Goal: Task Accomplishment & Management: Complete application form

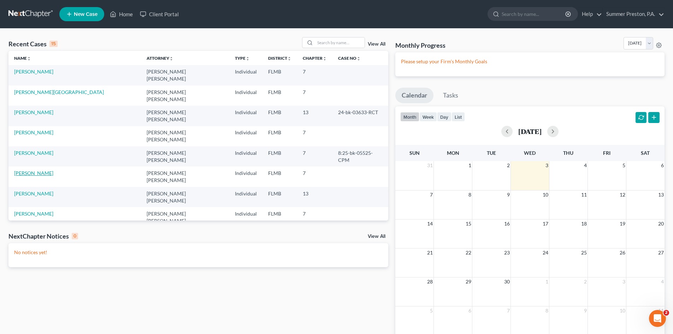
click at [40, 170] on link "[PERSON_NAME]" at bounding box center [33, 173] width 39 height 6
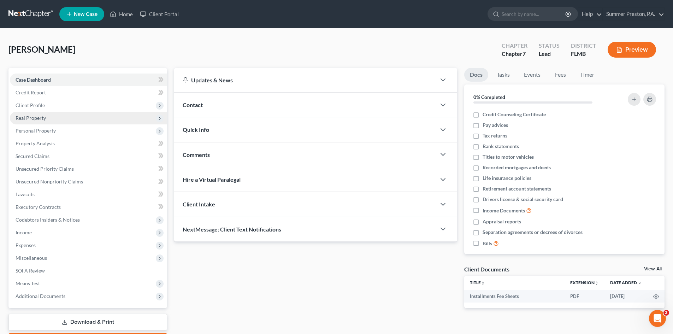
click at [44, 120] on span "Real Property" at bounding box center [31, 118] width 30 height 6
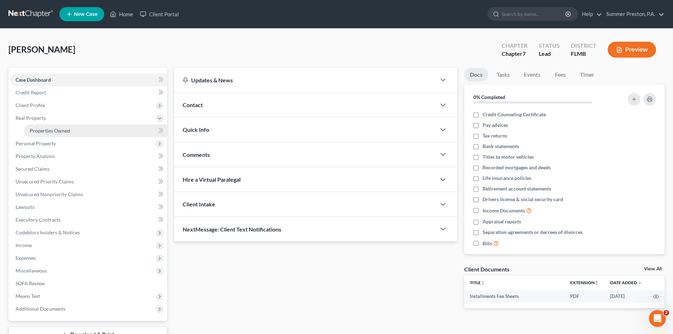
click at [53, 130] on span "Properties Owned" at bounding box center [50, 131] width 40 height 6
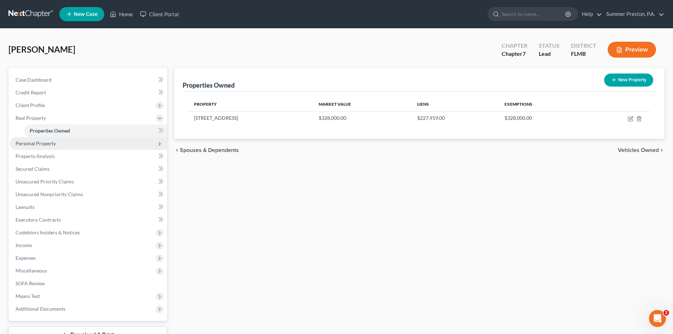
click at [50, 143] on span "Personal Property" at bounding box center [36, 143] width 40 height 6
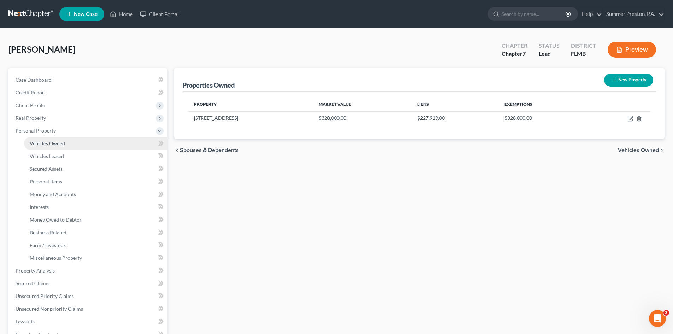
click at [60, 146] on span "Vehicles Owned" at bounding box center [47, 143] width 35 height 6
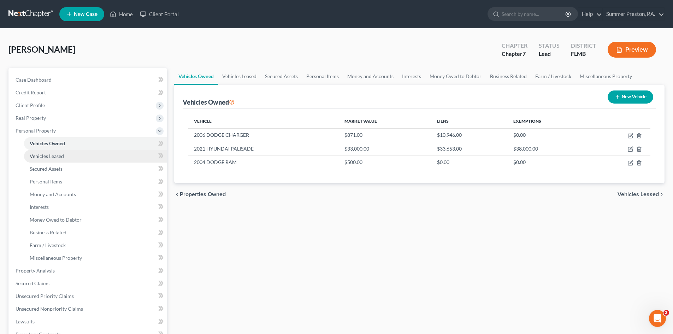
click at [60, 154] on span "Vehicles Leased" at bounding box center [47, 156] width 34 height 6
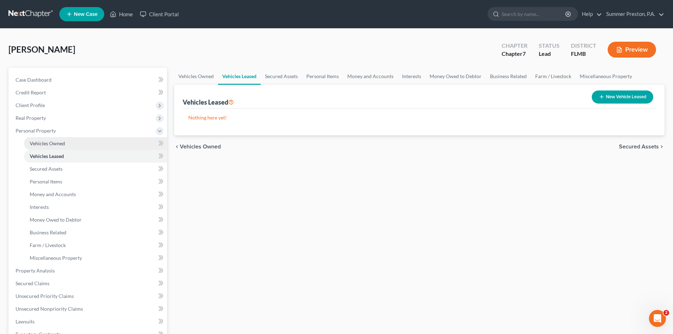
click at [64, 142] on span "Vehicles Owned" at bounding box center [47, 143] width 35 height 6
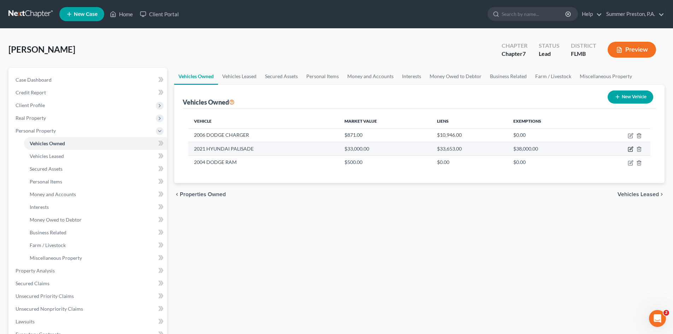
click at [632, 149] on icon "button" at bounding box center [631, 149] width 6 height 6
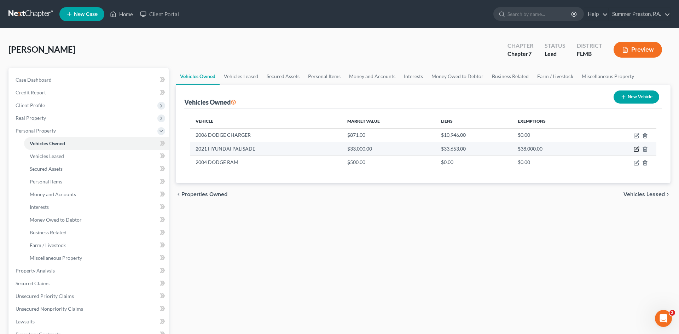
select select "0"
select select "5"
select select "1"
select select "0"
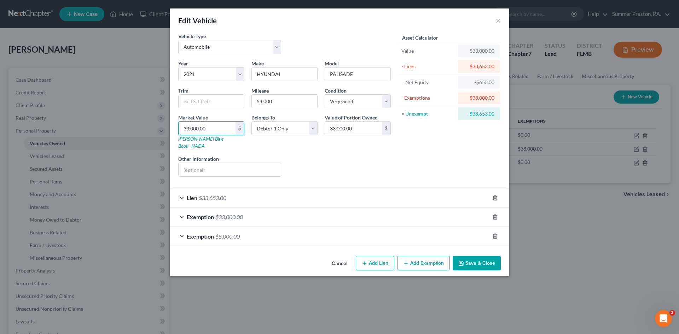
type input "2"
type input "2.00"
type input "25"
type input "25.00"
type input "250"
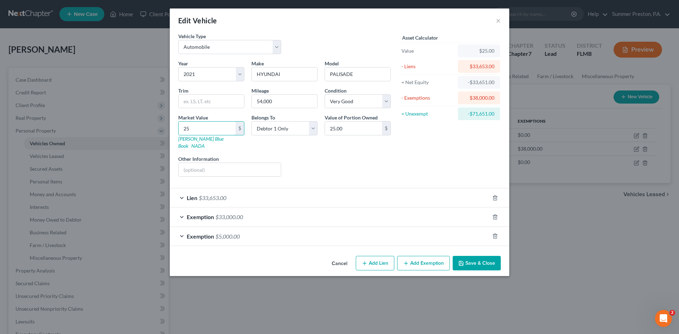
type input "250.00"
type input "2500"
type input "2,500.00"
type input "2,5000"
type input "25,000.00"
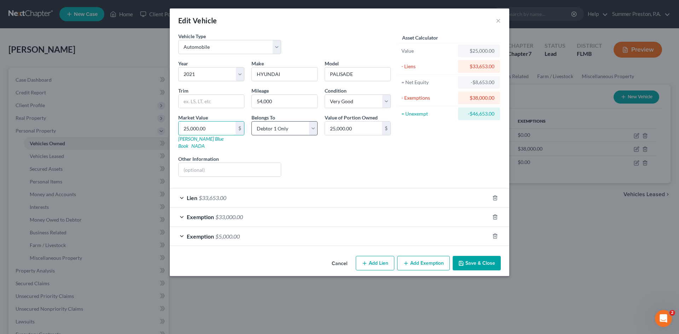
type input "25,000.00"
click at [310, 125] on select "Select Debtor 1 Only Debtor 2 Only Debtor 1 And Debtor 2 Only At Least One Of T…" at bounding box center [284, 128] width 66 height 14
select select "3"
click at [251, 121] on select "Select Debtor 1 Only Debtor 2 Only Debtor 1 And Debtor 2 Only At Least One Of T…" at bounding box center [284, 128] width 66 height 14
click at [224, 194] on span "$33,653.00" at bounding box center [213, 197] width 28 height 7
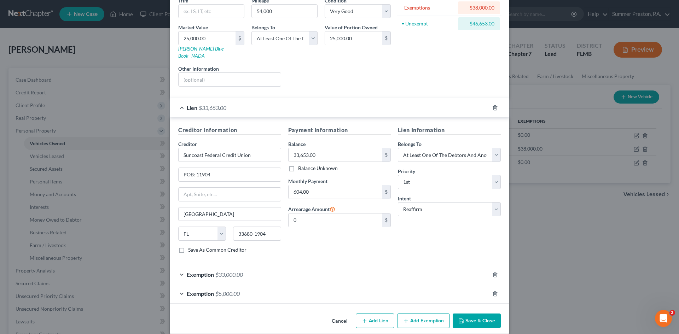
scroll to position [91, 0]
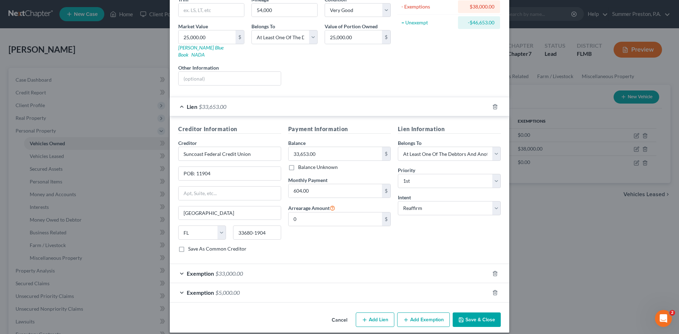
click at [231, 270] on span "$33,000.00" at bounding box center [229, 273] width 28 height 7
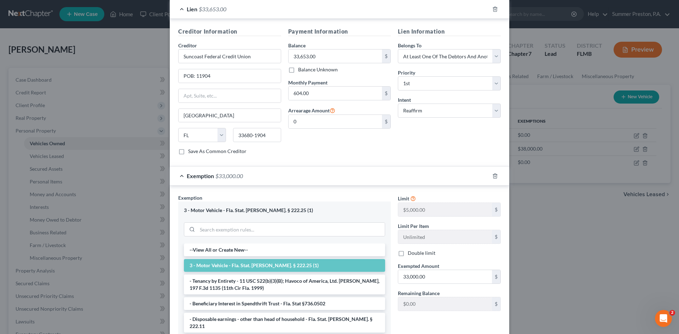
scroll to position [200, 0]
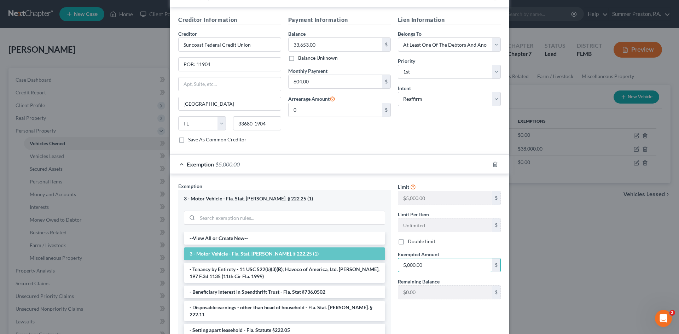
type input "5,000.00"
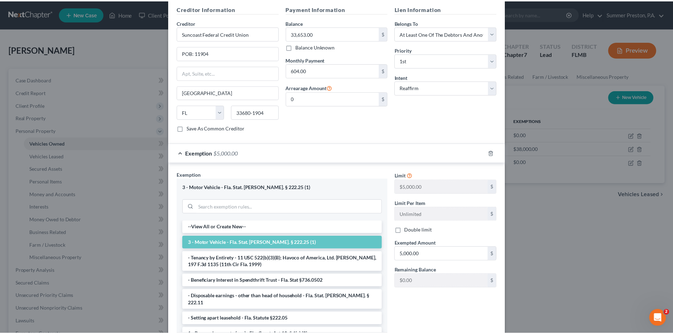
scroll to position [274, 0]
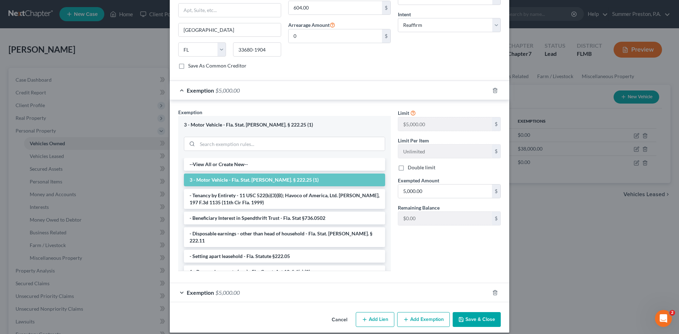
click at [466, 312] on button "Save & Close" at bounding box center [476, 319] width 48 height 15
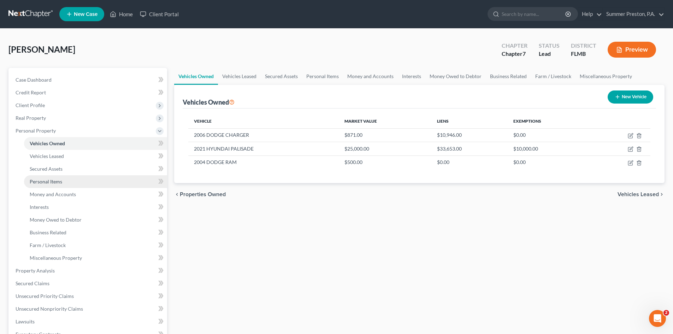
click at [55, 180] on span "Personal Items" at bounding box center [46, 181] width 33 height 6
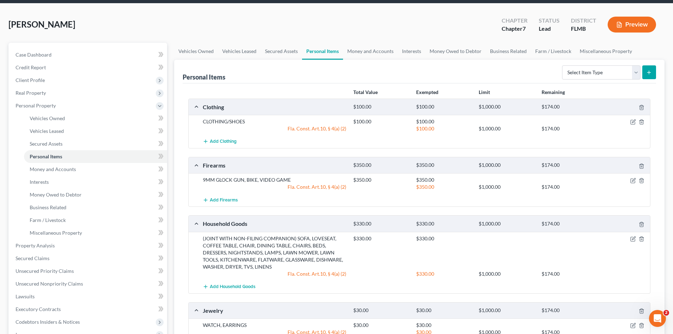
scroll to position [23, 0]
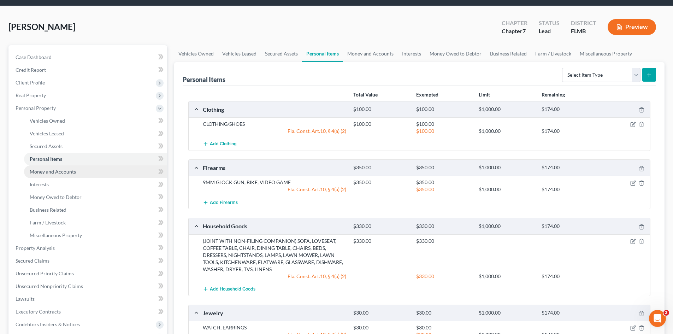
click at [66, 169] on span "Money and Accounts" at bounding box center [53, 172] width 46 height 6
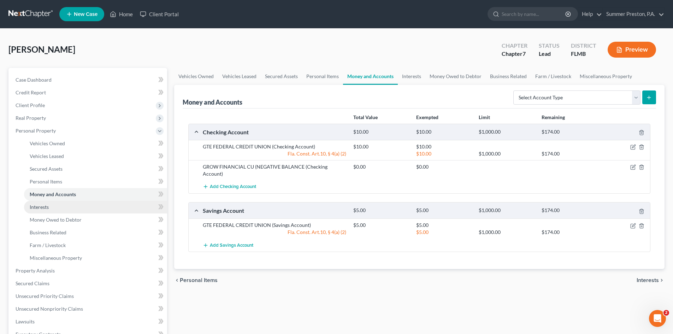
click at [55, 210] on link "Interests" at bounding box center [95, 207] width 143 height 13
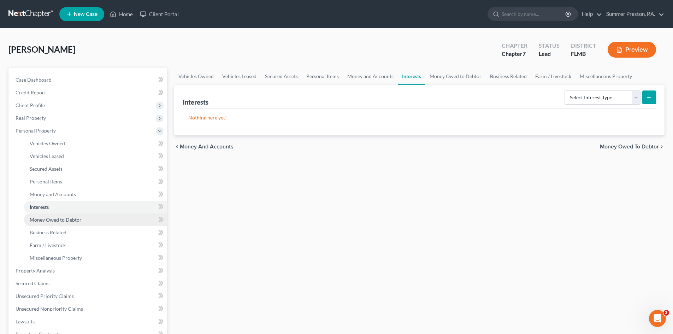
click at [67, 221] on span "Money Owed to Debtor" at bounding box center [56, 220] width 52 height 6
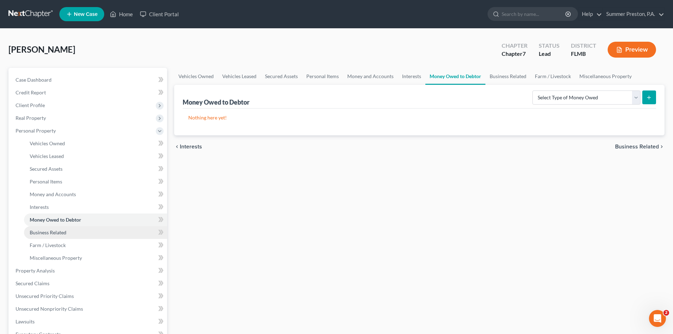
click at [60, 230] on span "Business Related" at bounding box center [48, 232] width 37 height 6
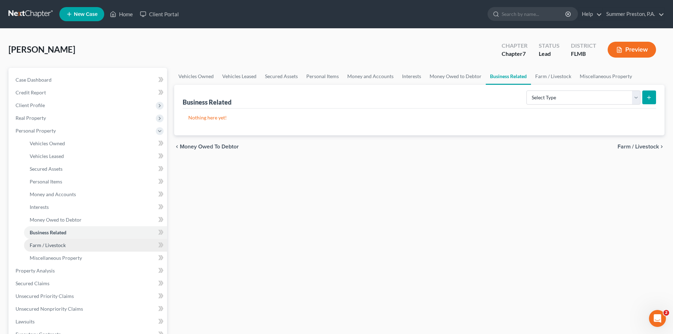
click at [60, 241] on link "Farm / Livestock" at bounding box center [95, 245] width 143 height 13
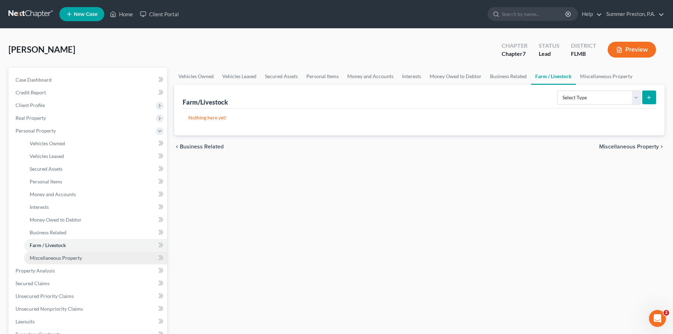
click at [67, 257] on span "Miscellaneous Property" at bounding box center [56, 258] width 52 height 6
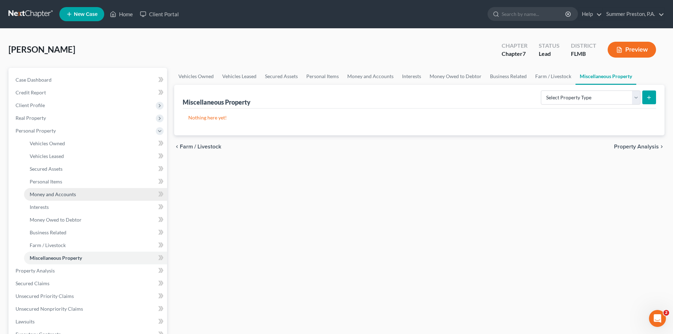
click at [44, 193] on span "Money and Accounts" at bounding box center [53, 194] width 46 height 6
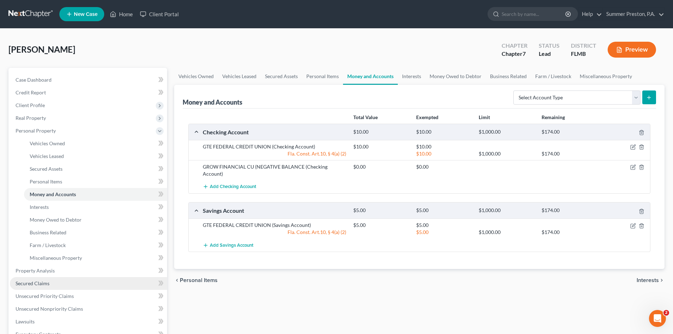
click at [47, 283] on span "Secured Claims" at bounding box center [33, 283] width 34 height 6
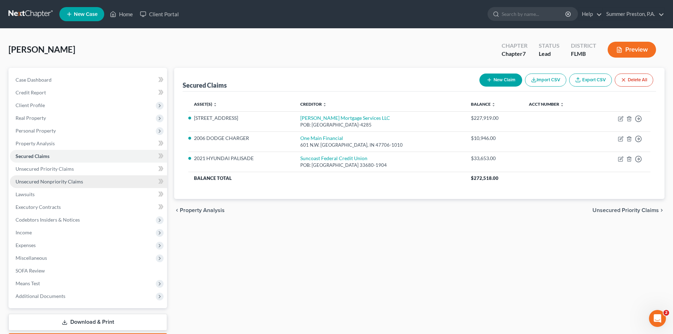
click at [72, 182] on span "Unsecured Nonpriority Claims" at bounding box center [50, 181] width 68 height 6
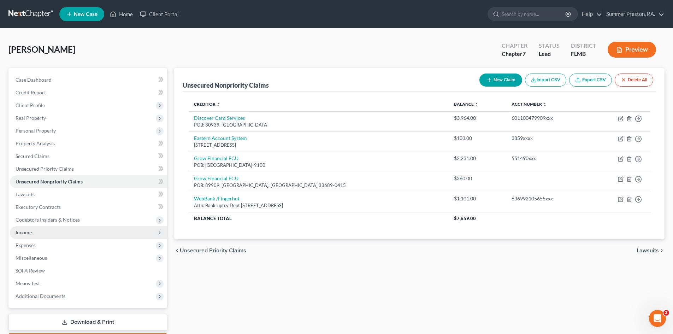
click at [35, 231] on span "Income" at bounding box center [88, 232] width 157 height 13
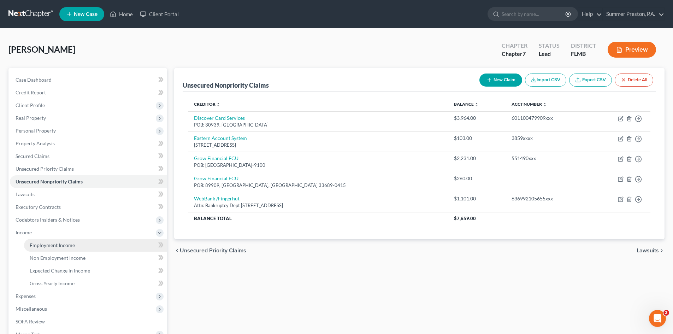
click at [68, 241] on link "Employment Income" at bounding box center [95, 245] width 143 height 13
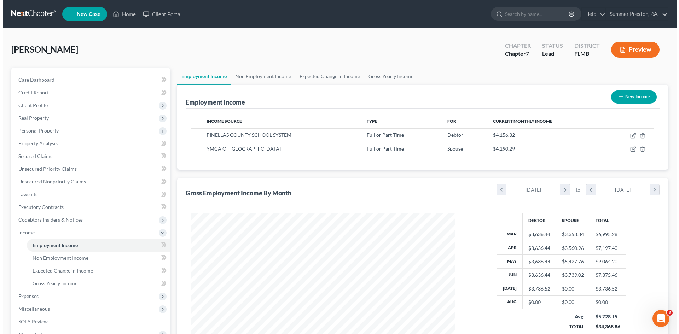
scroll to position [132, 278]
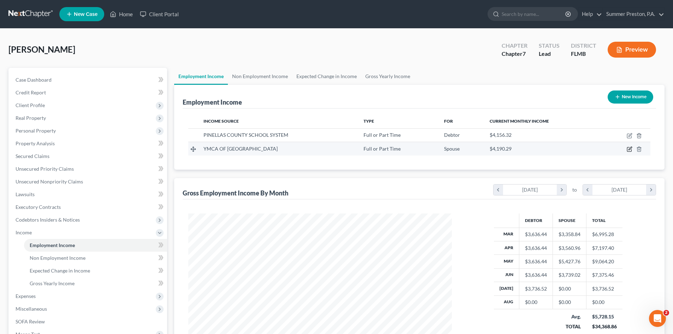
click at [628, 149] on icon "button" at bounding box center [629, 149] width 4 height 4
select select "0"
select select "9"
select select "2"
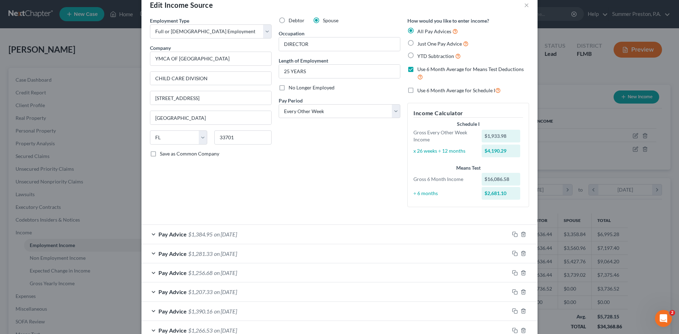
scroll to position [0, 0]
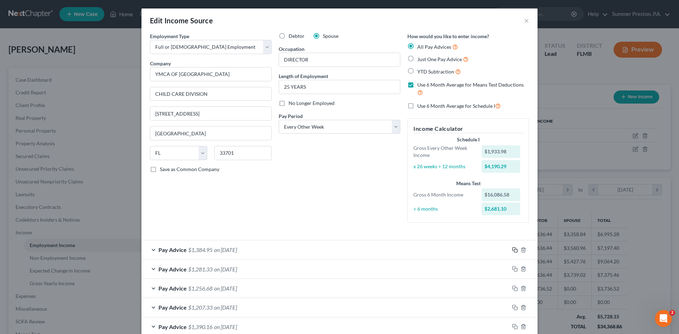
click at [512, 249] on icon "button" at bounding box center [515, 250] width 6 height 6
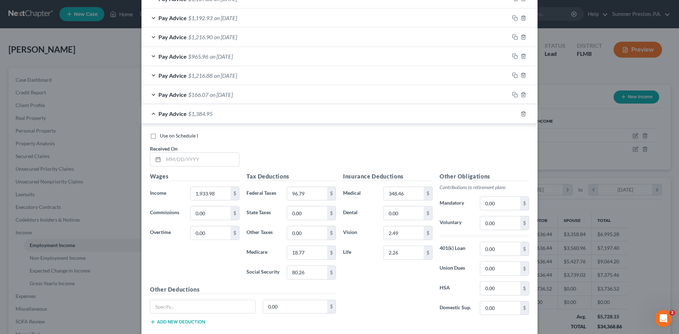
scroll to position [386, 0]
drag, startPoint x: 212, startPoint y: 158, endPoint x: 204, endPoint y: 160, distance: 8.0
click at [212, 158] on input "text" at bounding box center [201, 158] width 76 height 13
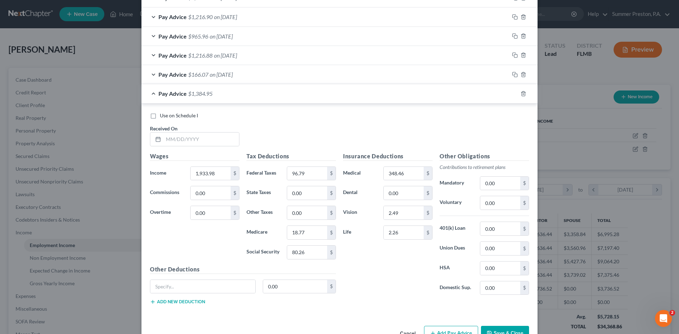
scroll to position [410, 0]
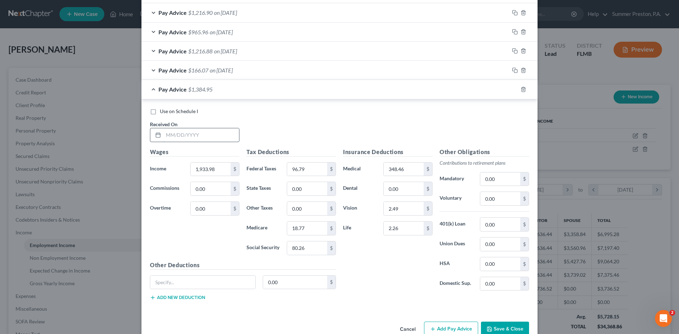
click at [211, 133] on input "text" at bounding box center [201, 134] width 76 height 13
type input "07/11/2025"
click at [216, 169] on input "1,933.98" at bounding box center [211, 169] width 40 height 13
type input "1,970.82"
click at [308, 168] on input "96.79" at bounding box center [307, 169] width 40 height 13
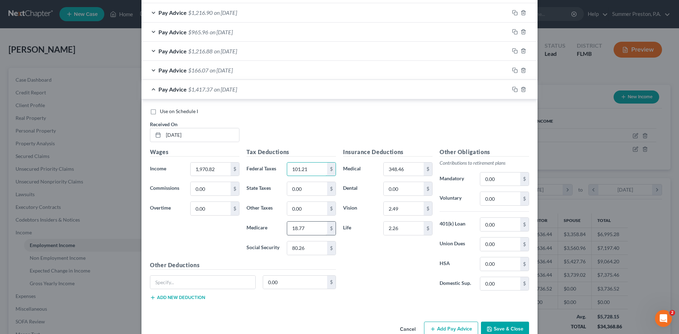
type input "101.21"
click at [309, 228] on input "18.77" at bounding box center [307, 228] width 40 height 13
type input "19.30"
type input "82.55"
click at [506, 263] on input "0.00" at bounding box center [500, 263] width 40 height 13
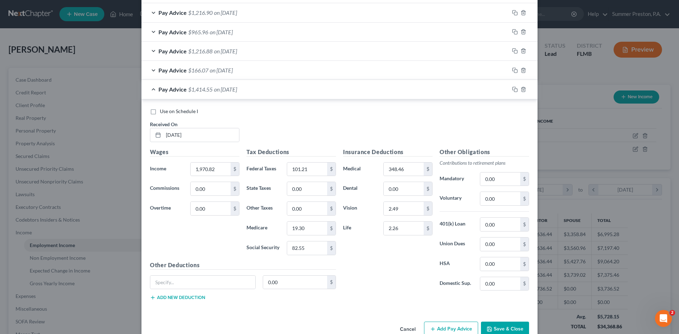
click at [443, 329] on button "Add Pay Advice" at bounding box center [451, 329] width 54 height 15
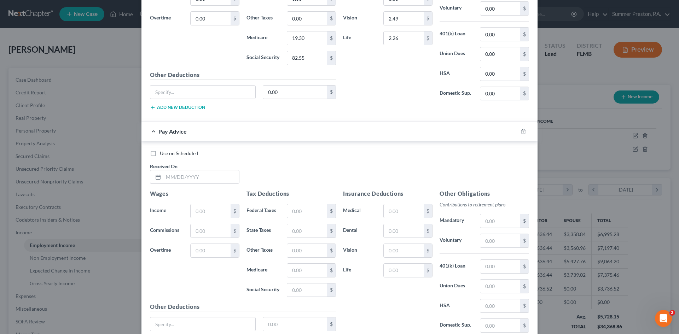
scroll to position [601, 0]
click at [212, 177] on input "text" at bounding box center [201, 175] width 76 height 13
type input "07/25/2025"
click at [212, 211] on input "text" at bounding box center [211, 209] width 40 height 13
type input "1,927.84"
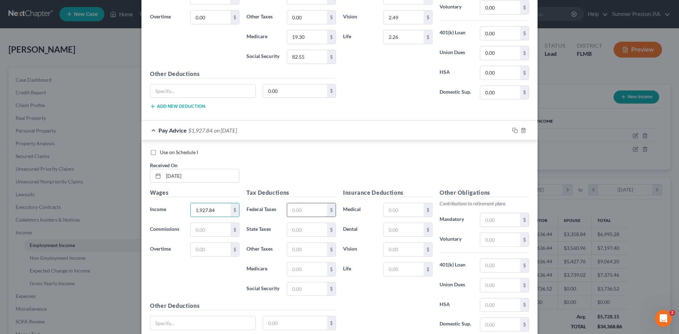
click at [306, 209] on input "text" at bounding box center [307, 209] width 40 height 13
type input "96.05"
click at [304, 269] on input "text" at bounding box center [307, 269] width 40 height 13
type input "18.68"
click at [306, 288] on input "text" at bounding box center [307, 288] width 40 height 13
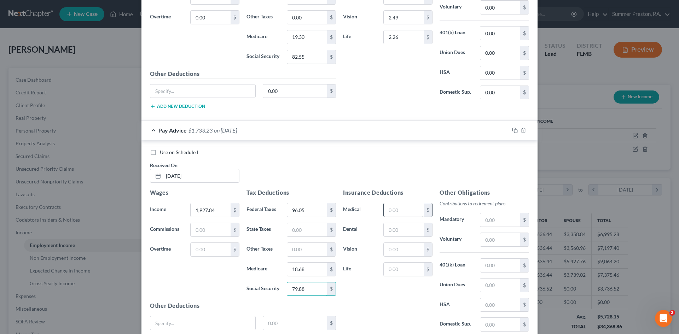
type input "79.88"
click at [407, 206] on input "text" at bounding box center [404, 209] width 40 height 13
type input "348.46"
click at [401, 229] on input "text" at bounding box center [404, 229] width 40 height 13
click at [390, 252] on input "text" at bounding box center [404, 249] width 40 height 13
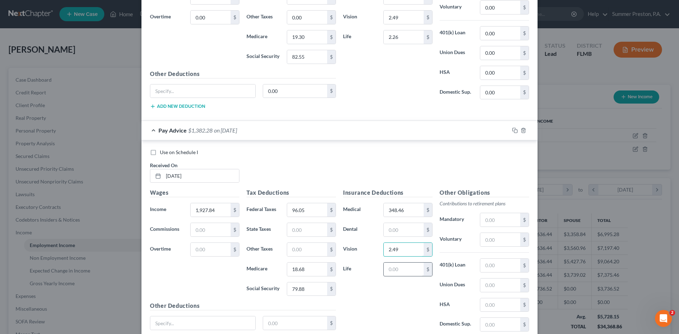
type input "2.49"
drag, startPoint x: 404, startPoint y: 270, endPoint x: 400, endPoint y: 272, distance: 4.6
click at [404, 270] on input "text" at bounding box center [404, 269] width 40 height 13
type input "2.26"
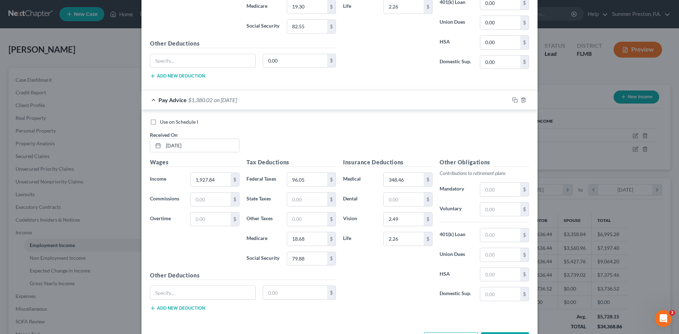
scroll to position [659, 0]
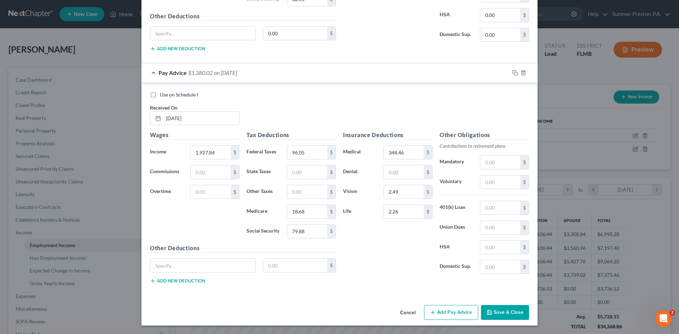
click at [462, 313] on button "Add Pay Advice" at bounding box center [451, 312] width 54 height 15
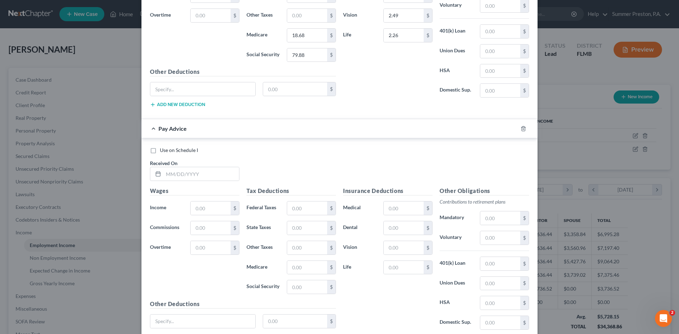
scroll to position [837, 0]
click at [207, 172] on input "text" at bounding box center [201, 172] width 76 height 13
click at [177, 174] on input "[DATE]" at bounding box center [201, 173] width 76 height 13
type input "08/08/2025"
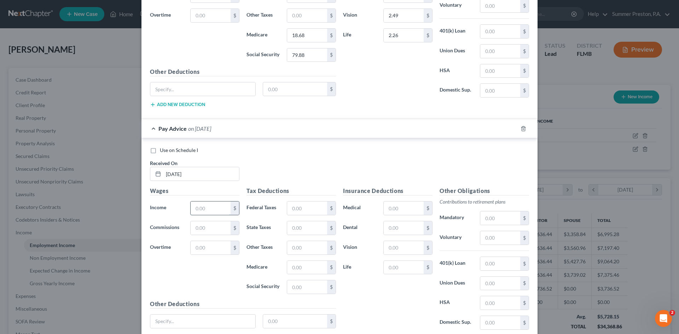
drag, startPoint x: 214, startPoint y: 206, endPoint x: 193, endPoint y: 206, distance: 21.2
click at [214, 206] on input "text" at bounding box center [211, 207] width 40 height 13
type input "2,224.52"
click at [303, 206] on input "text" at bounding box center [307, 207] width 40 height 13
type input "131.66"
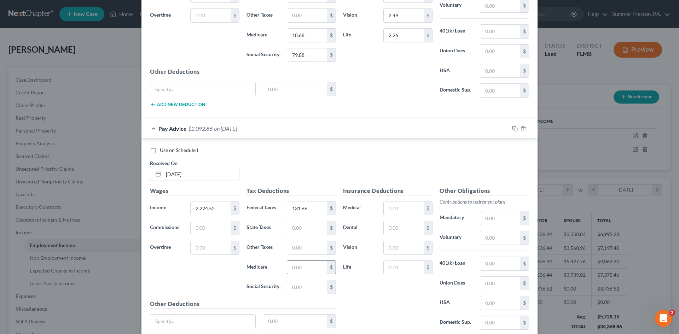
click at [300, 262] on input "text" at bounding box center [307, 267] width 40 height 13
type input "22.99"
click at [305, 285] on input "text" at bounding box center [307, 286] width 40 height 13
type input "98.28"
click at [399, 204] on input "text" at bounding box center [404, 207] width 40 height 13
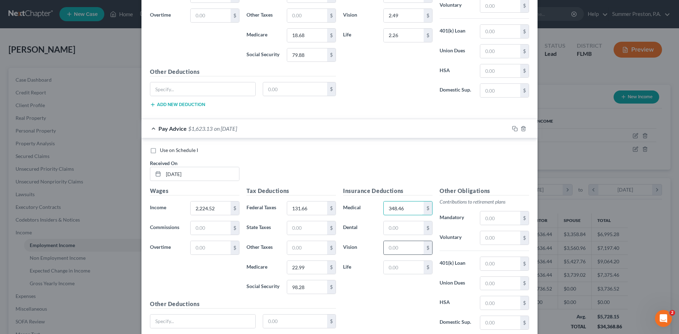
type input "348.46"
drag, startPoint x: 411, startPoint y: 247, endPoint x: 399, endPoint y: 247, distance: 12.7
click at [411, 247] on input "text" at bounding box center [404, 247] width 40 height 13
type input "2.49"
click at [405, 269] on input "text" at bounding box center [404, 267] width 40 height 13
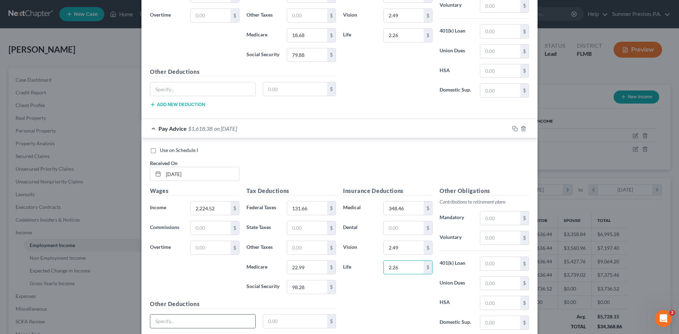
type input "2.26"
click at [178, 320] on input "text" at bounding box center [202, 321] width 105 height 13
type input "m"
type input "MISC DEDUCTION"
type input "8.16"
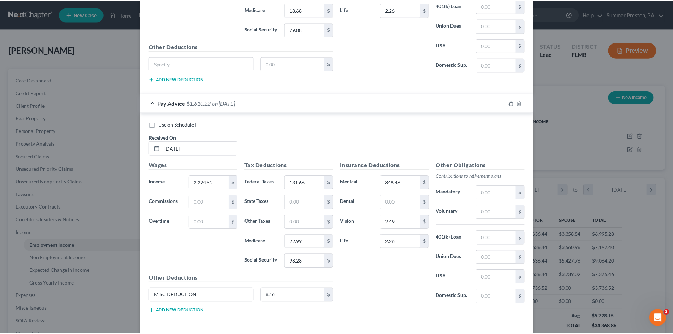
scroll to position [891, 0]
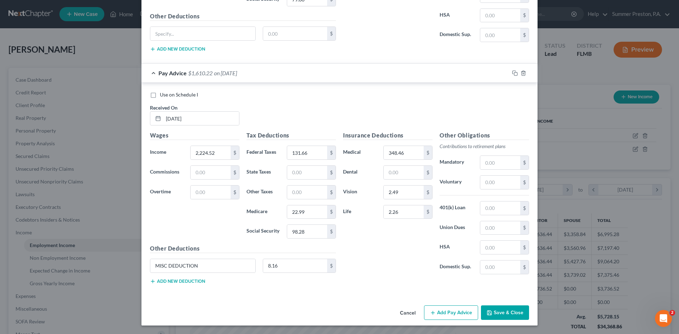
click at [506, 312] on button "Save & Close" at bounding box center [505, 312] width 48 height 15
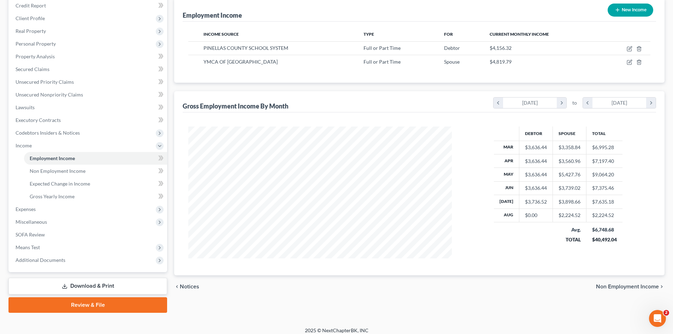
scroll to position [93, 0]
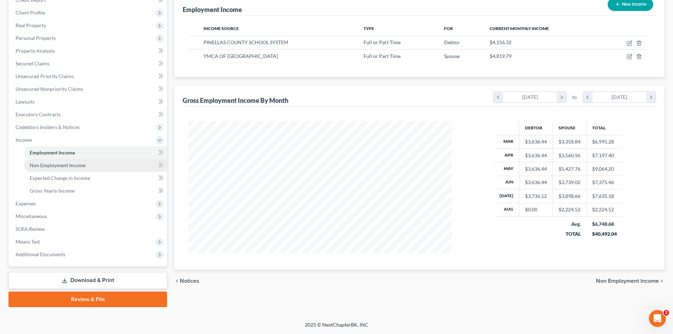
click at [63, 164] on span "Non Employment Income" at bounding box center [58, 165] width 56 height 6
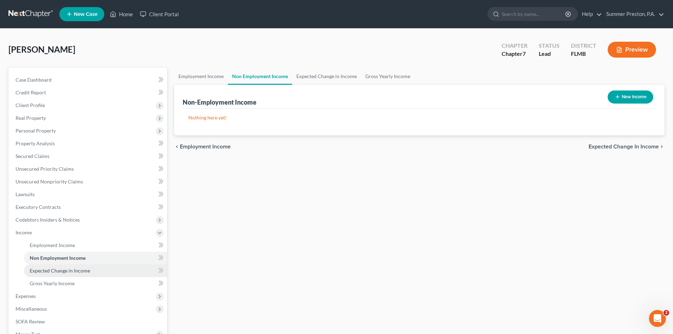
click at [80, 270] on span "Expected Change in Income" at bounding box center [60, 271] width 60 height 6
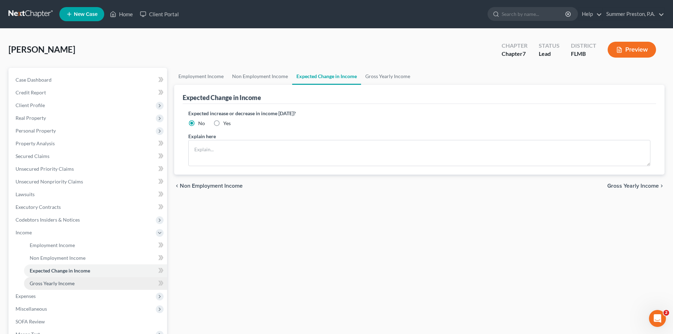
click at [68, 285] on span "Gross Yearly Income" at bounding box center [52, 283] width 45 height 6
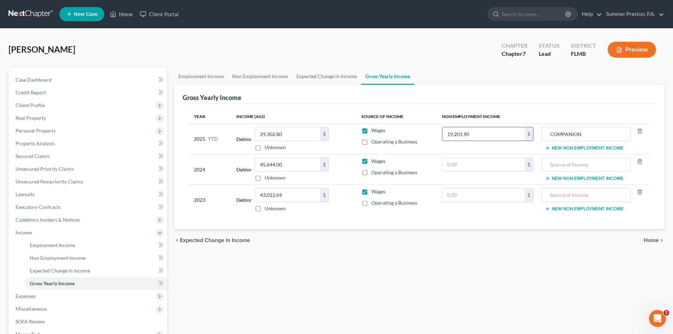
click at [493, 135] on input "19,201.90" at bounding box center [484, 133] width 82 height 13
type input "27,259.06"
click at [31, 298] on span "Expenses" at bounding box center [26, 296] width 20 height 6
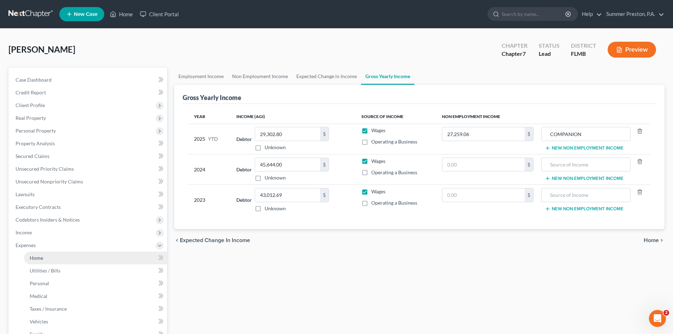
click at [46, 260] on link "Home" at bounding box center [95, 258] width 143 height 13
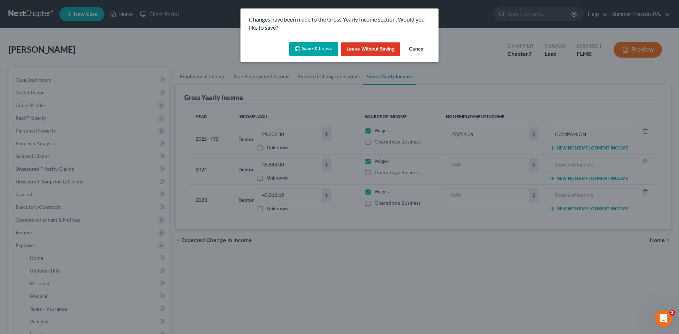
click at [304, 46] on button "Save & Leave" at bounding box center [313, 49] width 49 height 15
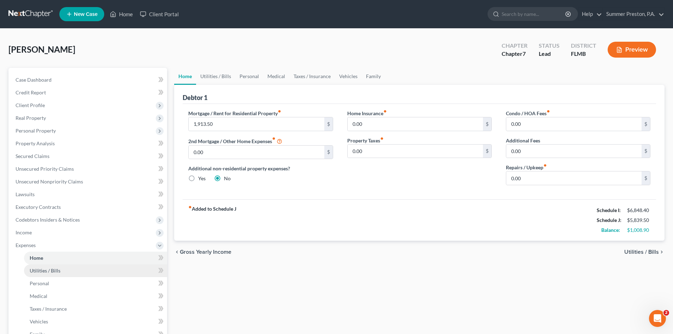
click at [45, 270] on span "Utilities / Bills" at bounding box center [45, 271] width 31 height 6
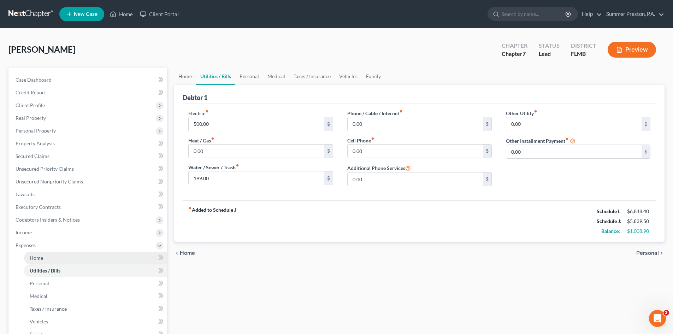
click at [40, 259] on span "Home" at bounding box center [36, 258] width 13 height 6
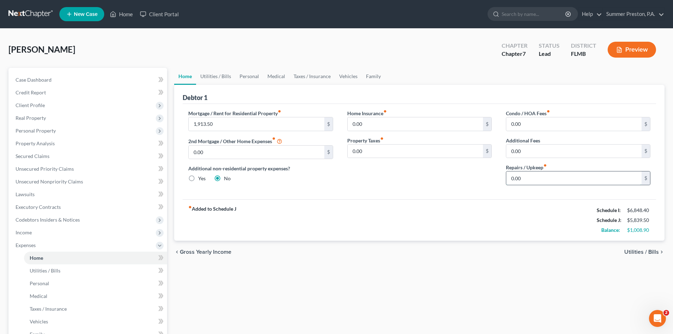
click at [542, 181] on input "0.00" at bounding box center [574, 177] width 135 height 13
type input "40.00"
click at [212, 73] on link "Utilities / Bills" at bounding box center [215, 76] width 39 height 17
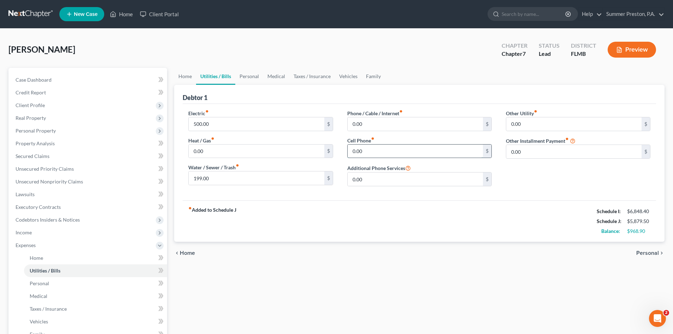
click at [380, 149] on input "0.00" at bounding box center [415, 151] width 135 height 13
type input "111.00"
click at [45, 286] on span "Personal" at bounding box center [39, 283] width 19 height 6
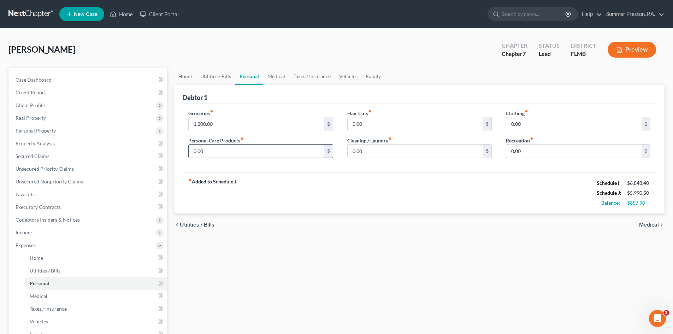
click at [255, 152] on input "0.00" at bounding box center [256, 151] width 135 height 13
type input "40.00"
type input "20.00"
type input "40.00"
drag, startPoint x: 215, startPoint y: 149, endPoint x: 61, endPoint y: 157, distance: 153.6
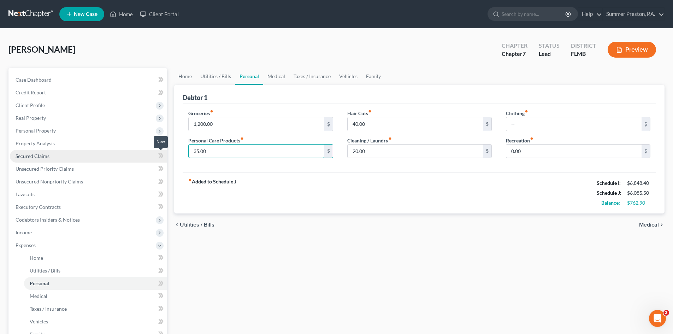
click at [151, 160] on div "Petition Navigation Case Dashboard Payments Invoices Payments Payments Credit R…" at bounding box center [336, 253] width 663 height 370
type input "100.00"
click at [526, 124] on input "text" at bounding box center [574, 123] width 135 height 13
type input "5"
type input "100.00"
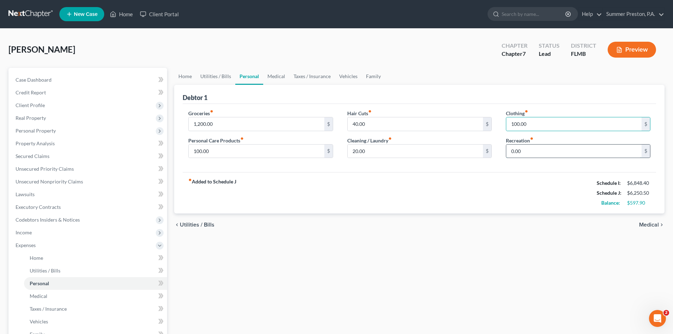
click at [528, 152] on input "0.00" at bounding box center [574, 151] width 135 height 13
type input "60.00"
click at [35, 295] on span "Medical" at bounding box center [39, 296] width 18 height 6
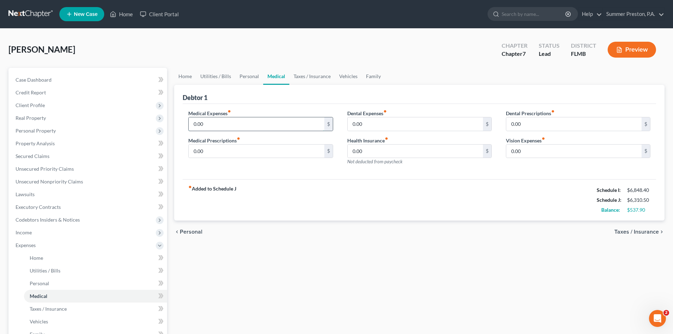
drag, startPoint x: 228, startPoint y: 124, endPoint x: 221, endPoint y: 125, distance: 6.8
click at [228, 124] on input "0.00" at bounding box center [256, 123] width 135 height 13
type input "100.00"
click at [251, 153] on input "0.00" at bounding box center [256, 151] width 135 height 13
click at [49, 306] on span "Taxes / Insurance" at bounding box center [48, 309] width 37 height 6
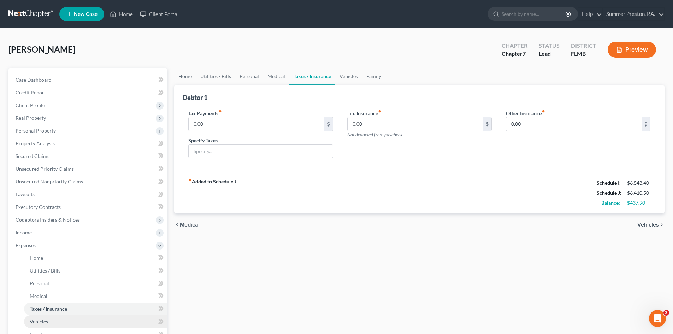
click at [38, 320] on span "Vehicles" at bounding box center [39, 321] width 18 height 6
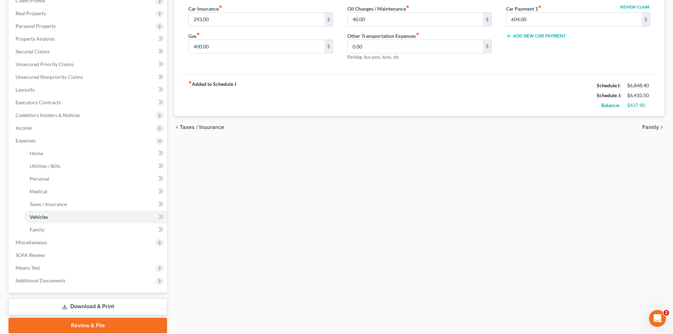
scroll to position [107, 0]
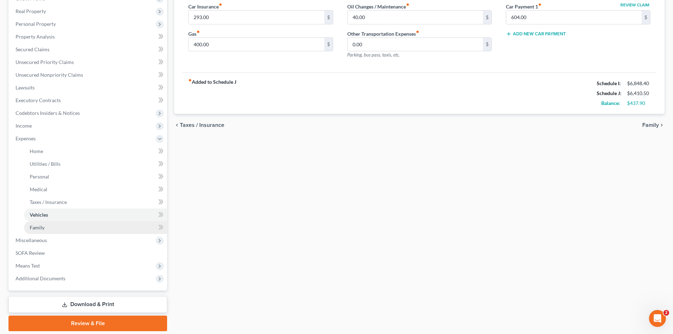
click at [44, 224] on link "Family" at bounding box center [95, 227] width 143 height 13
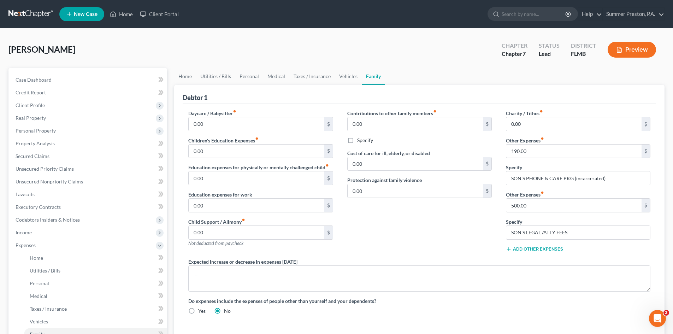
click at [539, 248] on button "Add Other Expenses" at bounding box center [534, 249] width 57 height 6
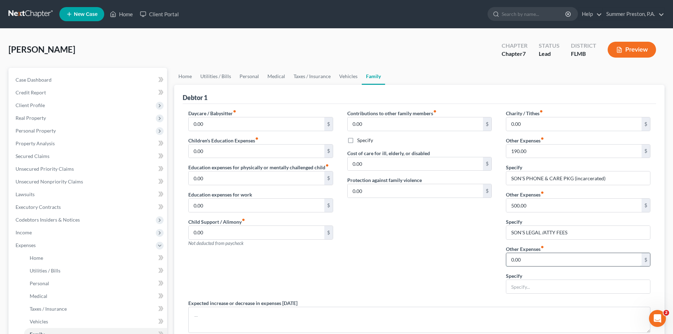
click at [548, 256] on input "0.00" at bounding box center [574, 259] width 135 height 13
type input "0"
type input "400.00"
drag, startPoint x: 534, startPoint y: 290, endPoint x: 524, endPoint y: 288, distance: 10.5
click at [533, 290] on input "text" at bounding box center [579, 286] width 144 height 13
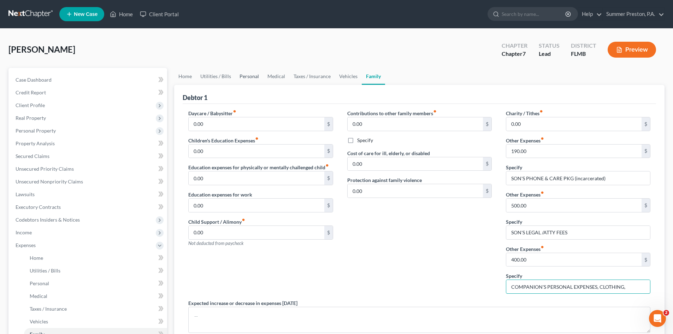
type input "COMPANION'S PERSONAL EXPENSES, CLOTHING,"
click at [251, 80] on link "Personal" at bounding box center [249, 76] width 28 height 17
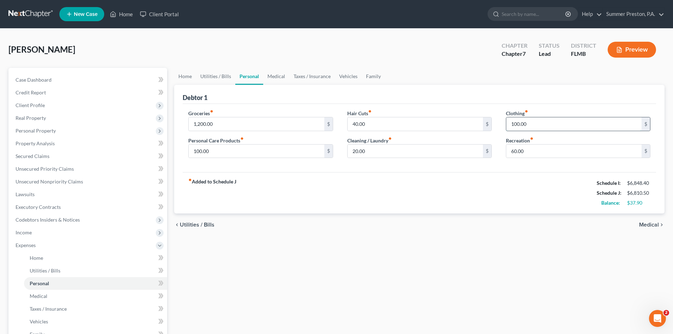
drag, startPoint x: 532, startPoint y: 124, endPoint x: 525, endPoint y: 128, distance: 8.1
click at [532, 125] on input "100.00" at bounding box center [574, 123] width 135 height 13
type input "50.00"
click at [233, 151] on input "100.00" at bounding box center [256, 151] width 135 height 13
type input "50.00"
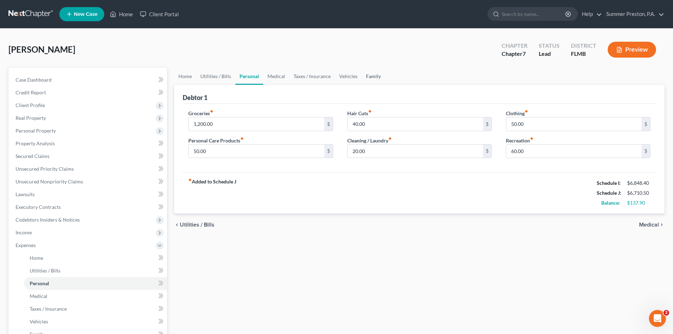
click at [376, 75] on link "Family" at bounding box center [373, 76] width 23 height 17
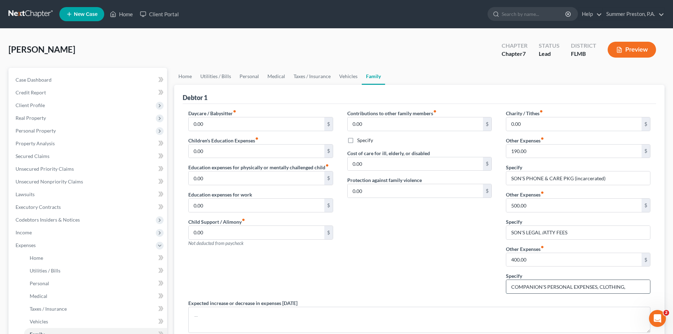
click at [633, 288] on input "COMPANION'S PERSONAL EXPENSES, CLOTHING," at bounding box center [579, 286] width 144 height 13
click at [521, 286] on input "COMPANION'S PERSONAL EXPENSES, CLOTHING, MEDICINE, COPAYS" at bounding box center [579, 286] width 144 height 13
click at [608, 285] on input "COMPANION'S EXPENSES, CLOTHES, MEDICINE, COPAYS" at bounding box center [579, 286] width 144 height 13
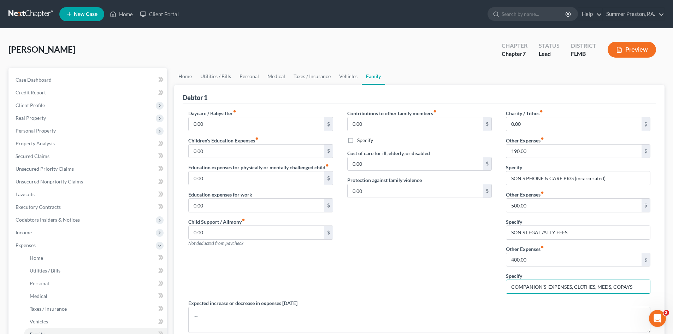
drag, startPoint x: 636, startPoint y: 286, endPoint x: 652, endPoint y: 286, distance: 15.9
click at [637, 286] on input "COMPANION'S EXPENSES, CLOTHES, MEDS, COPAYS" at bounding box center [579, 286] width 144 height 13
type input "COMPANION'S EXPENSES, CLOTHES, MEDS, COPAYS, ACTOVOTOES"
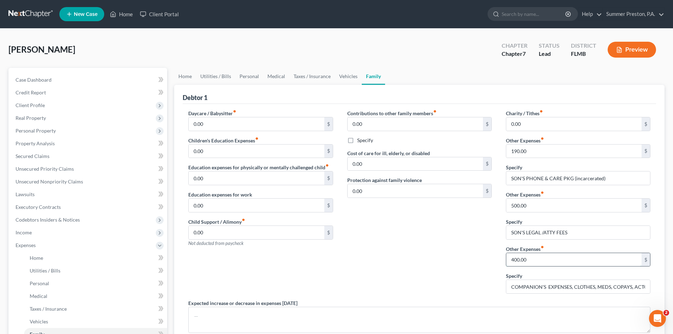
click at [537, 258] on input "400.00" at bounding box center [574, 259] width 135 height 13
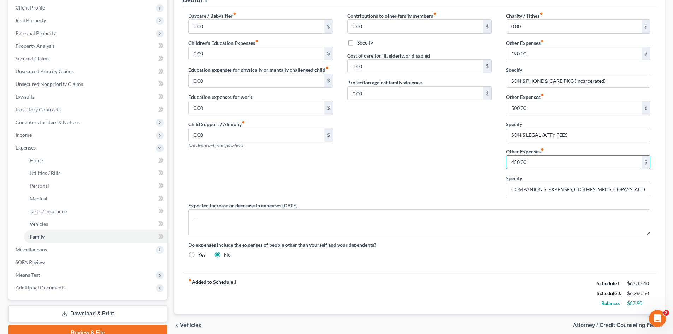
scroll to position [99, 0]
type input "450.00"
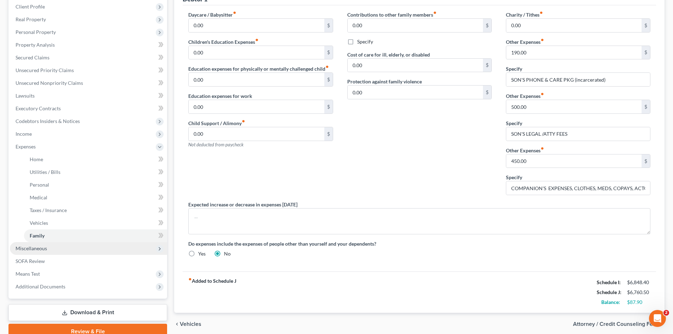
click at [50, 249] on span "Miscellaneous" at bounding box center [88, 248] width 157 height 13
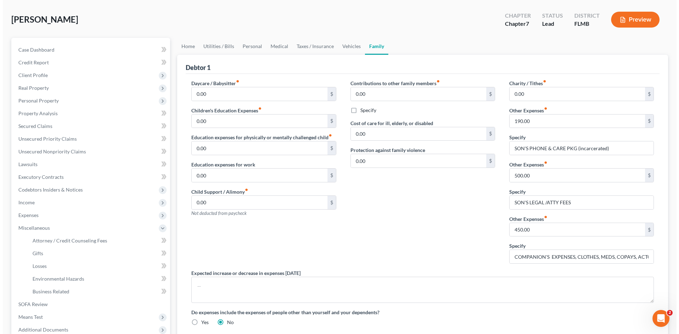
scroll to position [34, 0]
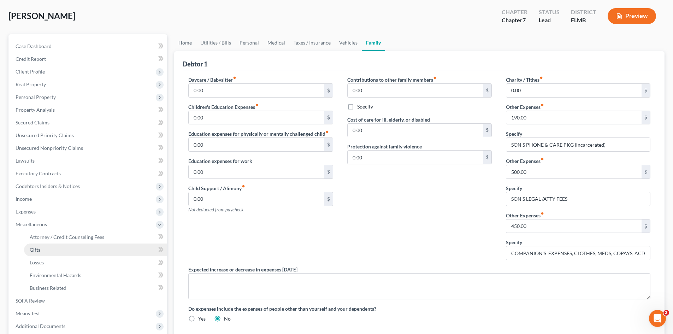
click at [40, 247] on span "Gifts" at bounding box center [35, 250] width 11 height 6
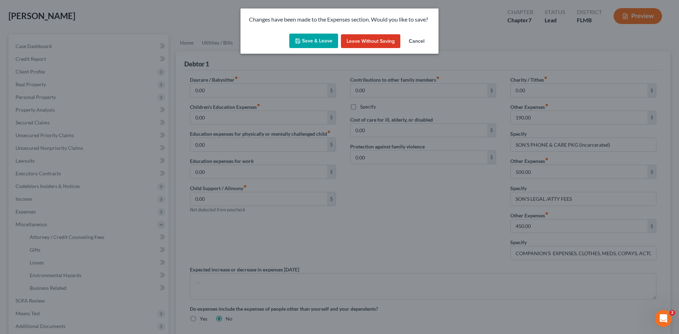
click at [311, 39] on button "Save & Leave" at bounding box center [313, 41] width 49 height 15
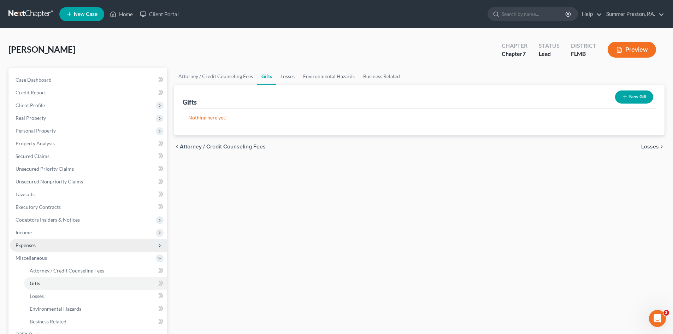
click at [34, 243] on span "Expenses" at bounding box center [26, 245] width 20 height 6
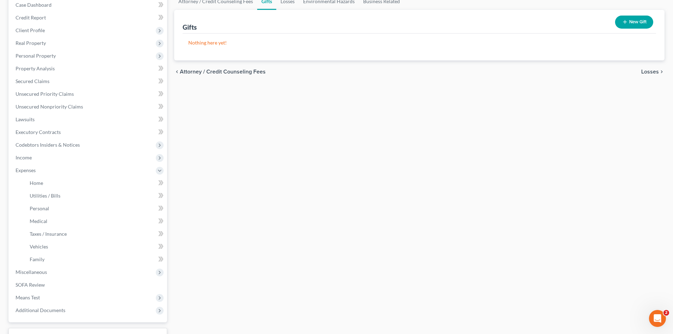
scroll to position [93, 0]
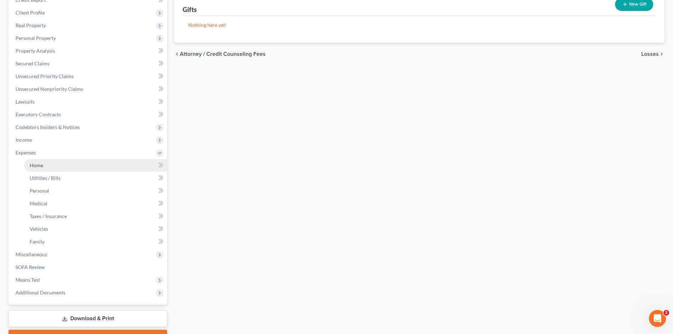
click at [41, 165] on span "Home" at bounding box center [36, 165] width 13 height 6
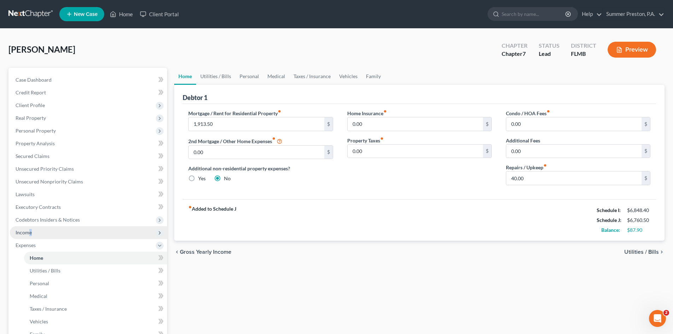
click at [30, 228] on span "Income" at bounding box center [88, 232] width 157 height 13
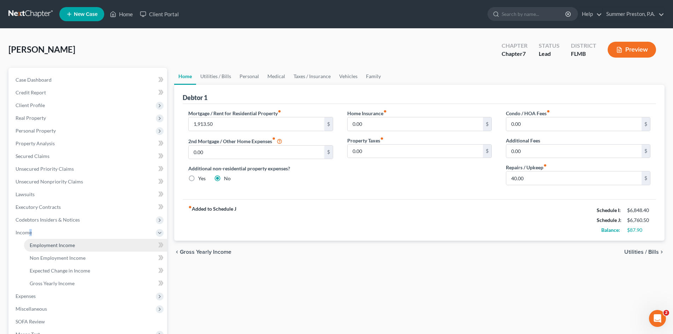
click at [59, 244] on span "Employment Income" at bounding box center [52, 245] width 45 height 6
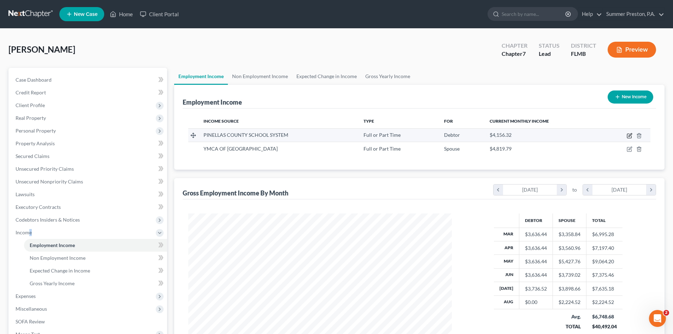
click at [633, 136] on icon "button" at bounding box center [630, 136] width 6 height 6
select select "0"
select select "9"
select select "2"
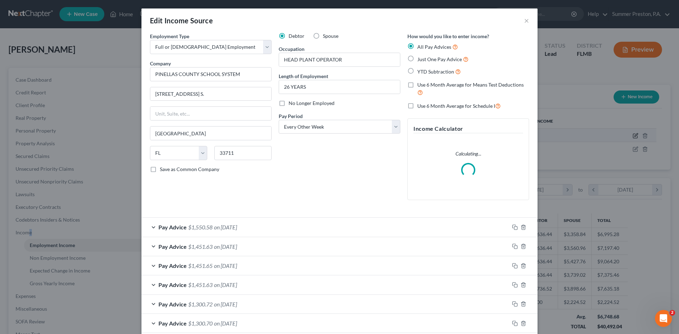
scroll to position [133, 280]
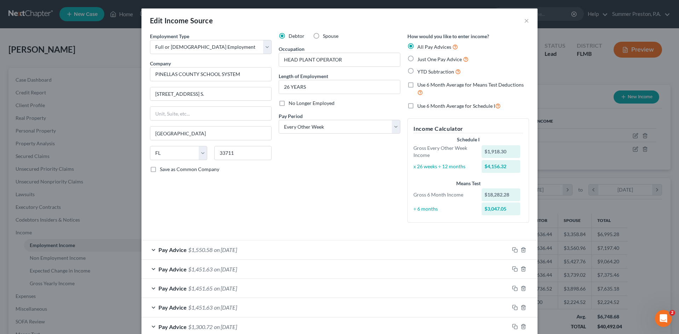
click at [160, 170] on label "Save as Common Company" at bounding box center [189, 169] width 59 height 7
click at [163, 170] on input "Save as Common Company" at bounding box center [165, 168] width 5 height 5
checkbox input "true"
click at [417, 85] on label "Use 6 Month Average for Means Test Deductions" at bounding box center [473, 88] width 112 height 15
click at [420, 85] on input "Use 6 Month Average for Means Test Deductions" at bounding box center [422, 83] width 5 height 5
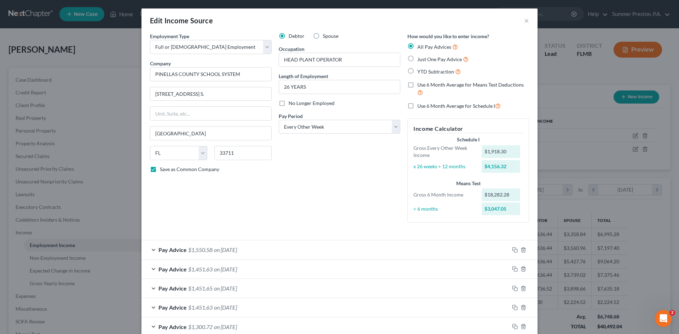
checkbox input "true"
click at [417, 106] on label "Use 6 Month Average for Schedule I" at bounding box center [458, 106] width 83 height 8
click at [420, 106] on input "Use 6 Month Average for Schedule I" at bounding box center [422, 104] width 5 height 5
checkbox input "true"
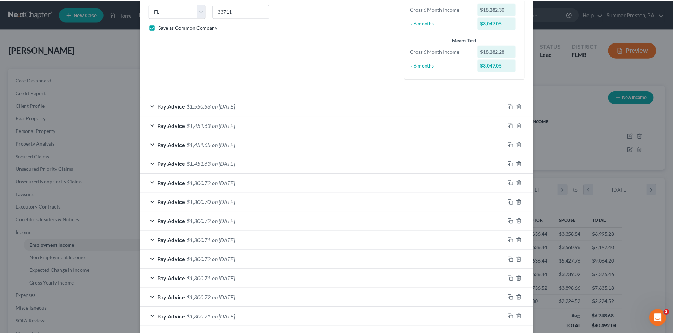
scroll to position [174, 0]
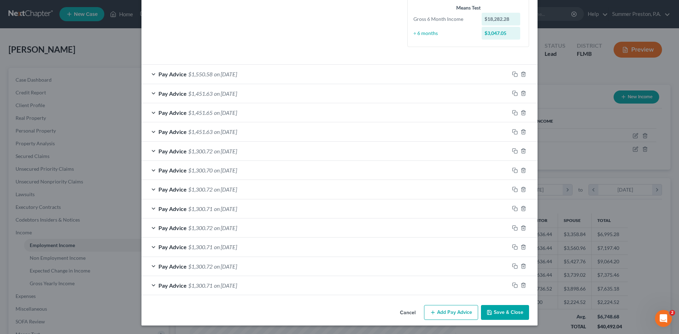
click at [495, 311] on button "Save & Close" at bounding box center [505, 312] width 48 height 15
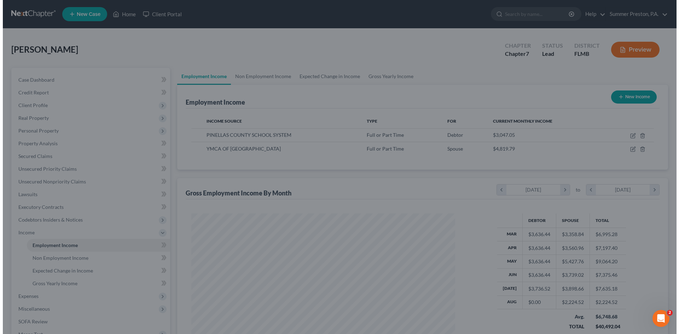
scroll to position [353331, 353185]
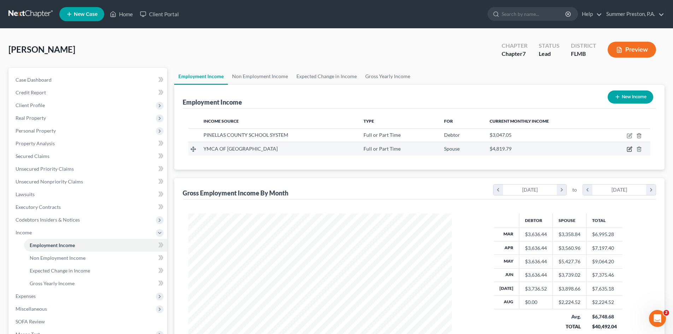
click at [630, 150] on icon "button" at bounding box center [630, 149] width 6 height 6
select select "0"
select select "9"
select select "2"
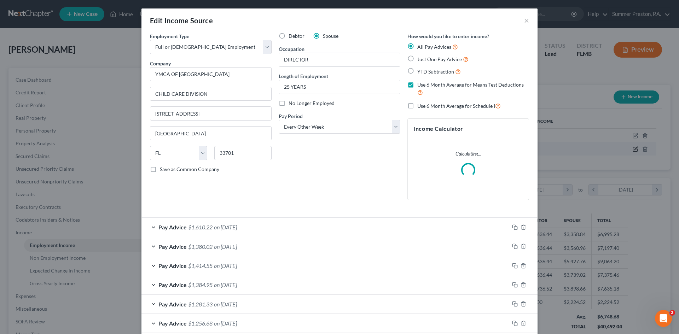
scroll to position [133, 280]
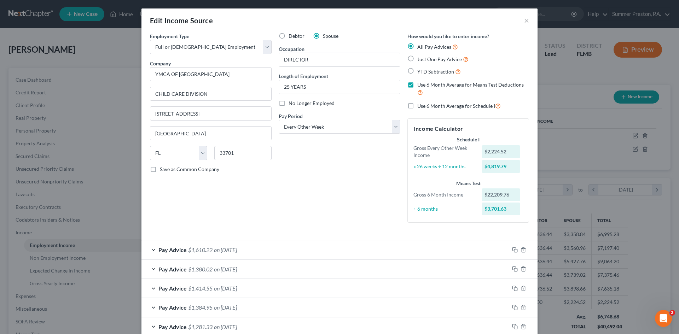
click at [417, 105] on label "Use 6 Month Average for Schedule I" at bounding box center [458, 106] width 83 height 8
click at [420, 105] on input "Use 6 Month Average for Schedule I" at bounding box center [422, 104] width 5 height 5
checkbox input "true"
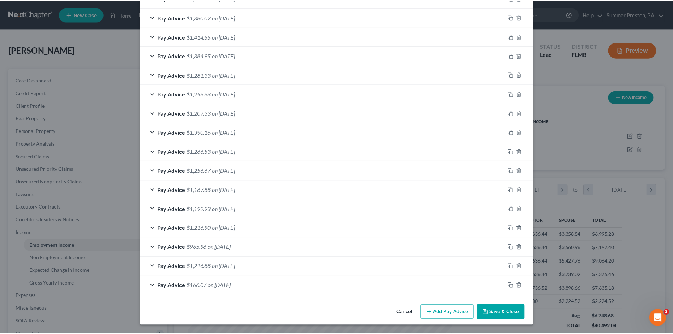
scroll to position [251, 0]
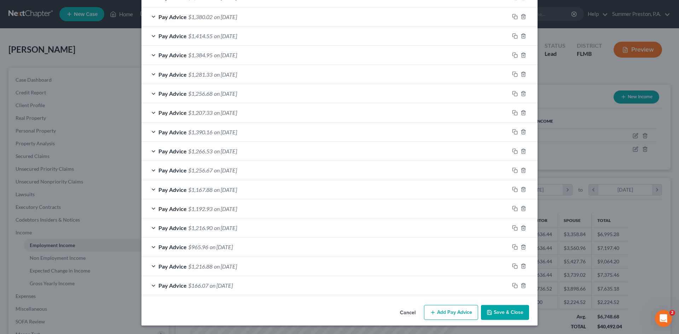
click at [510, 308] on button "Save & Close" at bounding box center [505, 312] width 48 height 15
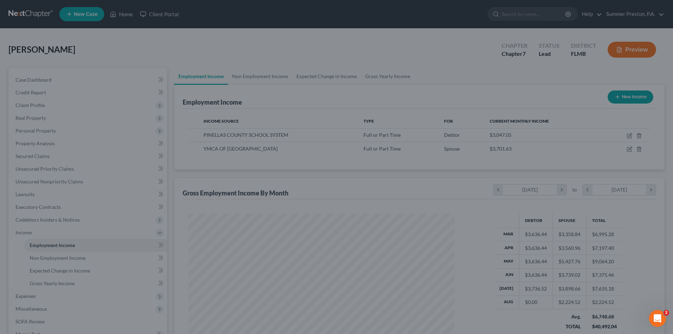
scroll to position [353331, 353185]
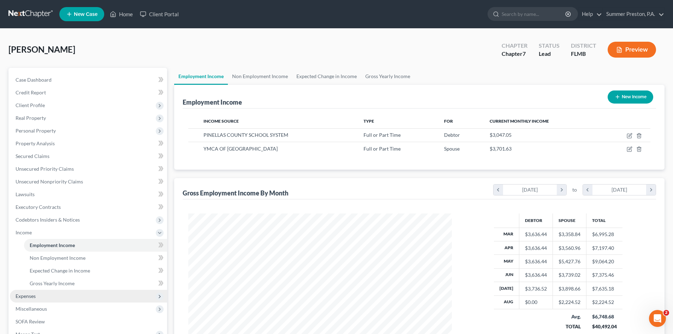
click at [31, 298] on span "Expenses" at bounding box center [26, 296] width 20 height 6
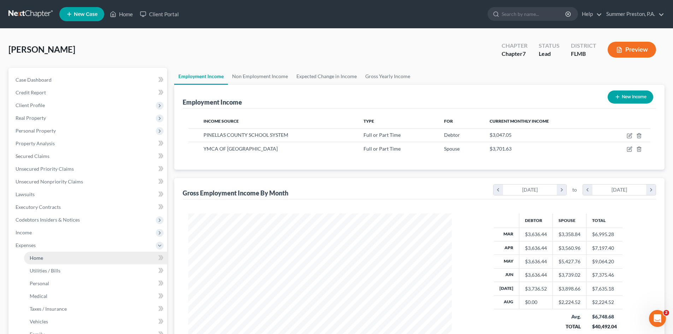
click at [34, 260] on span "Home" at bounding box center [36, 258] width 13 height 6
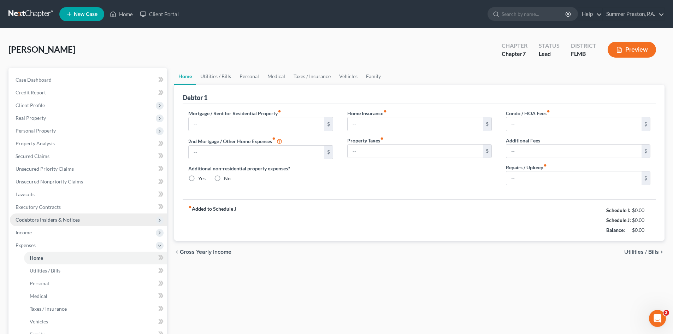
type input "1,913.50"
type input "0.00"
radio input "true"
type input "0.00"
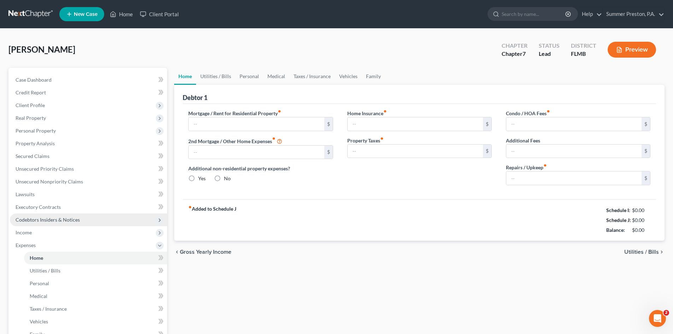
type input "0.00"
type input "40.00"
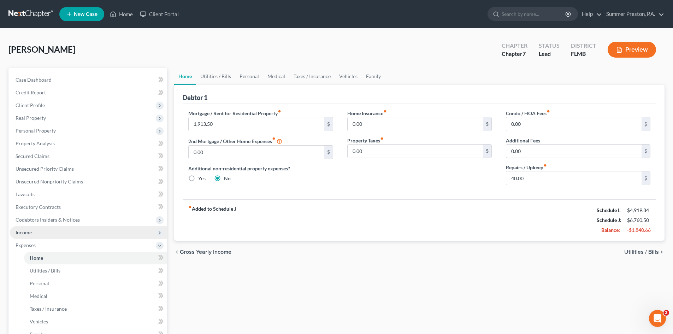
click at [38, 229] on span "Income" at bounding box center [88, 232] width 157 height 13
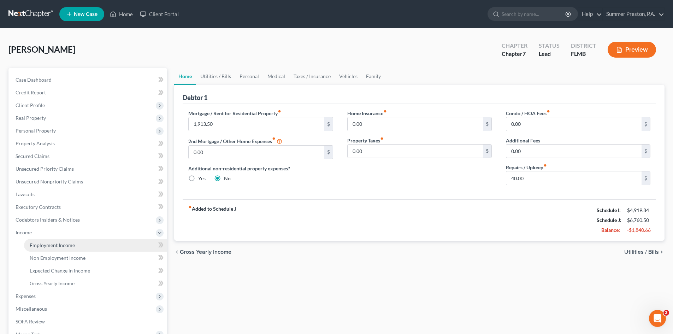
click at [62, 247] on span "Employment Income" at bounding box center [52, 245] width 45 height 6
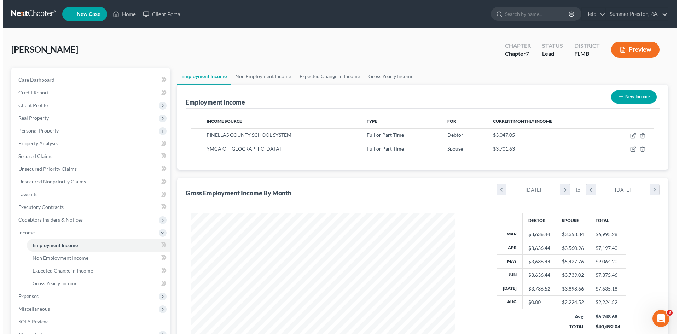
scroll to position [132, 278]
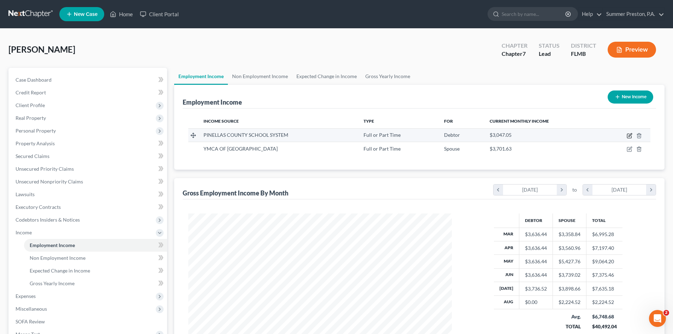
click at [628, 134] on icon "button" at bounding box center [629, 136] width 4 height 4
select select "0"
select select "9"
select select "2"
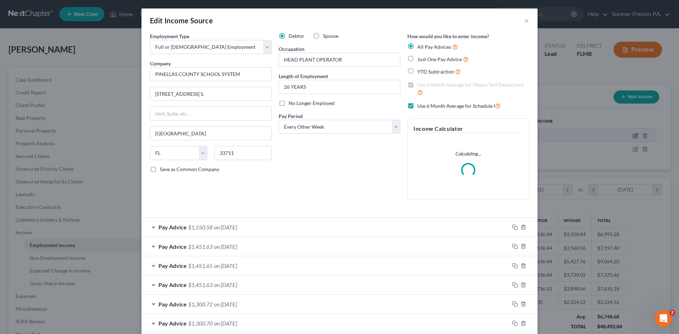
scroll to position [133, 280]
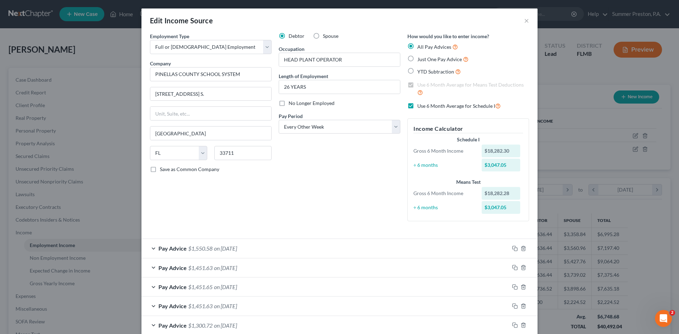
click at [417, 86] on label "Use 6 Month Average for Means Test Deductions" at bounding box center [473, 88] width 112 height 15
click at [417, 44] on label "All Pay Advices" at bounding box center [437, 47] width 41 height 8
click at [420, 44] on input "All Pay Advices" at bounding box center [422, 45] width 5 height 5
click at [417, 106] on label "Use 6 Month Average for Schedule I" at bounding box center [458, 106] width 83 height 8
click at [420, 106] on input "Use 6 Month Average for Schedule I" at bounding box center [422, 104] width 5 height 5
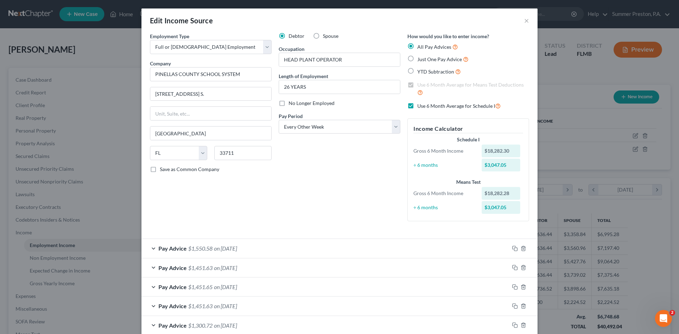
checkbox input "false"
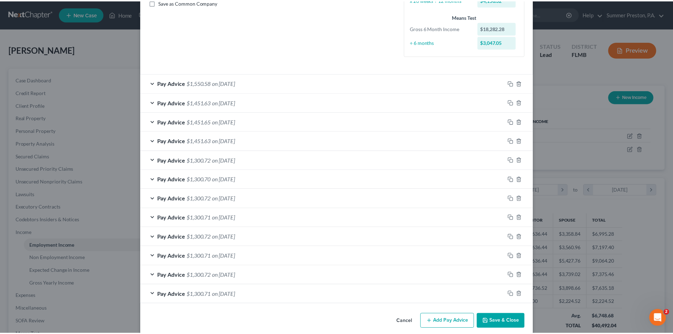
scroll to position [176, 0]
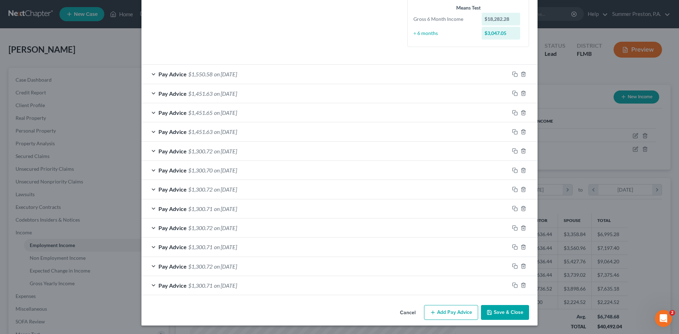
click at [516, 310] on button "Save & Close" at bounding box center [505, 312] width 48 height 15
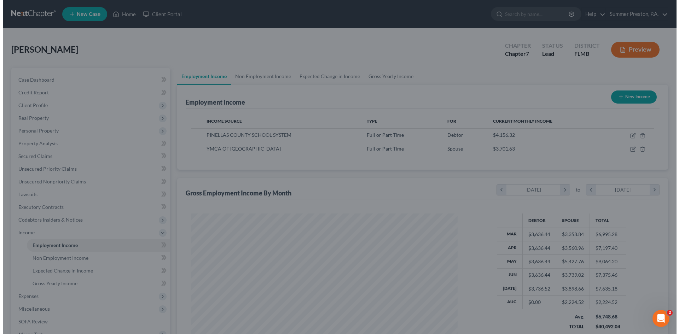
scroll to position [353331, 353185]
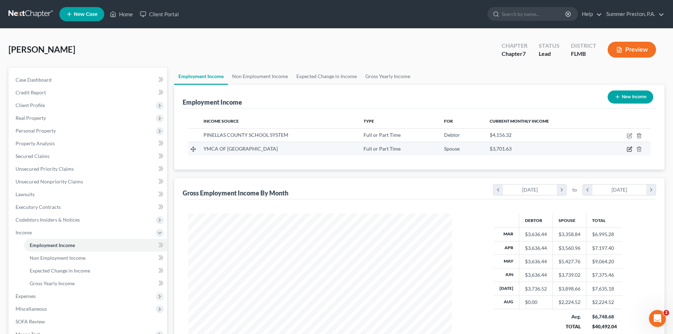
click at [628, 149] on icon "button" at bounding box center [630, 149] width 6 height 6
select select "0"
select select "9"
select select "2"
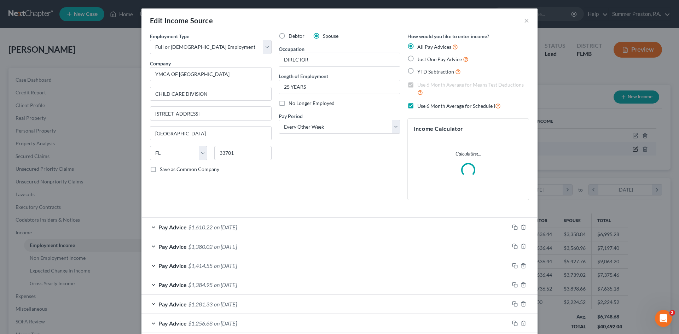
scroll to position [133, 280]
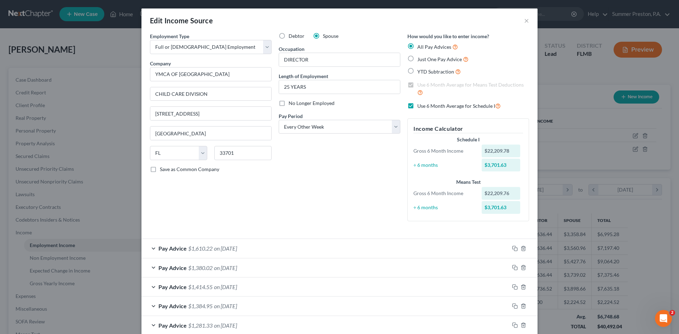
click at [417, 105] on label "Use 6 Month Average for Schedule I" at bounding box center [458, 106] width 83 height 8
click at [420, 105] on input "Use 6 Month Average for Schedule I" at bounding box center [422, 104] width 5 height 5
checkbox input "false"
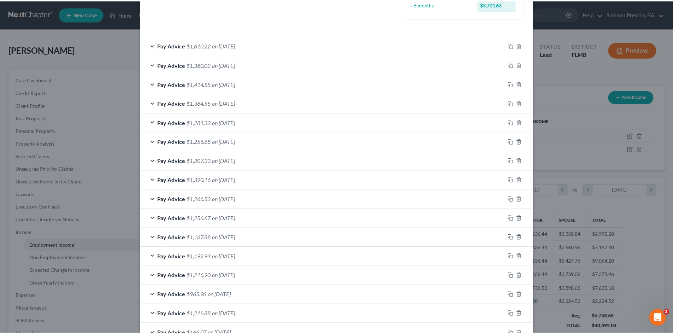
scroll to position [252, 0]
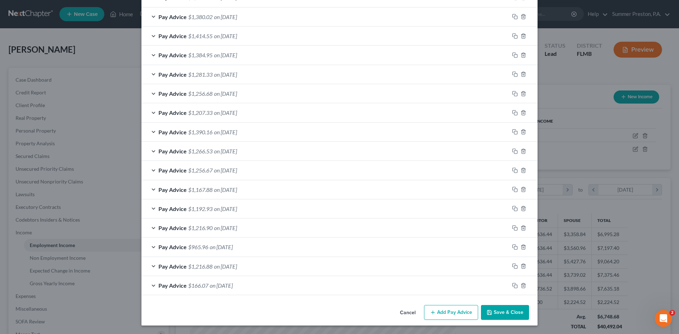
click at [500, 313] on button "Save & Close" at bounding box center [505, 312] width 48 height 15
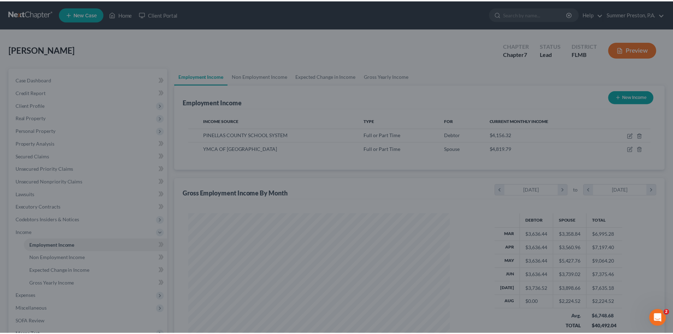
scroll to position [353331, 353185]
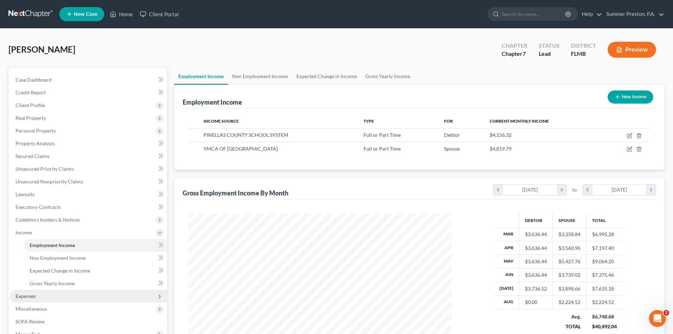
click at [33, 294] on span "Expenses" at bounding box center [26, 296] width 20 height 6
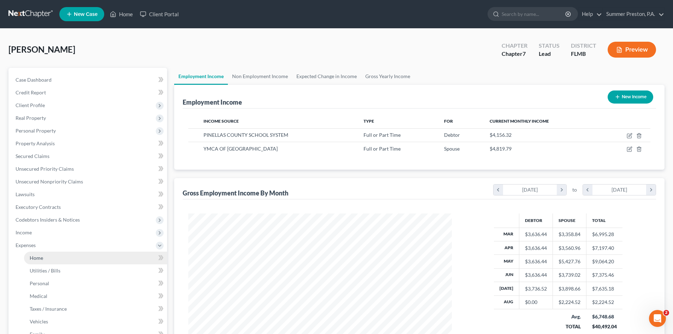
click at [44, 261] on link "Home" at bounding box center [95, 258] width 143 height 13
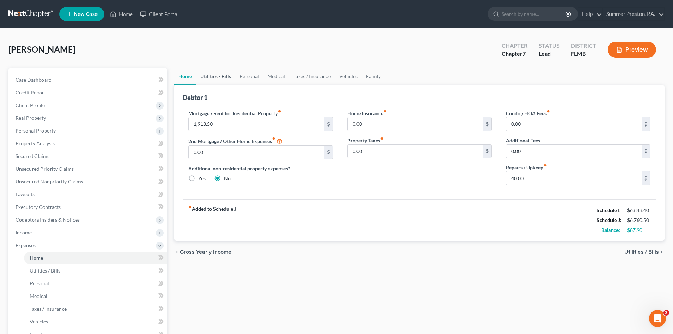
click at [215, 81] on link "Utilities / Bills" at bounding box center [215, 76] width 39 height 17
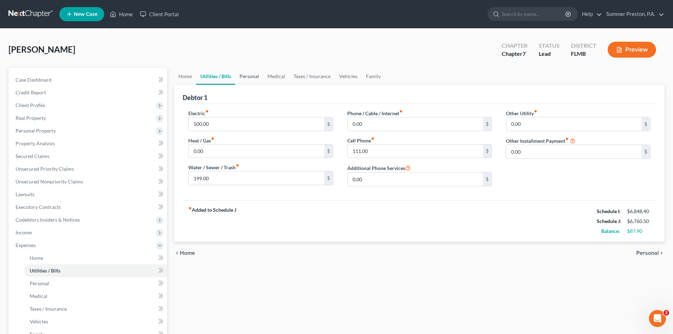
click at [257, 78] on link "Personal" at bounding box center [249, 76] width 28 height 17
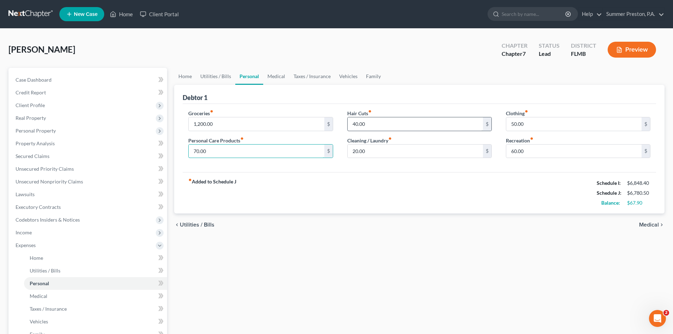
type input "70.00"
type input "50.00"
type input "25.00"
click at [272, 77] on link "Medical" at bounding box center [276, 76] width 26 height 17
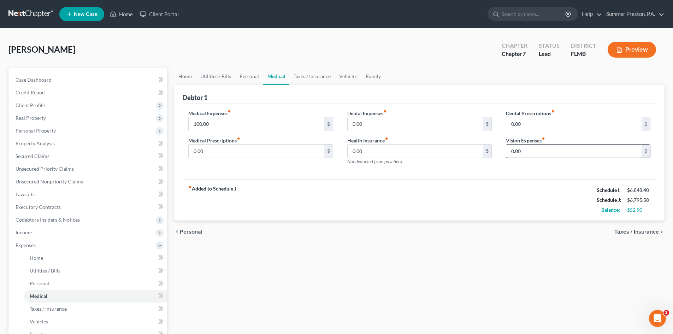
click at [551, 153] on input "0.00" at bounding box center [574, 151] width 135 height 13
drag, startPoint x: 532, startPoint y: 154, endPoint x: 433, endPoint y: 145, distance: 100.1
click at [483, 154] on div "Medical Expenses fiber_manual_record 100.00 $ Medical Prescriptions fiber_manua…" at bounding box center [419, 141] width 476 height 62
type input "20.00"
click at [526, 124] on input "0.00" at bounding box center [574, 123] width 135 height 13
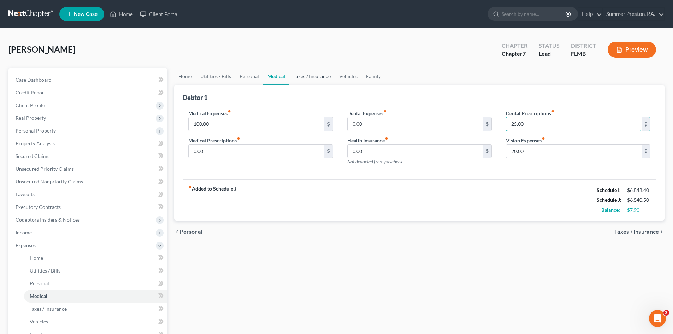
type input "25.00"
click at [293, 75] on link "Taxes / Insurance" at bounding box center [312, 76] width 46 height 17
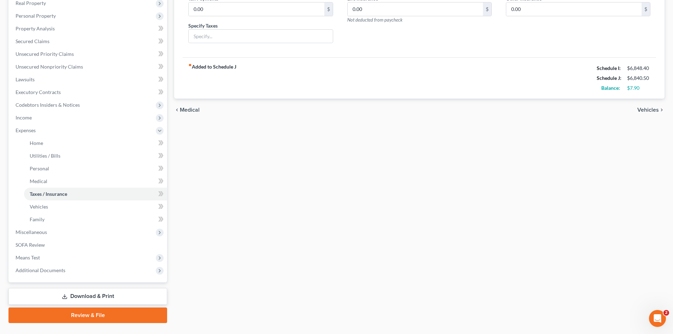
scroll to position [131, 0]
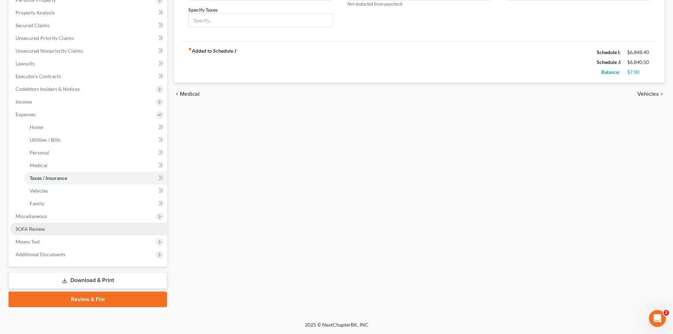
click at [44, 229] on span "SOFA Review" at bounding box center [30, 229] width 29 height 6
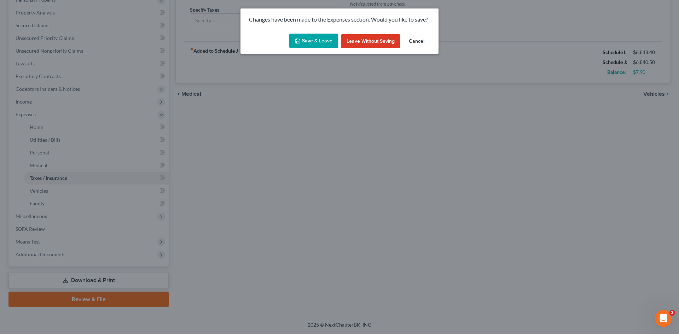
click at [297, 44] on button "Save & Leave" at bounding box center [313, 41] width 49 height 15
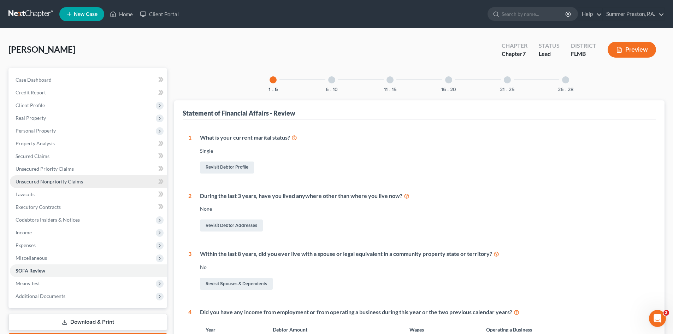
click at [50, 180] on span "Unsecured Nonpriority Claims" at bounding box center [50, 181] width 68 height 6
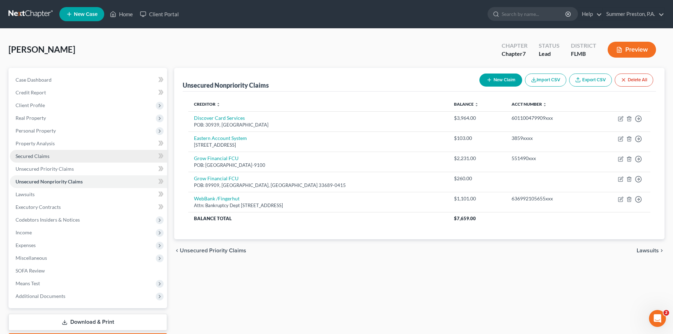
click at [40, 156] on span "Secured Claims" at bounding box center [33, 156] width 34 height 6
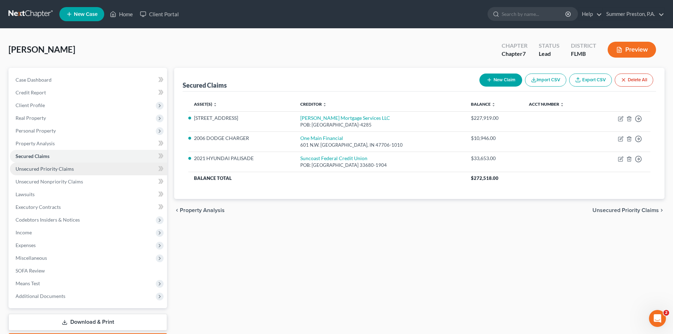
click at [40, 168] on span "Unsecured Priority Claims" at bounding box center [45, 169] width 58 height 6
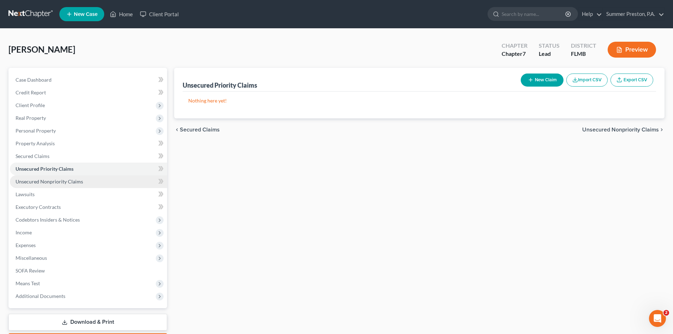
click at [71, 183] on span "Unsecured Nonpriority Claims" at bounding box center [50, 181] width 68 height 6
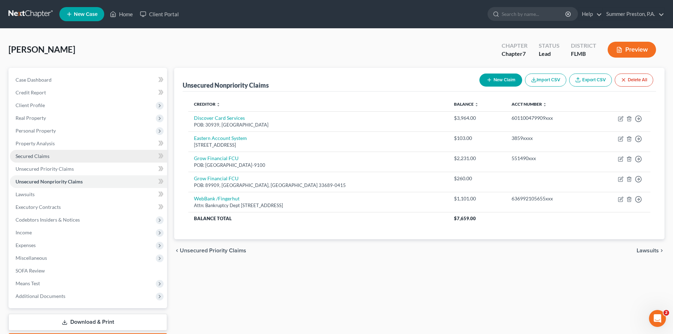
click at [30, 158] on span "Secured Claims" at bounding box center [33, 156] width 34 height 6
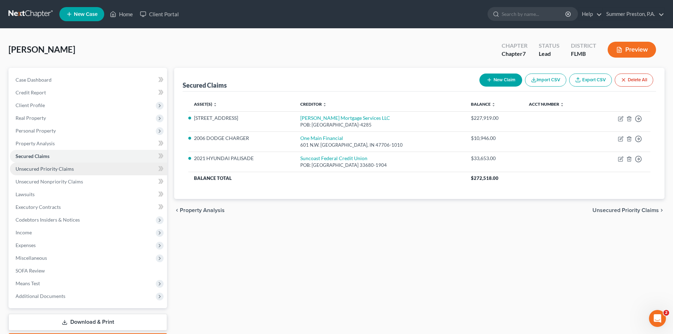
click at [45, 170] on span "Unsecured Priority Claims" at bounding box center [45, 169] width 58 height 6
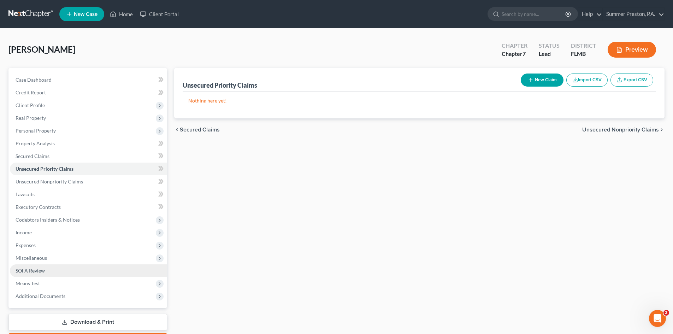
click at [33, 270] on span "SOFA Review" at bounding box center [30, 271] width 29 height 6
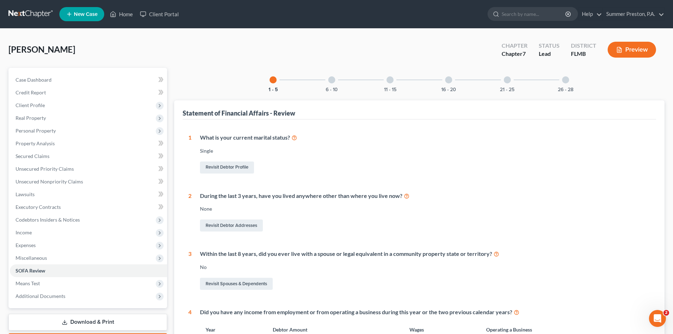
click at [332, 81] on div at bounding box center [331, 79] width 7 height 7
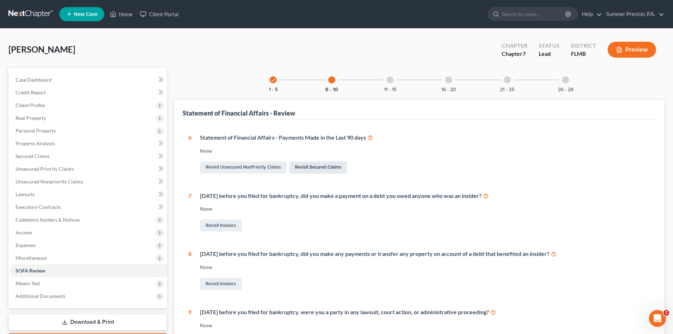
click at [316, 167] on link "Revisit Secured Claims" at bounding box center [318, 168] width 58 height 12
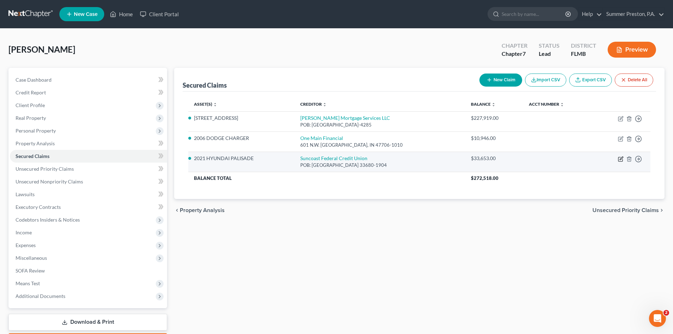
click at [620, 159] on icon "button" at bounding box center [621, 159] width 6 height 6
select select "9"
select select "3"
select select "2"
select select "3"
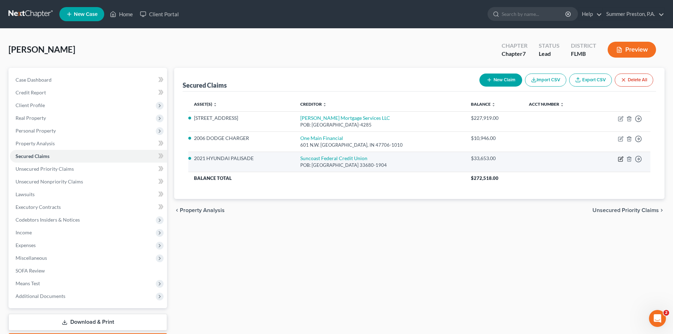
select select "0"
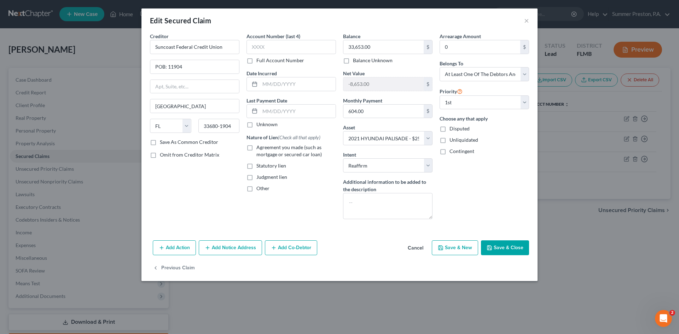
click at [160, 143] on label "Save As Common Creditor" at bounding box center [189, 142] width 58 height 7
click at [163, 143] on input "Save As Common Creditor" at bounding box center [165, 141] width 5 height 5
checkbox input "true"
click at [256, 61] on label "Full Account Number" at bounding box center [280, 60] width 48 height 7
click at [259, 61] on input "Full Account Number" at bounding box center [261, 59] width 5 height 5
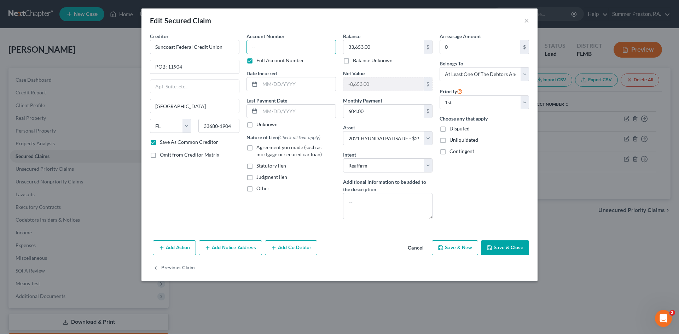
click at [277, 46] on input "text" at bounding box center [290, 47] width 89 height 14
click at [262, 48] on input "text" at bounding box center [290, 47] width 89 height 14
type input "7405948XXXX"
click at [305, 111] on input "text" at bounding box center [298, 111] width 76 height 13
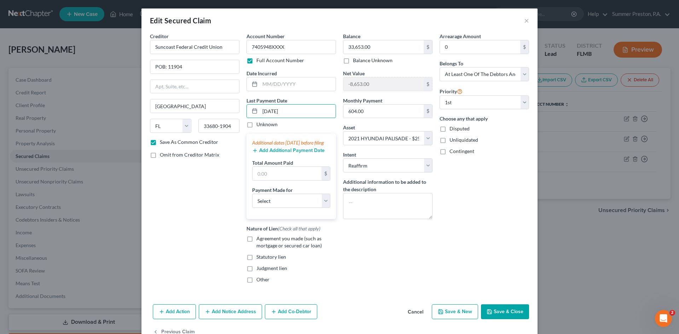
type input "[DATE]"
click at [295, 153] on button "Add Additional Payment Date" at bounding box center [288, 151] width 72 height 6
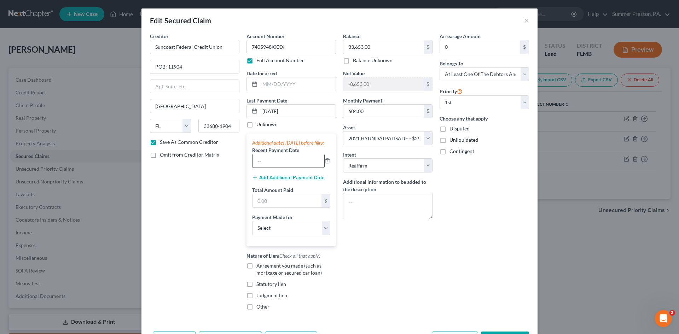
click at [298, 168] on input "text" at bounding box center [288, 160] width 72 height 13
type input "07/15/2025"
click at [293, 181] on button "Add Additional Payment Date" at bounding box center [288, 178] width 72 height 6
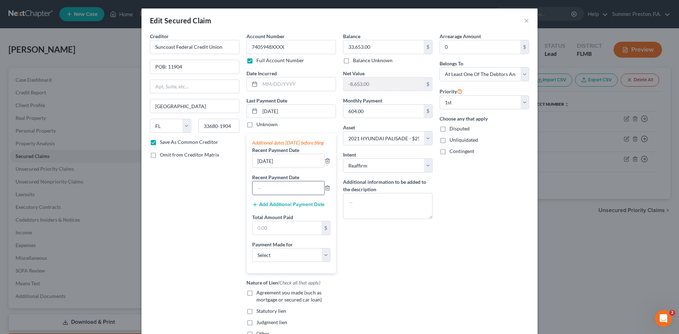
click at [297, 195] on input "text" at bounding box center [288, 187] width 72 height 13
type input "06/15/2025"
click at [288, 235] on input "text" at bounding box center [286, 227] width 69 height 13
type input "1,812.00"
click at [324, 262] on select "Select Car Credit Card Loan Repayment Mortgage Other Suppliers Or Vendors" at bounding box center [291, 255] width 78 height 14
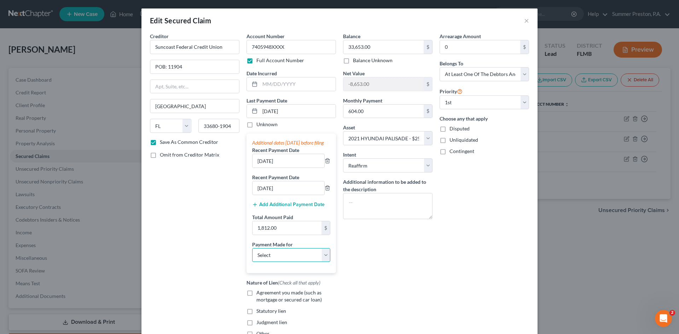
select select "0"
click at [252, 255] on select "Select Car Credit Card Loan Repayment Mortgage Other Suppliers Or Vendors" at bounding box center [291, 255] width 78 height 14
click at [256, 300] on label "Agreement you made (such as mortgage or secured car loan)" at bounding box center [296, 296] width 80 height 14
click at [259, 294] on input "Agreement you made (such as mortgage or secured car loan)" at bounding box center [261, 291] width 5 height 5
checkbox input "true"
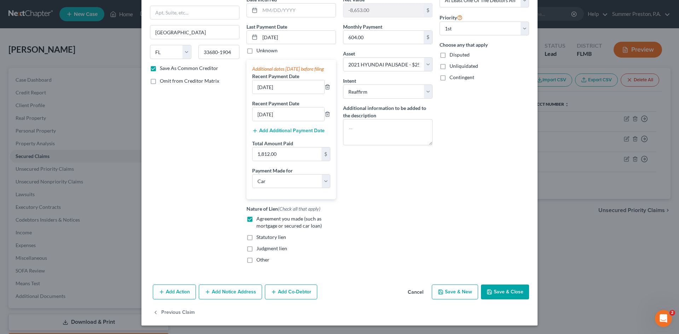
scroll to position [81, 0]
click at [494, 292] on button "Save & Close" at bounding box center [505, 292] width 48 height 15
checkbox input "false"
select select
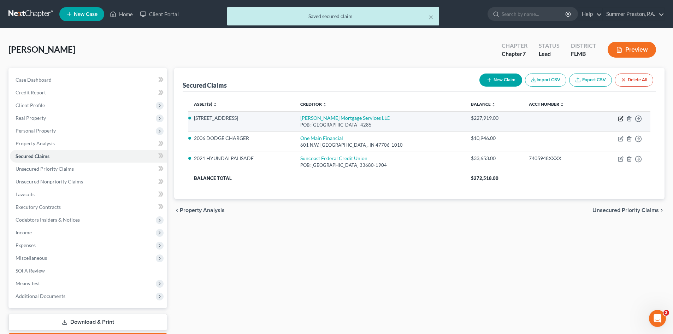
click at [619, 117] on icon "button" at bounding box center [621, 119] width 6 height 6
select select "4"
select select "2"
select select "0"
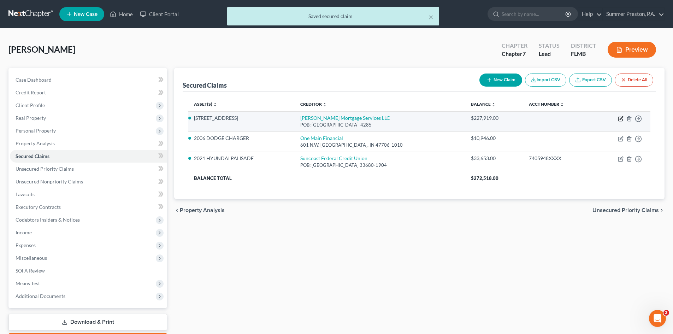
select select "0"
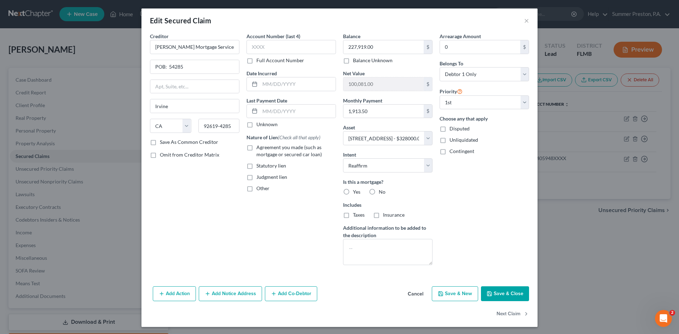
click at [160, 143] on label "Save As Common Creditor" at bounding box center [189, 142] width 58 height 7
click at [163, 143] on input "Save As Common Creditor" at bounding box center [165, 141] width 5 height 5
checkbox input "true"
click at [298, 111] on input "text" at bounding box center [298, 111] width 76 height 13
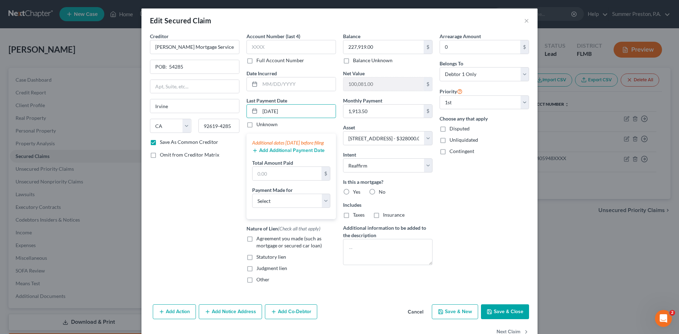
type input "09/10/2025"
click at [277, 153] on button "Add Additional Payment Date" at bounding box center [288, 151] width 72 height 6
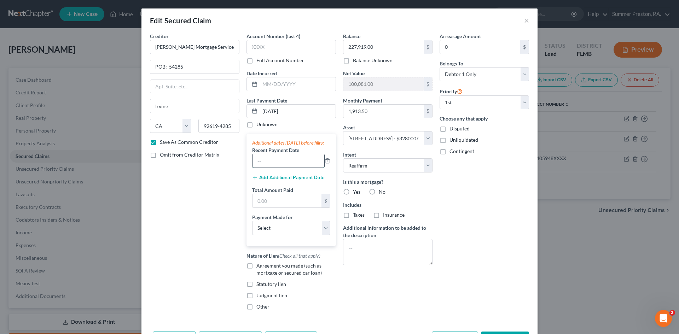
drag, startPoint x: 299, startPoint y: 162, endPoint x: 290, endPoint y: 162, distance: 9.2
click at [299, 162] on input "text" at bounding box center [288, 160] width 72 height 13
type input "08/10/2025"
click at [290, 181] on button "Add Additional Payment Date" at bounding box center [288, 178] width 72 height 6
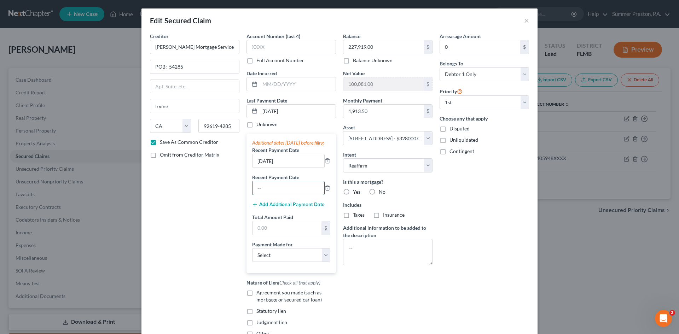
click at [302, 195] on input "text" at bounding box center [288, 187] width 72 height 13
type input "07/10/2025"
click at [280, 233] on input "text" at bounding box center [286, 227] width 69 height 13
type input "5,740.50"
click at [323, 262] on select "Select Car Credit Card Loan Repayment Mortgage Other Suppliers Or Vendors" at bounding box center [291, 255] width 78 height 14
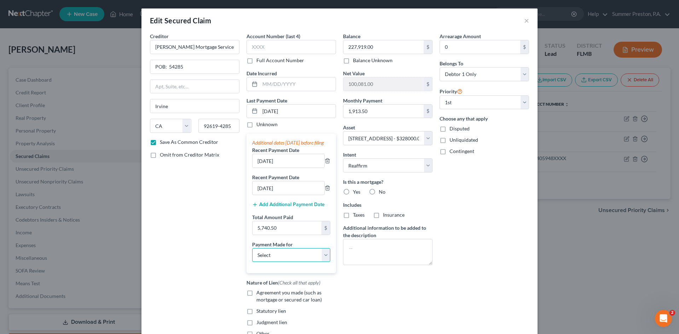
select select "3"
click at [252, 255] on select "Select Car Credit Card Loan Repayment Mortgage Other Suppliers Or Vendors" at bounding box center [291, 255] width 78 height 14
click at [256, 300] on label "Agreement you made (such as mortgage or secured car loan)" at bounding box center [296, 296] width 80 height 14
click at [259, 294] on input "Agreement you made (such as mortgage or secured car loan)" at bounding box center [261, 291] width 5 height 5
checkbox input "true"
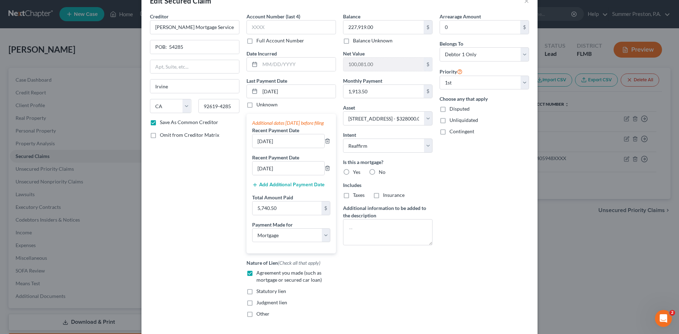
scroll to position [18, 0]
click at [353, 174] on label "Yes" at bounding box center [356, 173] width 7 height 7
click at [356, 174] on input "Yes" at bounding box center [358, 172] width 5 height 5
radio input "true"
drag, startPoint x: 343, startPoint y: 196, endPoint x: 374, endPoint y: 198, distance: 30.8
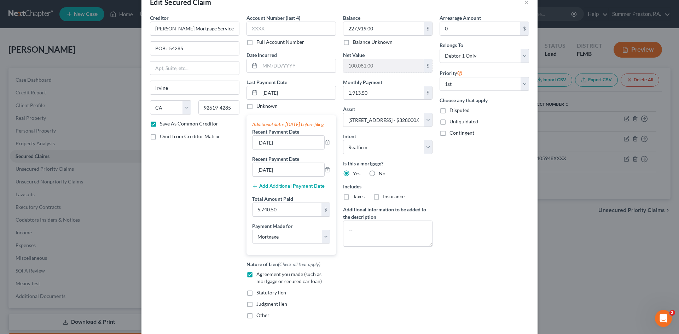
click at [353, 196] on label "Taxes" at bounding box center [359, 196] width 12 height 7
click at [356, 196] on input "Taxes" at bounding box center [358, 195] width 5 height 5
checkbox input "true"
click at [383, 198] on label "Insurance" at bounding box center [394, 196] width 22 height 7
click at [386, 198] on input "Insurance" at bounding box center [388, 195] width 5 height 5
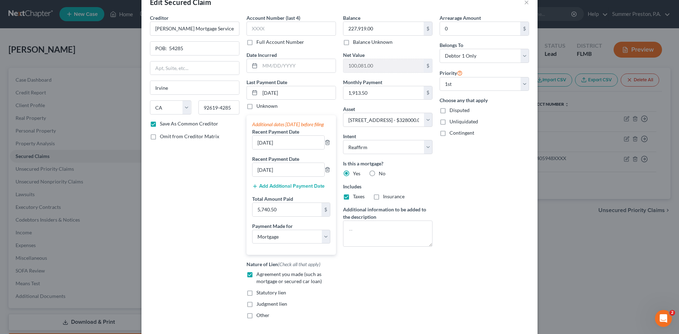
checkbox input "true"
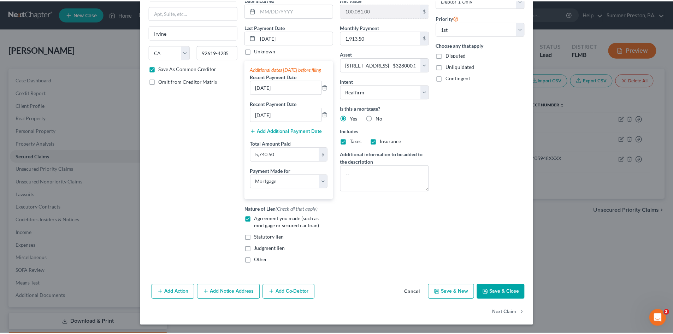
scroll to position [81, 0]
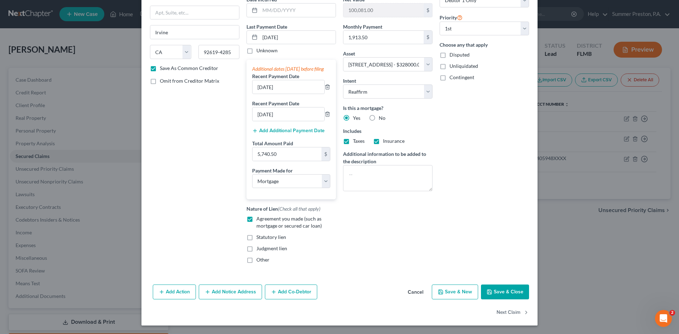
click at [496, 289] on button "Save & Close" at bounding box center [505, 292] width 48 height 15
checkbox input "false"
select select
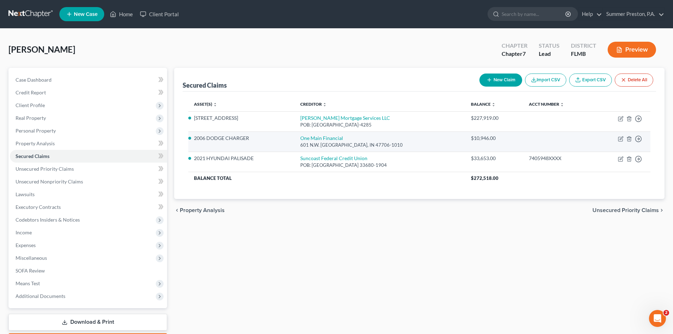
click at [249, 142] on li "2006 DODGE CHARGER" at bounding box center [241, 138] width 95 height 7
click at [619, 138] on icon "button" at bounding box center [621, 139] width 4 height 4
select select "15"
select select "0"
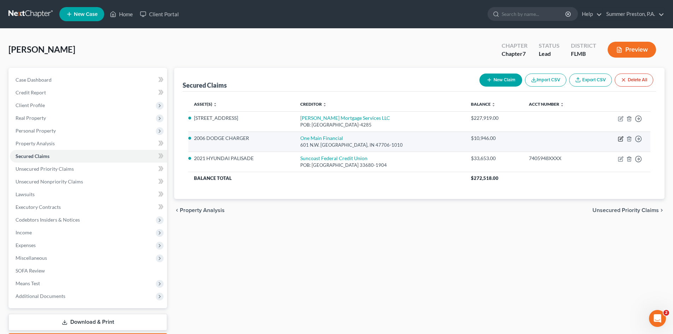
select select "0"
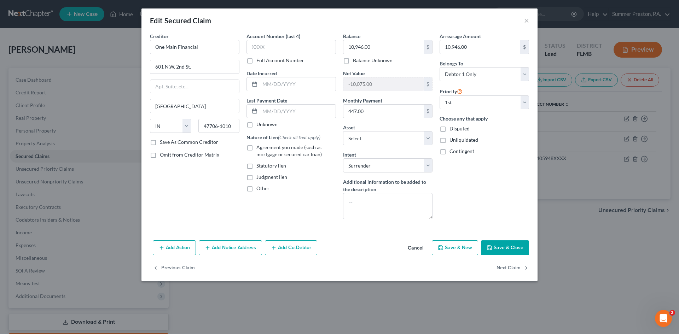
click at [160, 144] on label "Save As Common Creditor" at bounding box center [189, 142] width 58 height 7
click at [163, 143] on input "Save As Common Creditor" at bounding box center [165, 141] width 5 height 5
click at [506, 248] on button "Save & Close" at bounding box center [505, 247] width 48 height 15
checkbox input "false"
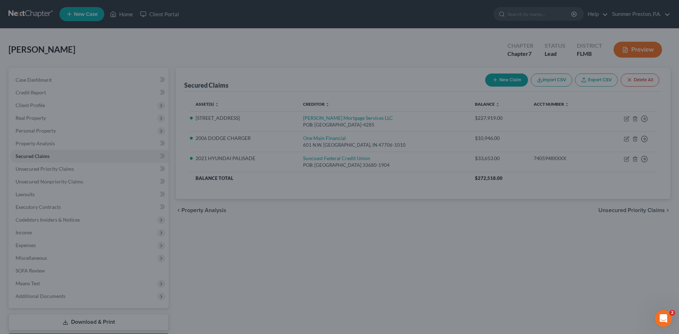
select select "2"
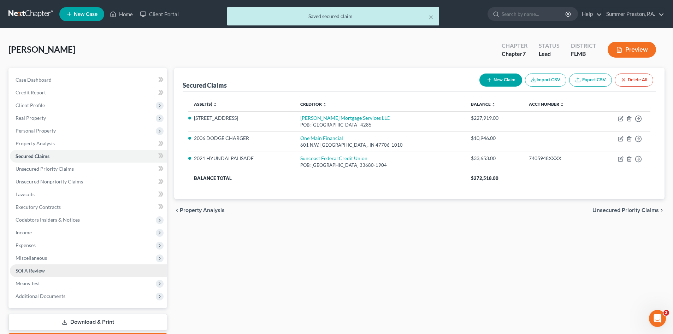
click at [39, 270] on span "SOFA Review" at bounding box center [30, 271] width 29 height 6
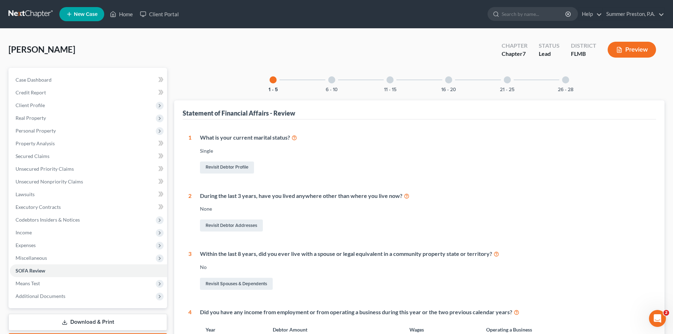
click at [332, 79] on div at bounding box center [331, 79] width 7 height 7
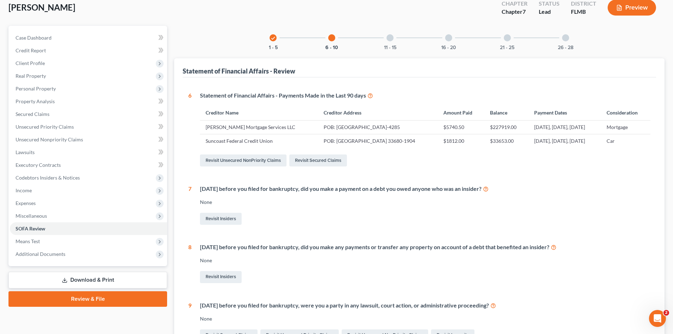
scroll to position [26, 0]
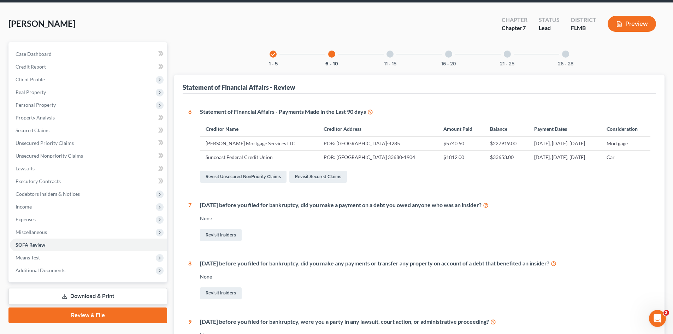
click at [388, 54] on div at bounding box center [390, 54] width 7 height 7
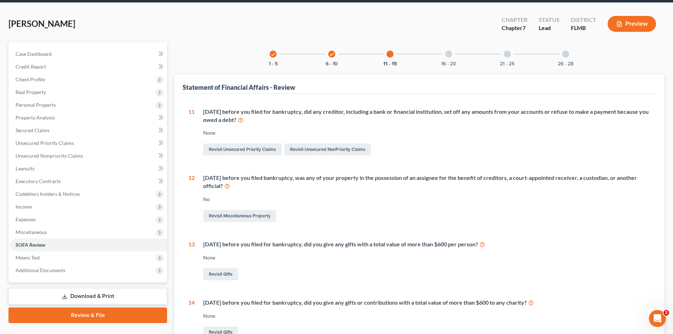
click at [390, 54] on div at bounding box center [390, 54] width 7 height 7
click at [328, 56] on div "check 6 - 10" at bounding box center [332, 54] width 24 height 24
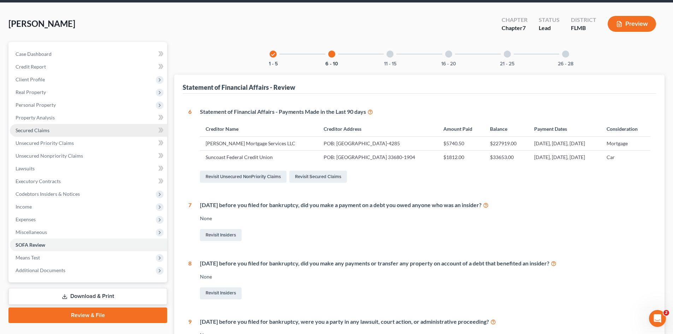
click at [36, 134] on link "Secured Claims" at bounding box center [88, 130] width 157 height 13
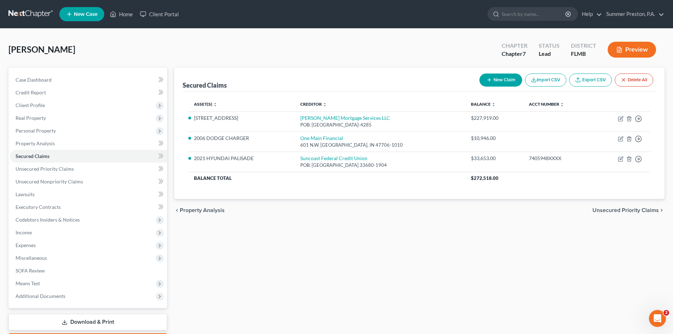
click at [502, 81] on button "New Claim" at bounding box center [501, 80] width 43 height 13
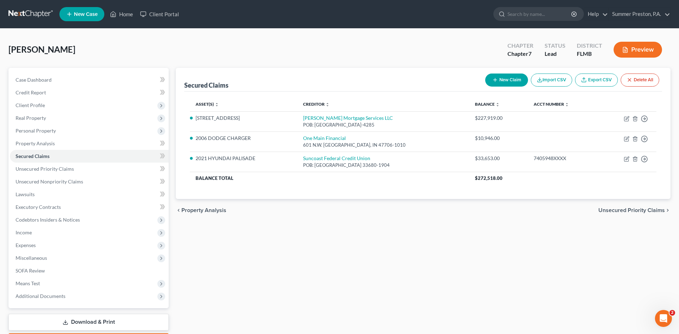
select select "0"
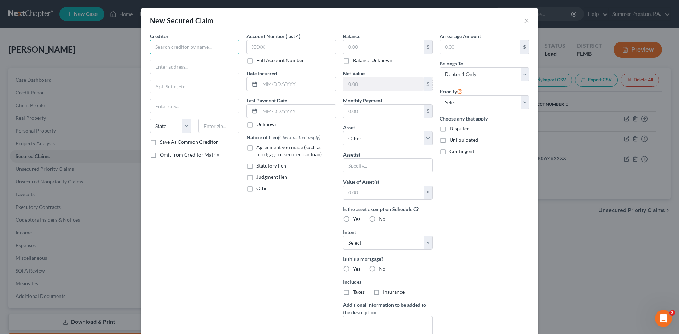
click at [228, 47] on input "text" at bounding box center [194, 47] width 89 height 14
click at [212, 48] on input "text" at bounding box center [194, 47] width 89 height 14
click at [526, 19] on div "New Secured Claim ×" at bounding box center [339, 20] width 396 height 24
click at [524, 18] on button "×" at bounding box center [526, 20] width 5 height 8
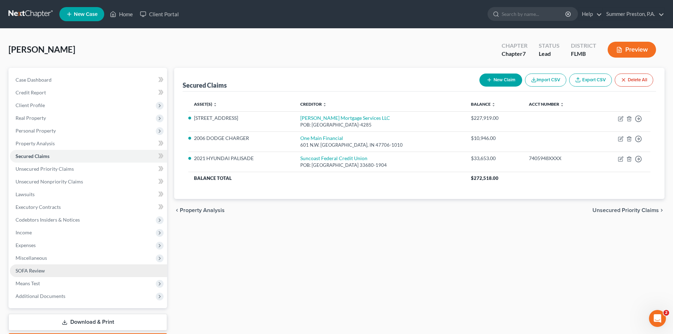
click at [25, 271] on span "SOFA Review" at bounding box center [30, 271] width 29 height 6
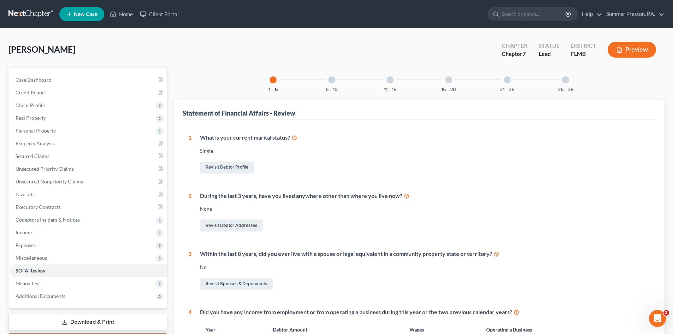
click at [391, 75] on div "11 - 15" at bounding box center [390, 80] width 24 height 24
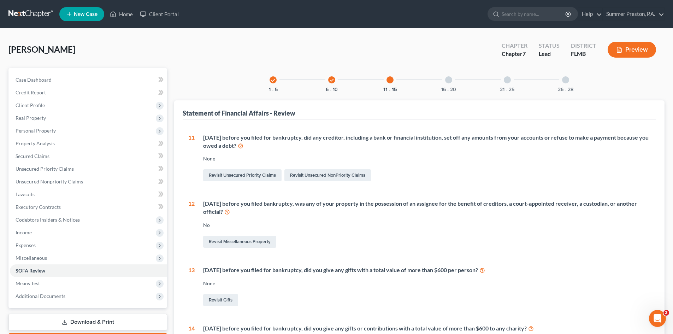
click at [447, 82] on div at bounding box center [448, 79] width 7 height 7
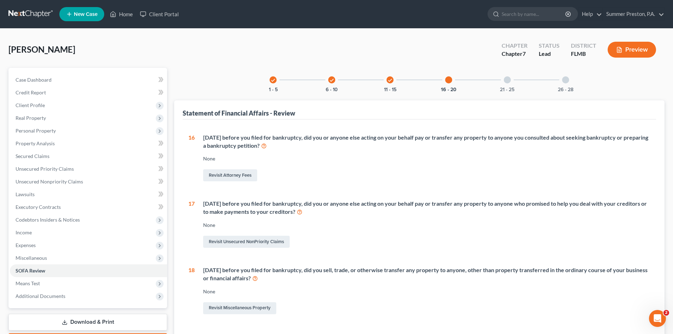
click at [507, 81] on div at bounding box center [507, 79] width 7 height 7
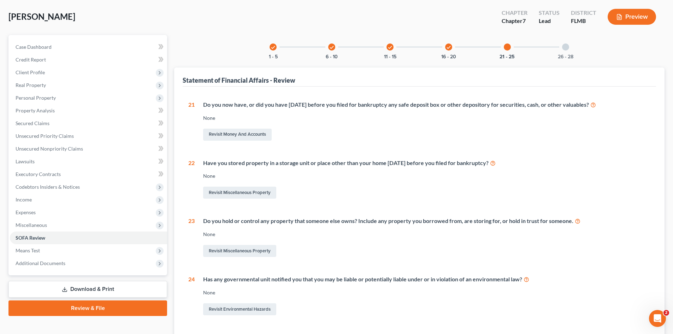
scroll to position [32, 0]
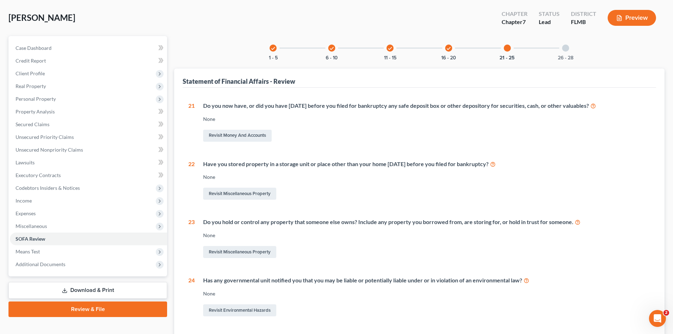
click at [565, 49] on div at bounding box center [565, 48] width 7 height 7
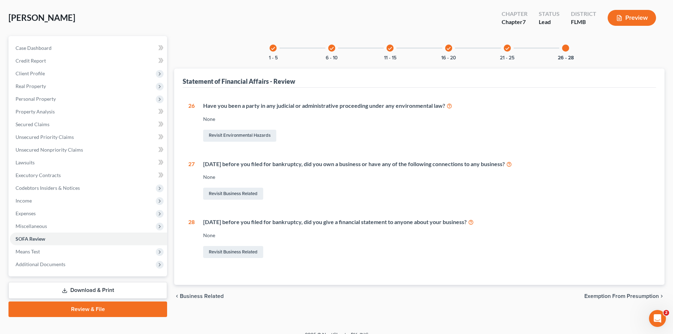
click at [333, 46] on icon "check" at bounding box center [331, 48] width 5 height 5
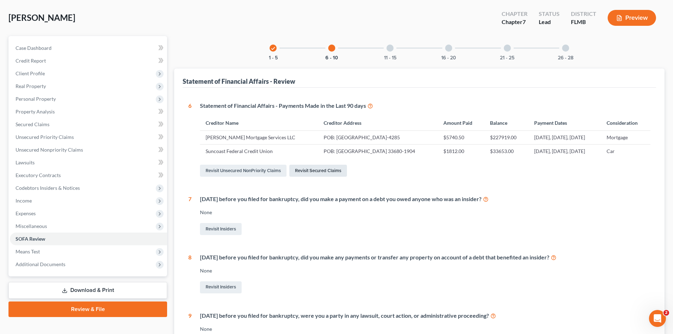
click at [317, 171] on link "Revisit Secured Claims" at bounding box center [318, 171] width 58 height 12
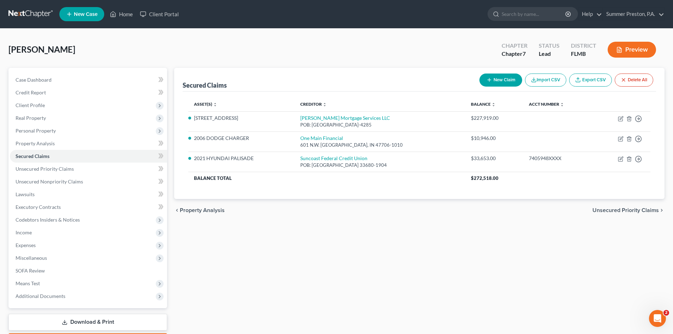
click at [501, 75] on button "New Claim" at bounding box center [501, 80] width 43 height 13
select select "0"
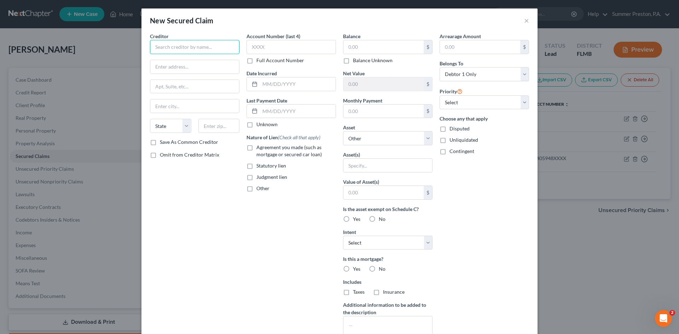
click at [213, 43] on input "text" at bounding box center [194, 47] width 89 height 14
type input "[PERSON_NAME] PA"
type input "2274 State Rd"
type input "Suite 580"
type input "Clearwater"
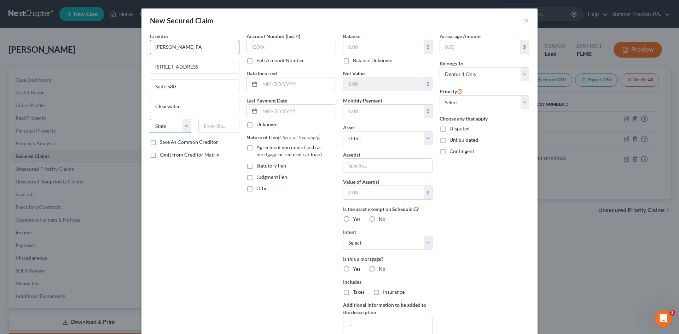
select select "9"
type input "33763"
click at [160, 144] on label "Save As Common Creditor" at bounding box center [189, 142] width 58 height 7
click at [163, 143] on input "Save As Common Creditor" at bounding box center [165, 141] width 5 height 5
checkbox input "true"
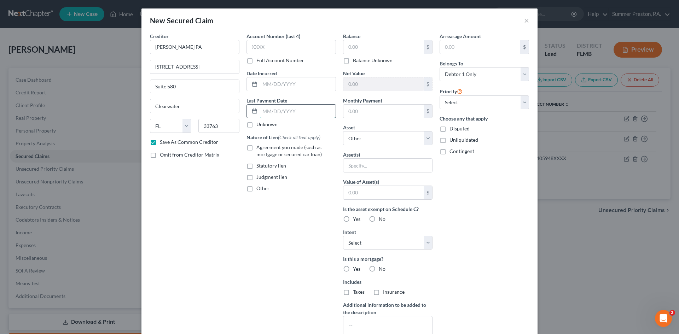
click at [308, 113] on input "text" at bounding box center [298, 111] width 76 height 13
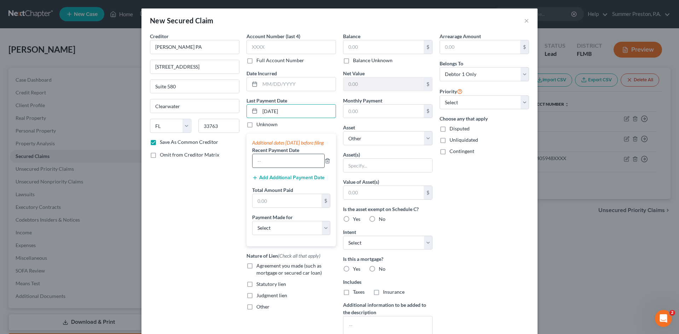
type input "[DATE]"
click at [301, 165] on input "text" at bounding box center [288, 160] width 72 height 13
type input "07/15/2025"
click at [301, 181] on button "Add Additional Payment Date" at bounding box center [288, 178] width 72 height 6
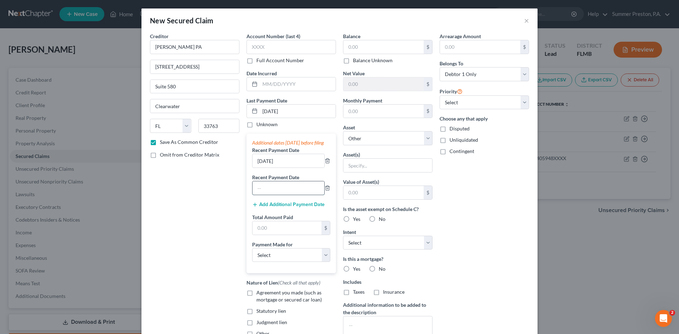
click at [308, 190] on input "text" at bounding box center [288, 187] width 72 height 13
type input "06/15/2025"
click at [276, 235] on input "text" at bounding box center [286, 227] width 69 height 13
type input "1,500.00"
click at [323, 260] on select "Select Car Credit Card Loan Repayment Mortgage Other Suppliers Or Vendors" at bounding box center [291, 255] width 78 height 14
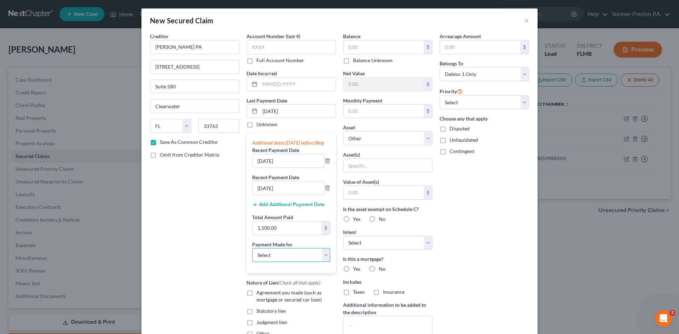
select select "4"
click at [252, 255] on select "Select Car Credit Card Loan Repayment Mortgage Other Suppliers Or Vendors" at bounding box center [291, 255] width 78 height 14
click at [291, 279] on input "text" at bounding box center [290, 274] width 77 height 13
type input "c"
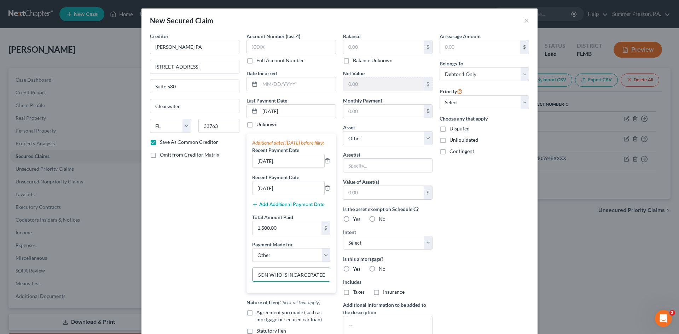
type input "CRIMINAL ATTY FOR SON WHO IS INCARCERATED"
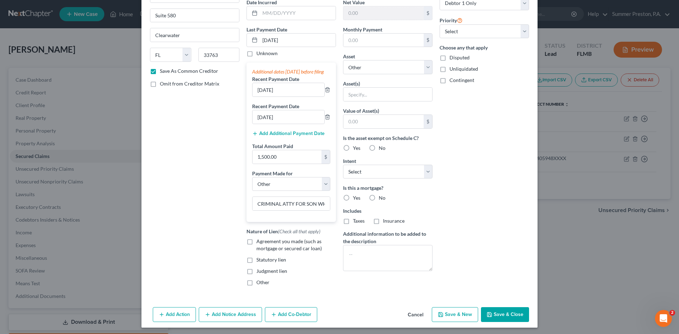
scroll to position [80, 0]
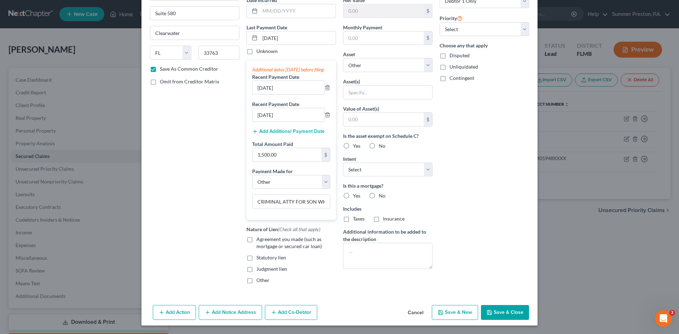
click at [256, 281] on label "Other" at bounding box center [262, 280] width 13 height 7
click at [259, 281] on input "Other" at bounding box center [261, 279] width 5 height 5
checkbox input "true"
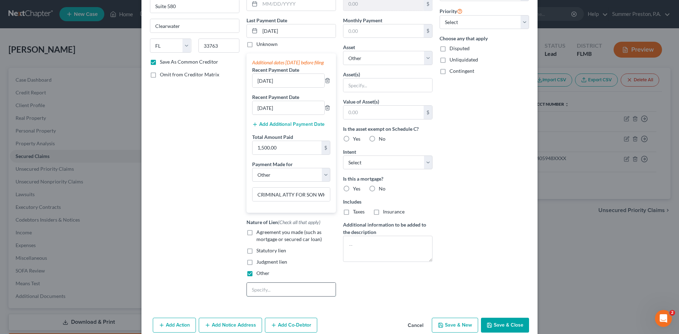
click at [287, 296] on input "text" at bounding box center [291, 289] width 89 height 13
type input "CRIMINAL ATTY FOR SON"
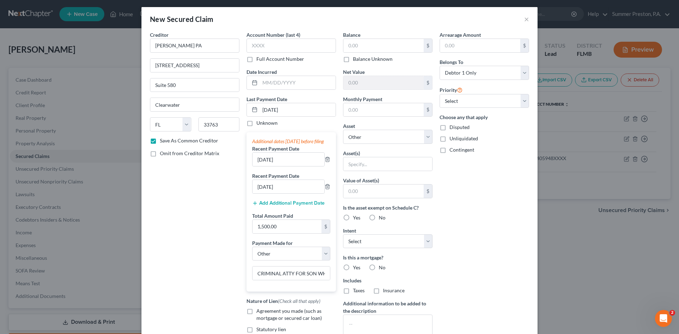
scroll to position [0, 0]
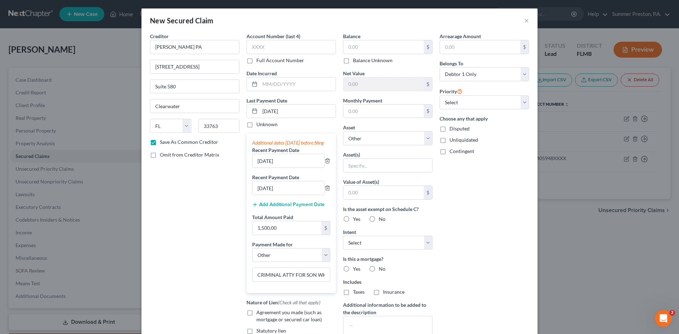
click at [353, 60] on label "Balance Unknown" at bounding box center [373, 60] width 40 height 7
click at [356, 60] on input "Balance Unknown" at bounding box center [358, 59] width 5 height 5
checkbox input "true"
type input "0.00"
click at [376, 110] on input "text" at bounding box center [383, 111] width 80 height 13
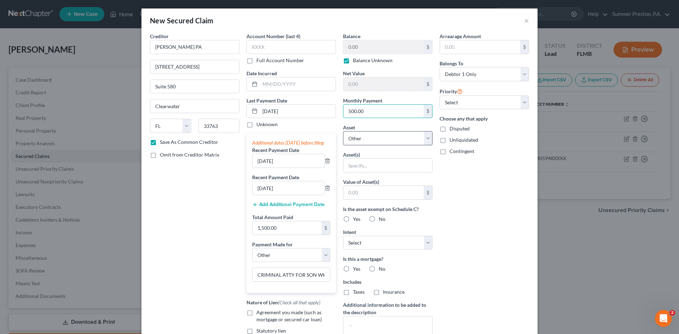
type input "500.00"
click at [427, 135] on select "Select Other Multiple Assets 2006 DODGE CHARGER - $871.0 2021 HYUNDAI PALISADE …" at bounding box center [387, 138] width 89 height 14
click at [397, 164] on input "text" at bounding box center [387, 165] width 89 height 13
type input "NONE"
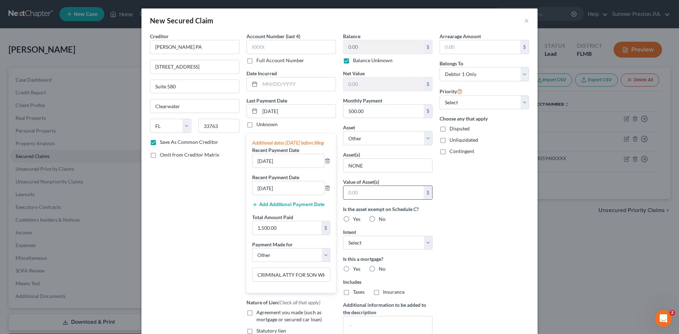
click at [401, 189] on input "text" at bounding box center [383, 192] width 80 height 13
type input "0"
drag, startPoint x: 369, startPoint y: 218, endPoint x: 377, endPoint y: 225, distance: 10.0
click at [379, 218] on label "No" at bounding box center [382, 219] width 7 height 7
click at [381, 218] on input "No" at bounding box center [383, 218] width 5 height 5
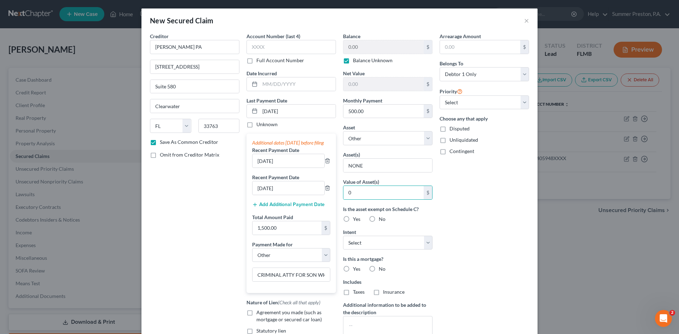
radio input "true"
click at [425, 238] on select "Select Surrender Redeem Reaffirm Avoid Other" at bounding box center [387, 243] width 89 height 14
select select "2"
click at [343, 236] on select "Select Surrender Redeem Reaffirm Avoid Other" at bounding box center [387, 243] width 89 height 14
click at [379, 268] on label "No" at bounding box center [382, 268] width 7 height 7
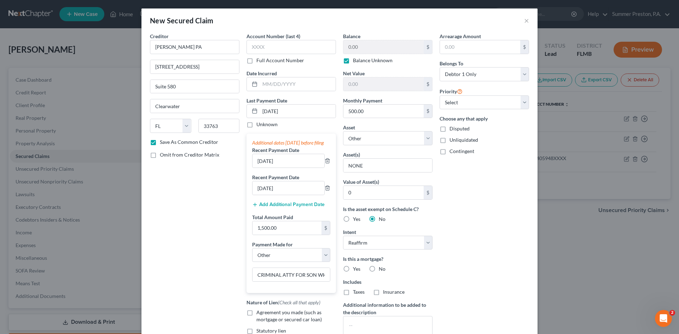
click at [381, 268] on input "No" at bounding box center [383, 267] width 5 height 5
radio input "true"
click at [379, 291] on label "No" at bounding box center [382, 291] width 7 height 7
click at [381, 291] on input "No" at bounding box center [383, 290] width 5 height 5
radio input "true"
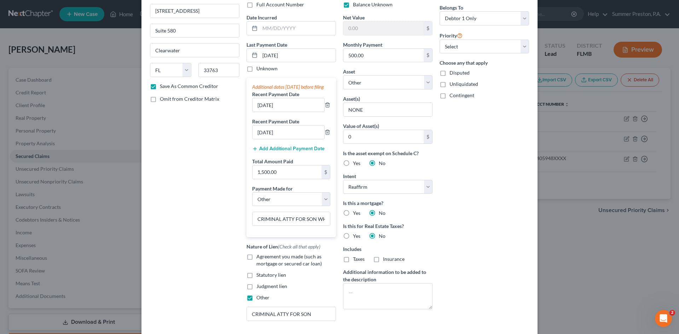
scroll to position [57, 0]
drag, startPoint x: 378, startPoint y: 286, endPoint x: 364, endPoint y: 283, distance: 14.1
click at [378, 286] on textarea at bounding box center [387, 295] width 89 height 26
type textarea "CRIMINAL ATTY FEES FOR SON"
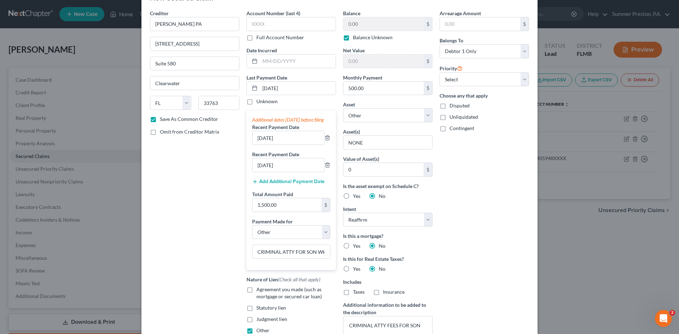
scroll to position [0, 0]
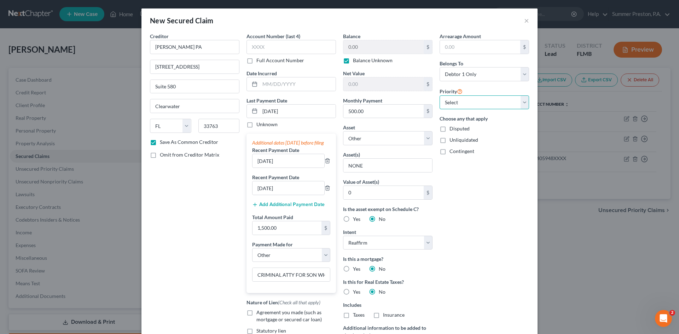
click at [521, 102] on select "Select 1st 2nd 3rd 4th 5th 6th 7th 8th 9th 10th 11th 12th 13th 14th 15th 16th 1…" at bounding box center [483, 102] width 89 height 14
select select "0"
click at [439, 95] on select "Select 1st 2nd 3rd 4th 5th 6th 7th 8th 9th 10th 11th 12th 13th 14th 15th 16th 1…" at bounding box center [483, 102] width 89 height 14
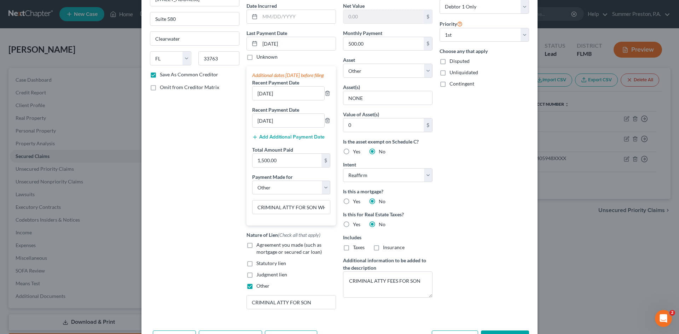
scroll to position [100, 0]
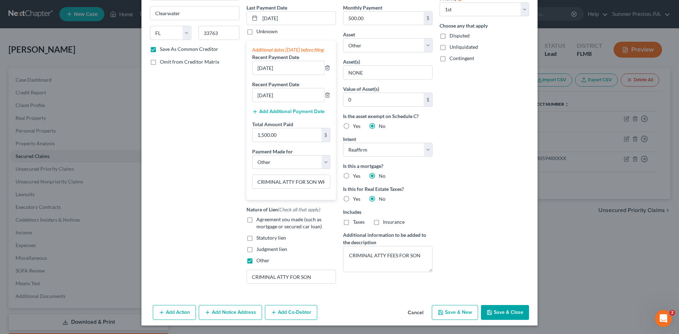
drag, startPoint x: 499, startPoint y: 307, endPoint x: 499, endPoint y: 311, distance: 4.0
click at [500, 307] on button "Save & Close" at bounding box center [505, 312] width 48 height 15
checkbox input "false"
select select
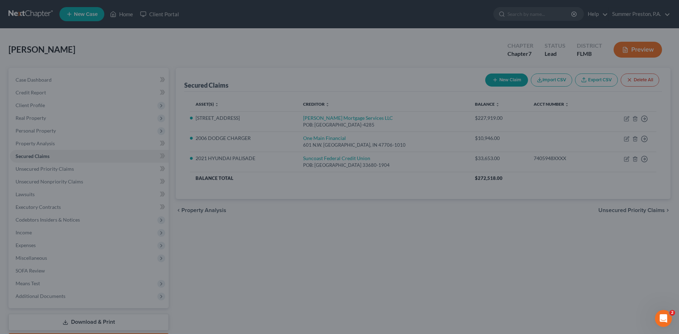
scroll to position [80, 0]
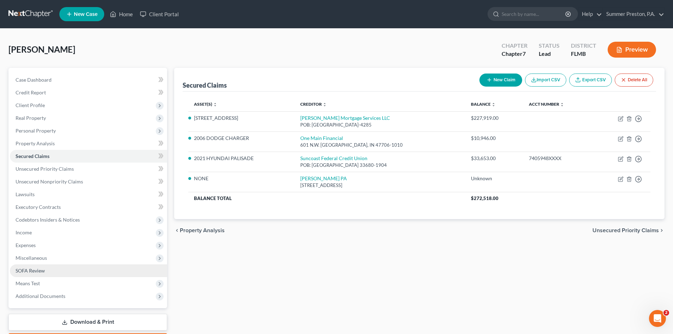
click at [35, 272] on span "SOFA Review" at bounding box center [30, 271] width 29 height 6
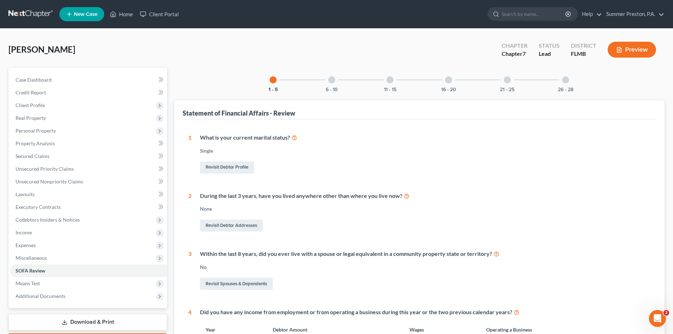
click at [329, 81] on div at bounding box center [331, 79] width 7 height 7
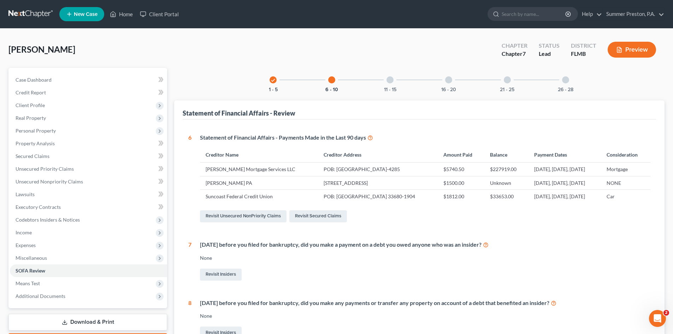
click at [303, 216] on link "Revisit Secured Claims" at bounding box center [318, 216] width 58 height 12
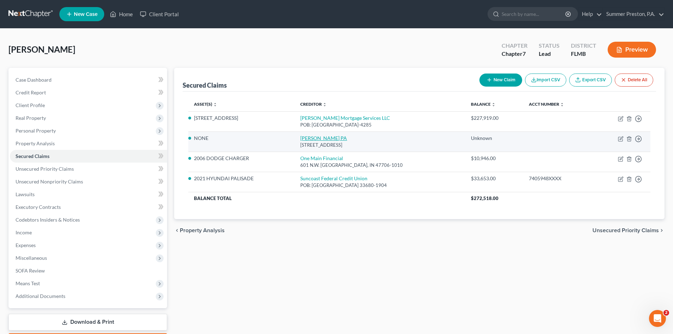
click at [310, 138] on link "[PERSON_NAME] PA" at bounding box center [323, 138] width 47 height 6
select select "9"
select select "2"
select select "0"
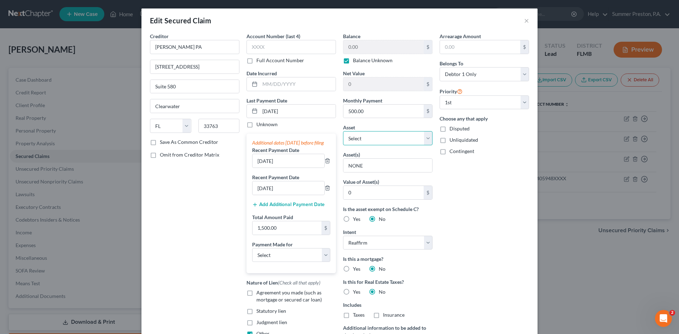
click at [425, 137] on select "Select Other Multiple Assets 2006 DODGE CHARGER - $871.0 2021 HYUNDAI PALISADE …" at bounding box center [387, 138] width 89 height 14
click at [343, 131] on select "Select Other Multiple Assets 2006 DODGE CHARGER - $871.0 2021 HYUNDAI PALISADE …" at bounding box center [387, 138] width 89 height 14
click at [426, 139] on select "Select Other Multiple Assets 2006 DODGE CHARGER - $871.0 2021 HYUNDAI PALISADE …" at bounding box center [387, 138] width 89 height 14
click at [383, 136] on select "Select Other Multiple Assets 2006 DODGE CHARGER - $871.0 2021 HYUNDAI PALISADE …" at bounding box center [387, 138] width 89 height 14
click at [320, 260] on select "Select Car Credit Card Loan Repayment Mortgage Other Suppliers Or Vendors" at bounding box center [291, 255] width 78 height 14
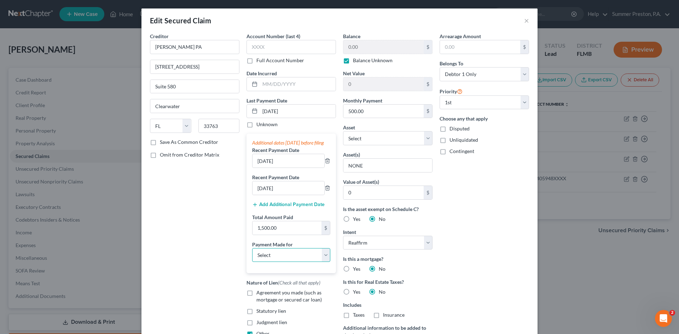
select select "4"
click at [252, 255] on select "Select Car Credit Card Loan Repayment Mortgage Other Suppliers Or Vendors" at bounding box center [291, 255] width 78 height 14
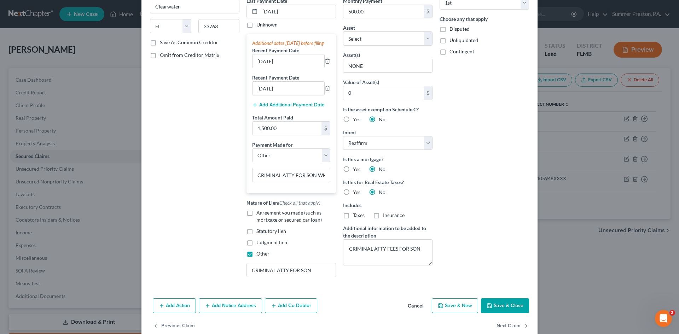
scroll to position [120, 0]
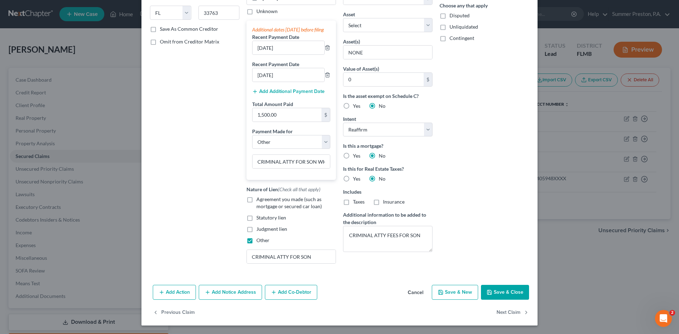
click at [493, 291] on button "Save & Close" at bounding box center [505, 292] width 48 height 15
select select
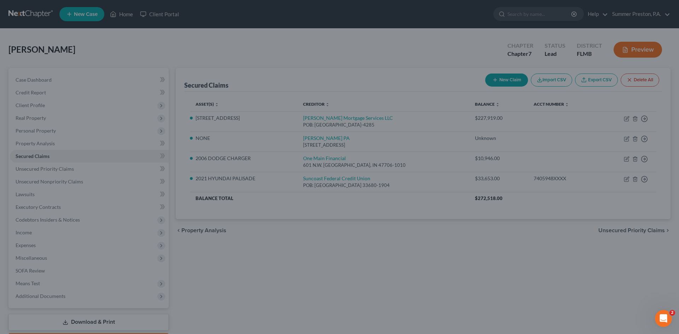
type input "0"
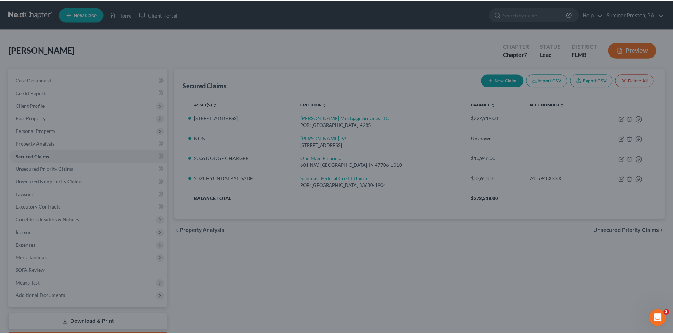
scroll to position [100, 0]
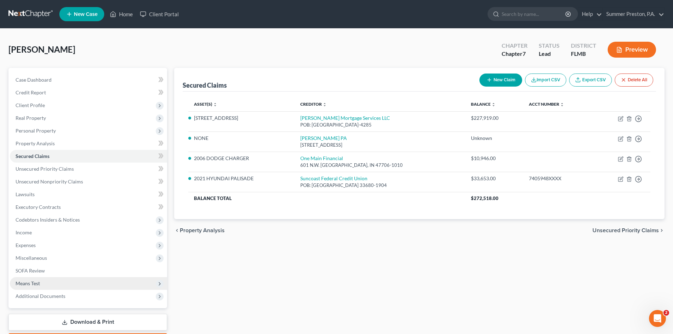
click at [30, 281] on span "Means Test" at bounding box center [28, 283] width 24 height 6
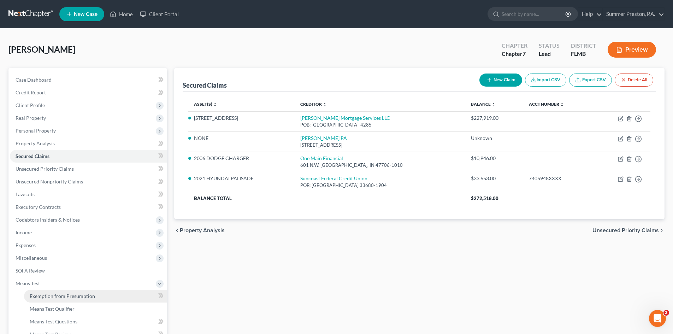
click at [68, 296] on span "Exemption from Presumption" at bounding box center [62, 296] width 65 height 6
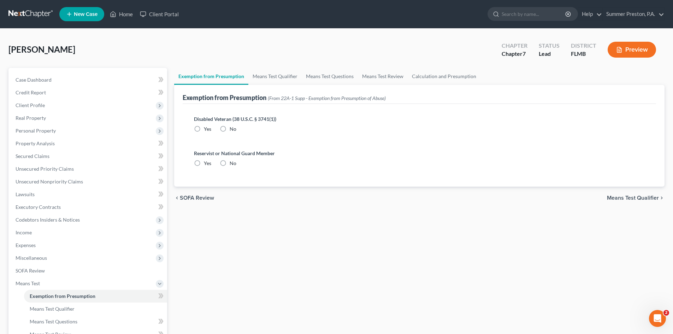
click at [230, 130] on label "No" at bounding box center [233, 128] width 7 height 7
click at [233, 130] on input "No" at bounding box center [235, 127] width 5 height 5
radio input "true"
drag, startPoint x: 221, startPoint y: 163, endPoint x: 247, endPoint y: 138, distance: 36.5
click at [230, 163] on label "No" at bounding box center [233, 163] width 7 height 7
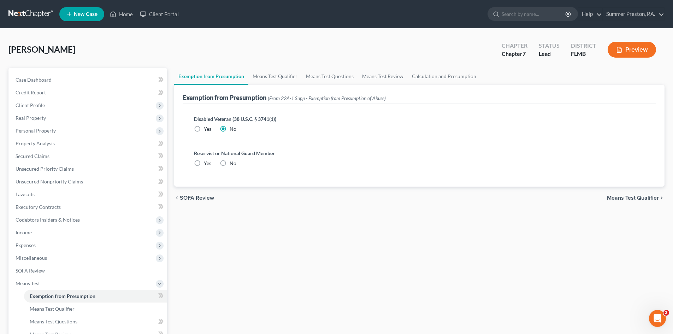
click at [233, 163] on input "No" at bounding box center [235, 162] width 5 height 5
radio input "true"
click at [263, 78] on link "Means Test Qualifier" at bounding box center [274, 76] width 53 height 17
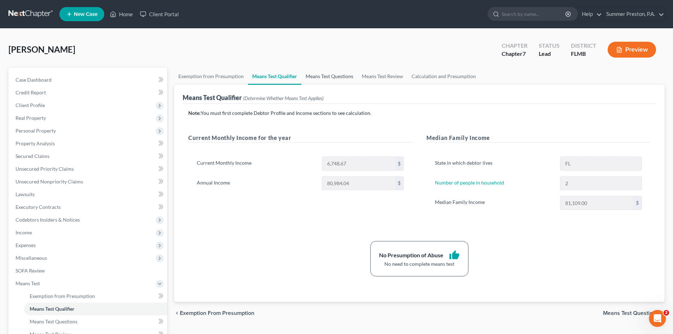
click at [335, 77] on link "Means Test Questions" at bounding box center [330, 76] width 56 height 17
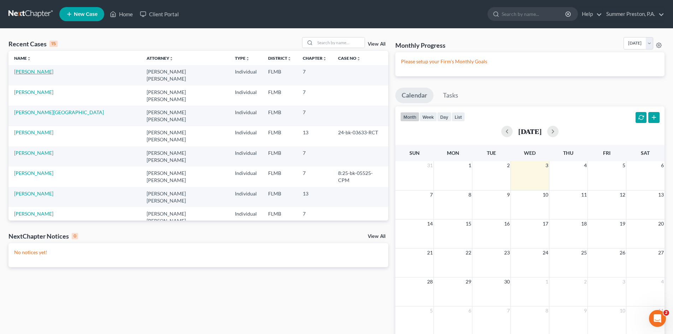
click at [25, 73] on link "[PERSON_NAME]" at bounding box center [33, 72] width 39 height 6
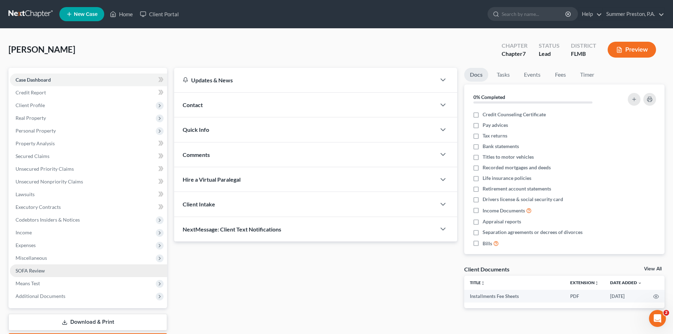
click at [48, 271] on link "SOFA Review" at bounding box center [88, 270] width 157 height 13
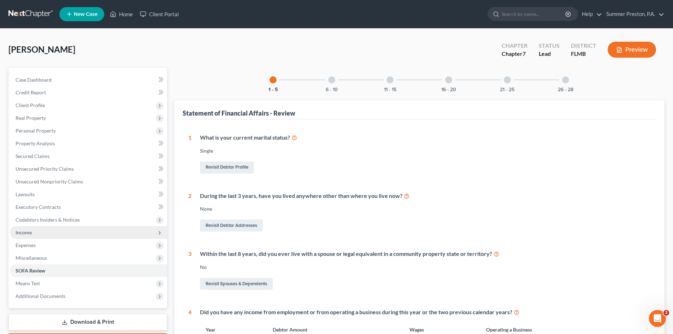
click at [31, 231] on span "Income" at bounding box center [24, 232] width 16 height 6
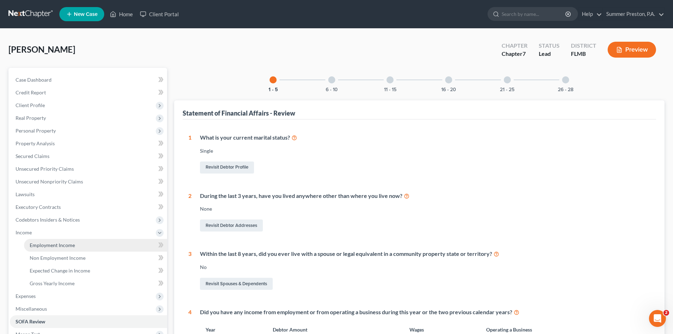
click at [65, 242] on span "Employment Income" at bounding box center [52, 245] width 45 height 6
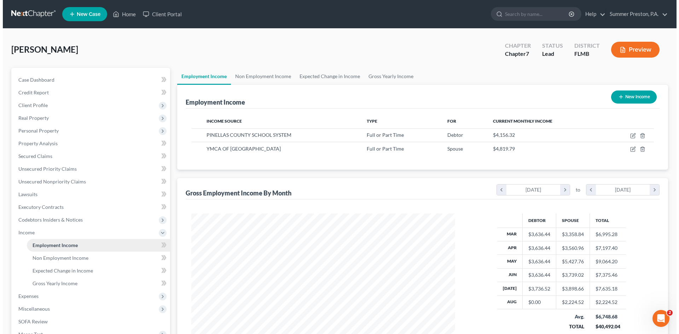
scroll to position [132, 278]
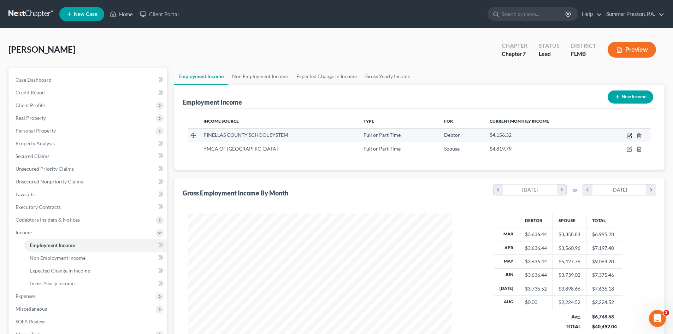
click at [629, 134] on icon "button" at bounding box center [629, 136] width 4 height 4
select select "0"
select select "9"
select select "2"
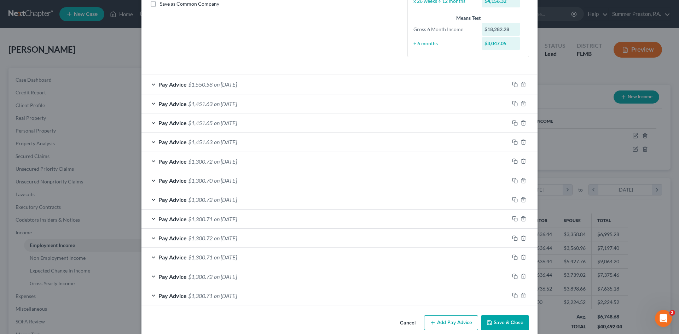
scroll to position [176, 0]
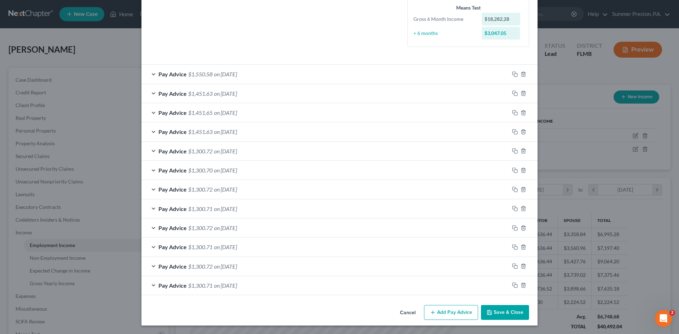
click at [439, 313] on button "Add Pay Advice" at bounding box center [451, 312] width 54 height 15
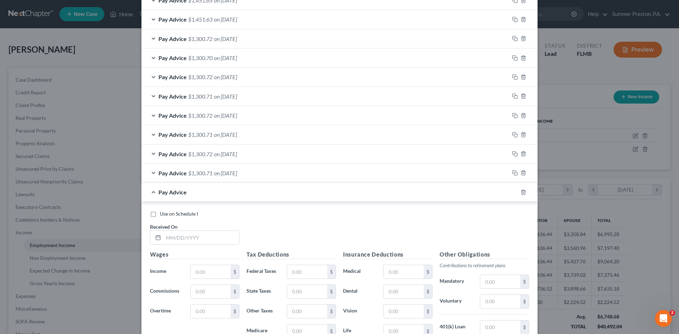
scroll to position [297, 0]
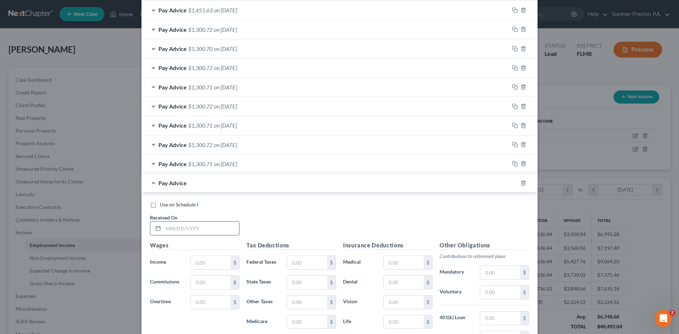
click at [222, 226] on input "text" at bounding box center [201, 228] width 76 height 13
type input "[DATE]"
click at [215, 263] on input "text" at bounding box center [211, 262] width 40 height 13
type input "1,929.42"
click at [303, 263] on input "text" at bounding box center [307, 262] width 40 height 13
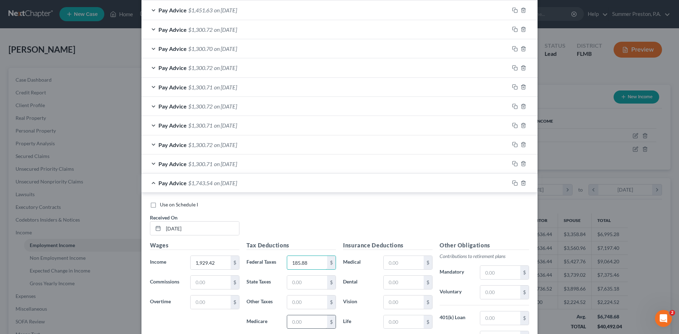
type input "185.88"
click at [302, 322] on input "text" at bounding box center [307, 321] width 40 height 13
type input "27.98"
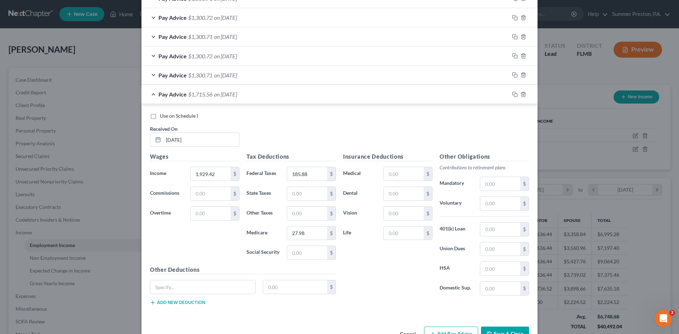
scroll to position [387, 0]
click at [311, 252] on input "text" at bounding box center [307, 251] width 40 height 13
type input "119.62"
click at [494, 206] on input "text" at bounding box center [500, 202] width 40 height 13
type input "57.88"
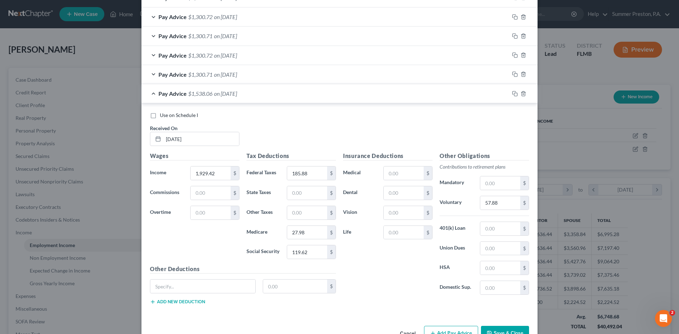
scroll to position [408, 0]
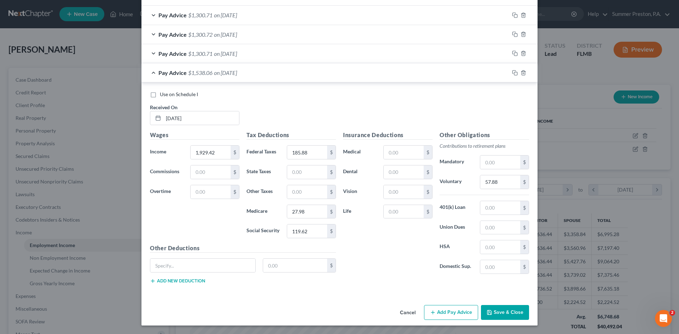
click at [452, 312] on button "Add Pay Advice" at bounding box center [451, 312] width 54 height 15
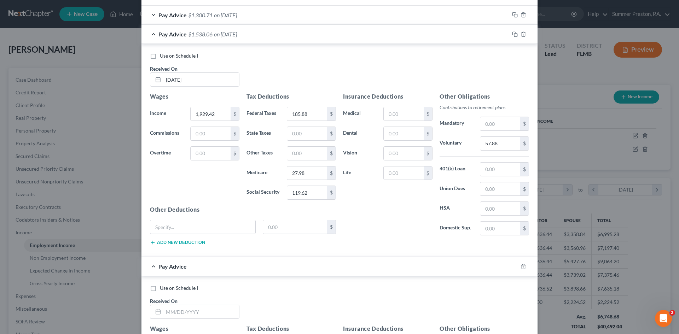
scroll to position [518, 0]
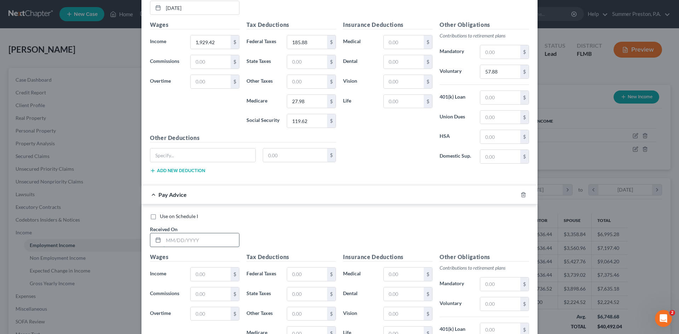
click at [219, 241] on input "text" at bounding box center [201, 239] width 76 height 13
type input "[DATE]"
click at [211, 274] on input "text" at bounding box center [211, 274] width 40 height 13
type input "0"
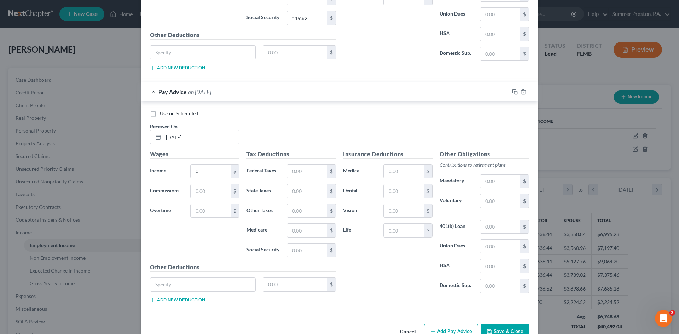
scroll to position [639, 0]
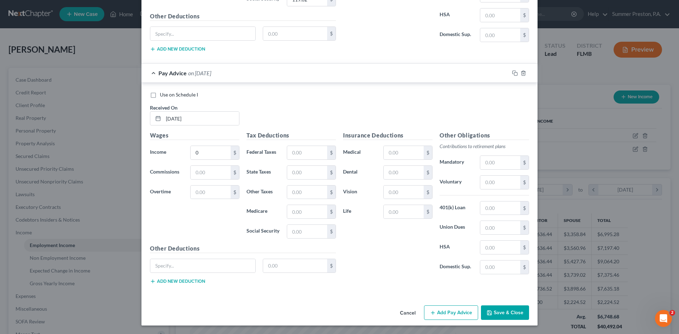
click at [463, 312] on button "Add Pay Advice" at bounding box center [451, 312] width 54 height 15
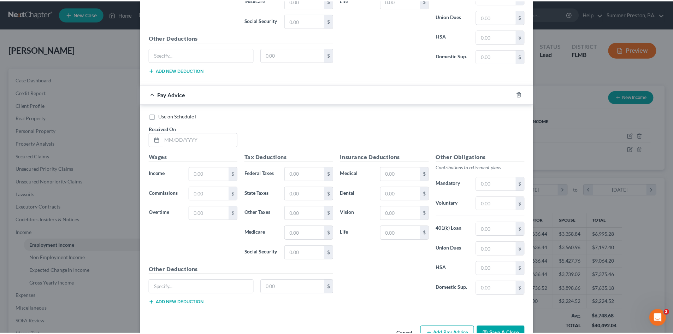
scroll to position [853, 0]
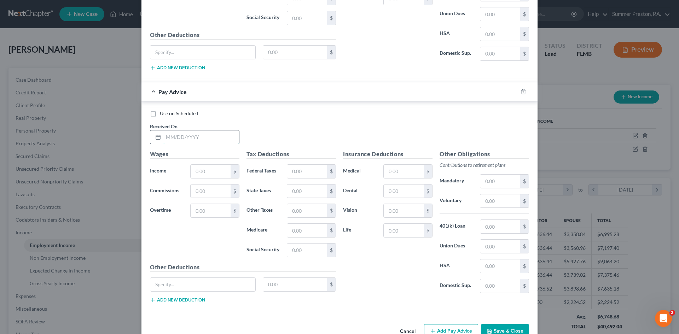
click at [217, 134] on input "text" at bounding box center [201, 136] width 76 height 13
type input "[DATE]"
click at [208, 168] on input "text" at bounding box center [211, 171] width 40 height 13
type input "0"
click at [505, 330] on button "Save & Close" at bounding box center [505, 331] width 48 height 15
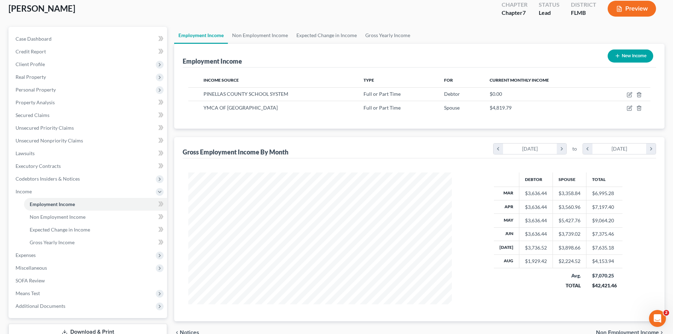
scroll to position [93, 0]
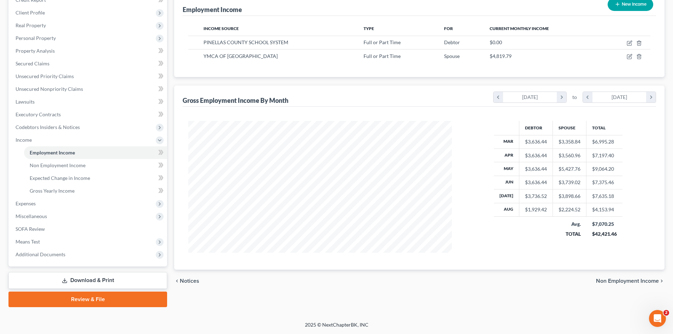
click at [93, 282] on link "Download & Print" at bounding box center [87, 280] width 159 height 17
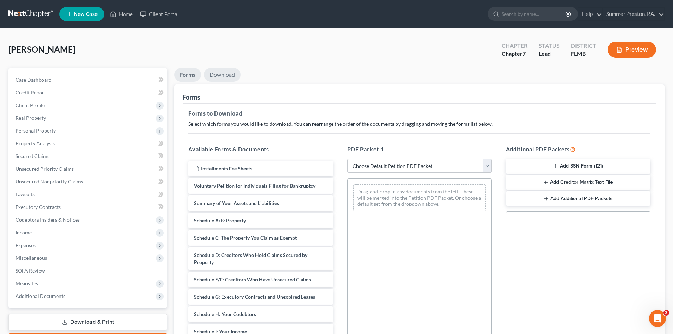
click at [221, 75] on link "Download" at bounding box center [222, 75] width 37 height 14
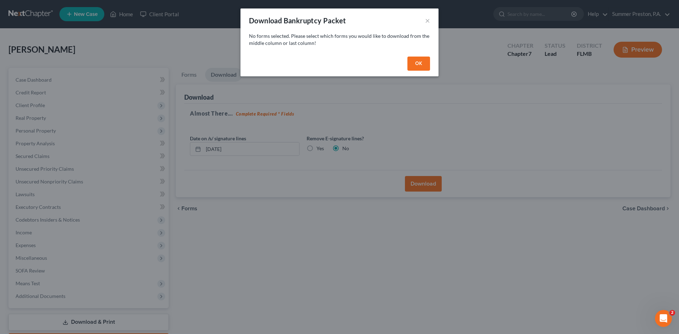
click at [417, 60] on button "OK" at bounding box center [418, 64] width 23 height 14
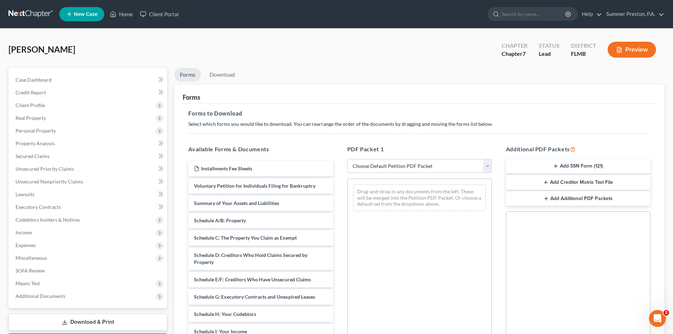
click at [572, 165] on button "Add SSN Form (121)" at bounding box center [578, 166] width 145 height 15
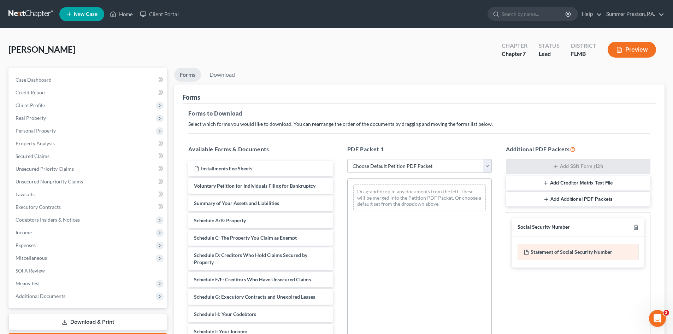
click at [560, 257] on div "Statement of Social Security Number" at bounding box center [578, 252] width 121 height 16
click at [583, 247] on div "Statement of Social Security Number" at bounding box center [578, 252] width 121 height 16
click at [214, 72] on link "Download" at bounding box center [222, 75] width 37 height 14
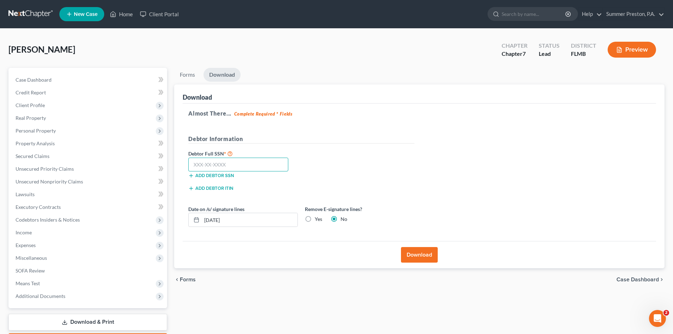
click at [242, 166] on input "text" at bounding box center [238, 165] width 100 height 14
type input "265-69-3847"
click at [430, 251] on button "Download" at bounding box center [419, 255] width 37 height 16
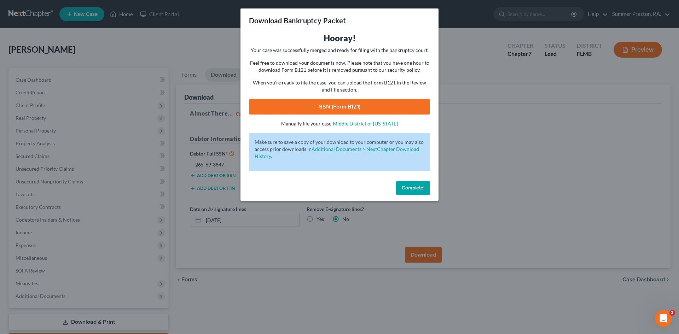
click at [320, 104] on link "SSN (Form B121)" at bounding box center [339, 107] width 181 height 16
click at [414, 188] on span "Complete!" at bounding box center [413, 188] width 23 height 6
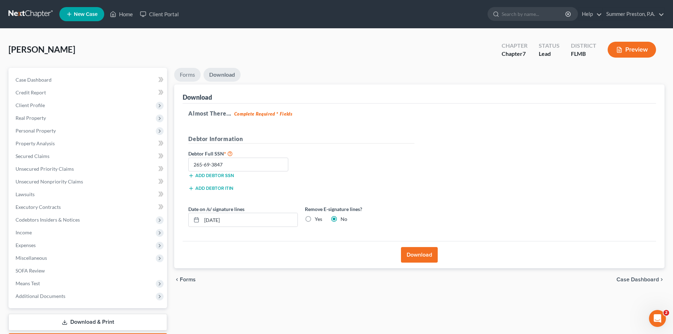
click at [190, 74] on link "Forms" at bounding box center [187, 75] width 27 height 14
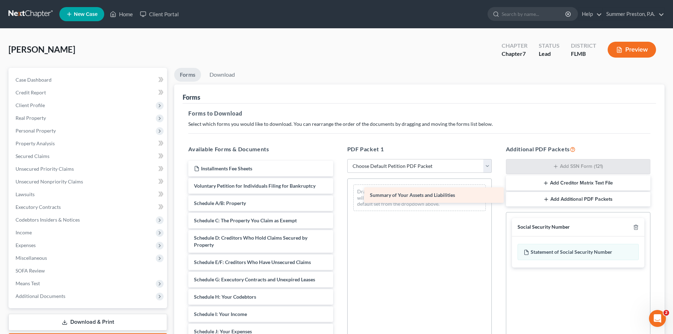
drag, startPoint x: 265, startPoint y: 204, endPoint x: 441, endPoint y: 194, distance: 176.7
click at [339, 194] on div "Summary of Your Assets and Liabilities Installments Fee Sheets Voluntary Petiti…" at bounding box center [261, 339] width 156 height 356
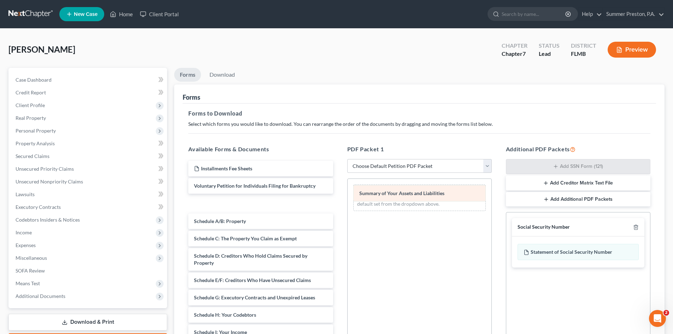
click at [386, 195] on div "Summary of Your Assets and Liabilities Summary of Your Assets and Liabilities D…" at bounding box center [420, 198] width 144 height 38
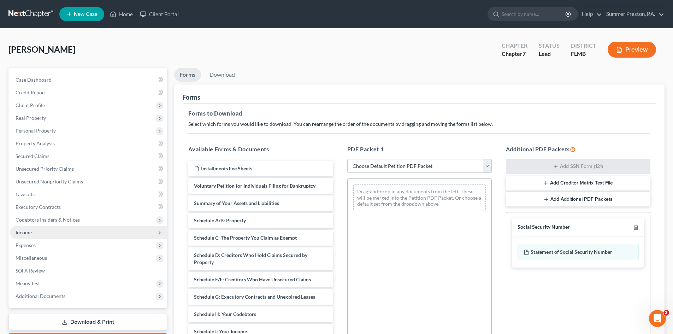
click at [31, 230] on span "Income" at bounding box center [24, 232] width 16 height 6
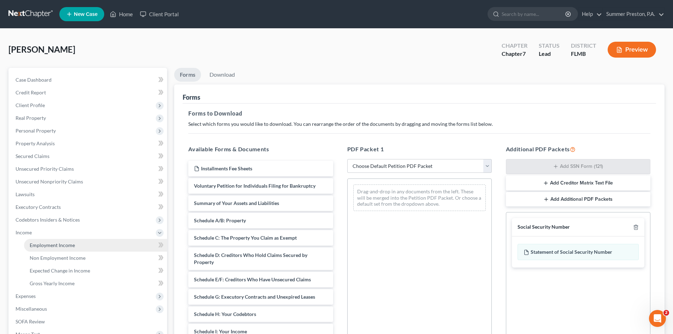
click at [57, 247] on span "Employment Income" at bounding box center [52, 245] width 45 height 6
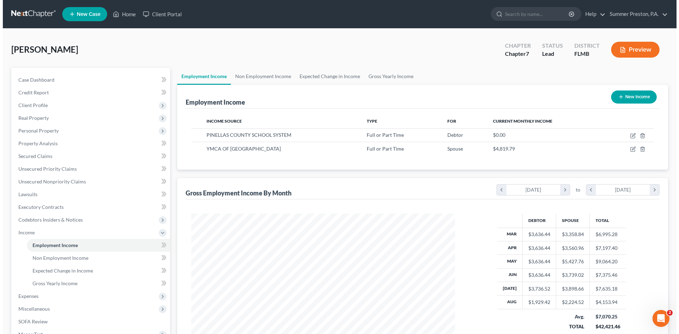
scroll to position [132, 278]
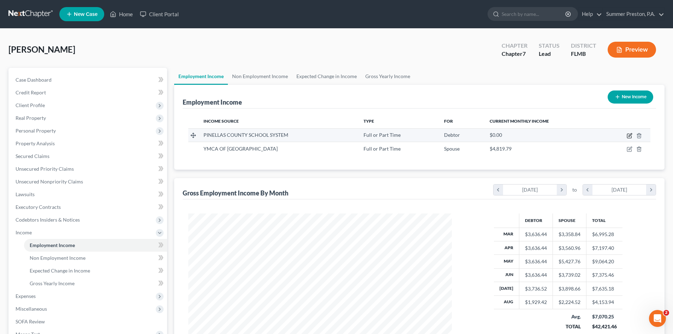
click at [629, 134] on icon "button" at bounding box center [629, 136] width 4 height 4
select select "0"
select select "9"
select select "2"
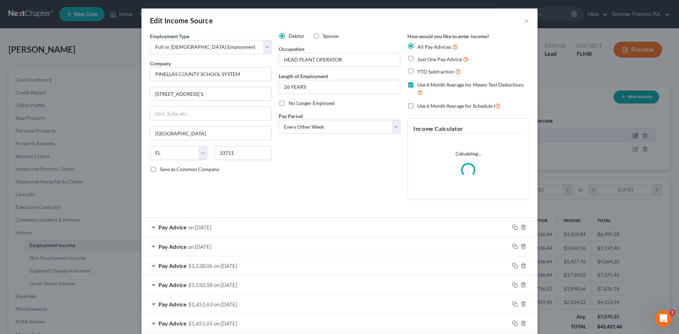
scroll to position [133, 280]
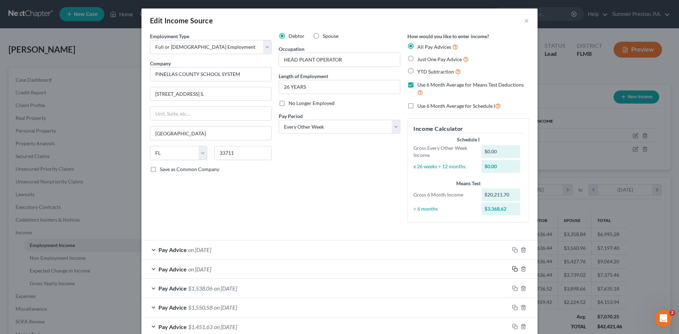
click at [514, 269] on icon "button" at bounding box center [515, 269] width 6 height 6
click at [510, 265] on div at bounding box center [523, 268] width 28 height 11
click at [205, 268] on span "on [DATE]" at bounding box center [199, 269] width 23 height 7
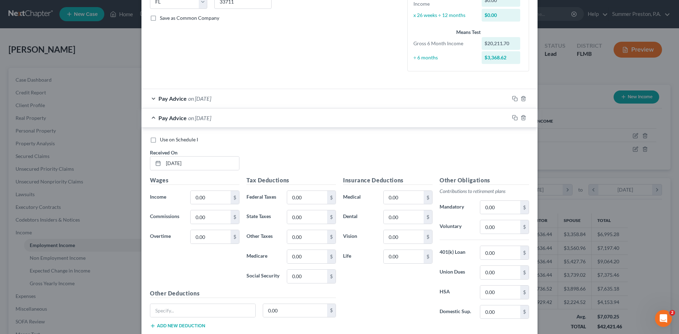
scroll to position [171, 0]
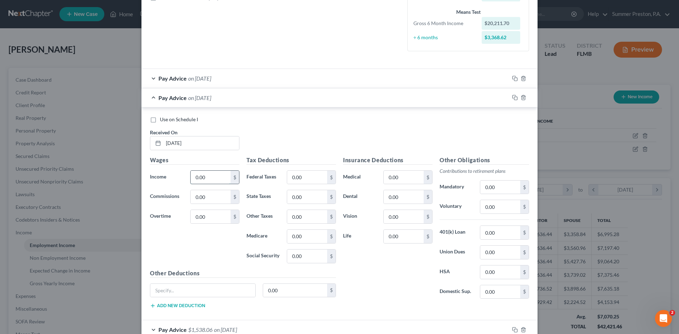
click at [217, 178] on input "0.00" at bounding box center [211, 177] width 40 height 13
type input "1,818.22"
click at [324, 176] on input "0.00" at bounding box center [307, 177] width 40 height 13
type input "172.94"
type input "112.73"
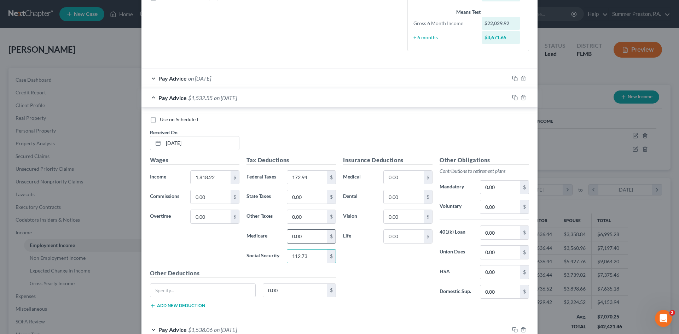
click at [308, 235] on input "0.00" at bounding box center [307, 236] width 40 height 13
type input "26.37"
drag, startPoint x: 505, startPoint y: 207, endPoint x: 492, endPoint y: 207, distance: 13.1
click at [504, 207] on input "0.00" at bounding box center [500, 206] width 40 height 13
type input "54.55"
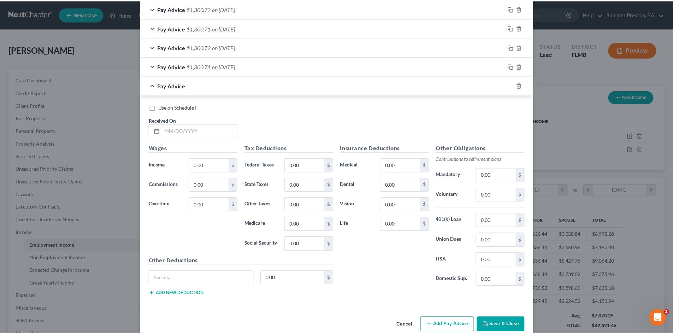
scroll to position [678, 0]
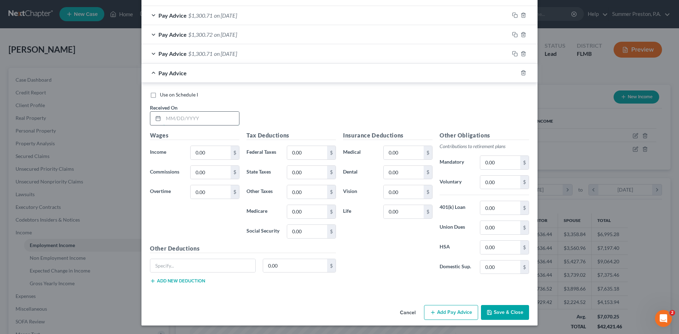
click at [214, 118] on input "text" at bounding box center [201, 118] width 76 height 13
type input "[DATE]"
click at [221, 152] on input "0.00" at bounding box center [211, 152] width 40 height 13
type input "1,818.22"
click at [308, 150] on input "0.00" at bounding box center [307, 152] width 40 height 13
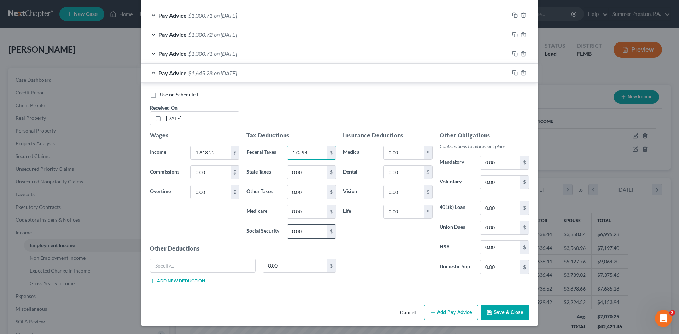
type input "172.94"
click at [300, 234] on input "0.00" at bounding box center [307, 231] width 40 height 13
type input "112.73"
click at [317, 213] on input "0.00" at bounding box center [307, 211] width 40 height 13
type input "26.37"
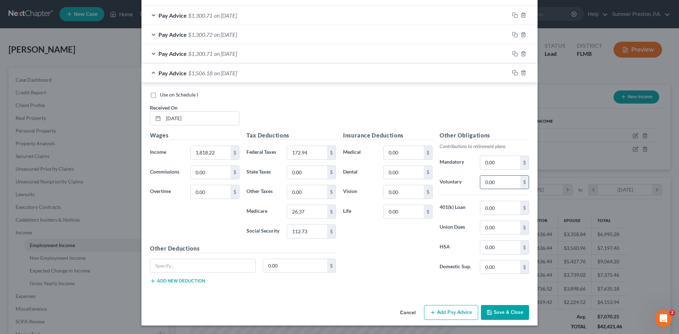
click at [497, 182] on input "0.00" at bounding box center [500, 182] width 40 height 13
type input "54.55"
click at [502, 310] on button "Save & Close" at bounding box center [505, 312] width 48 height 15
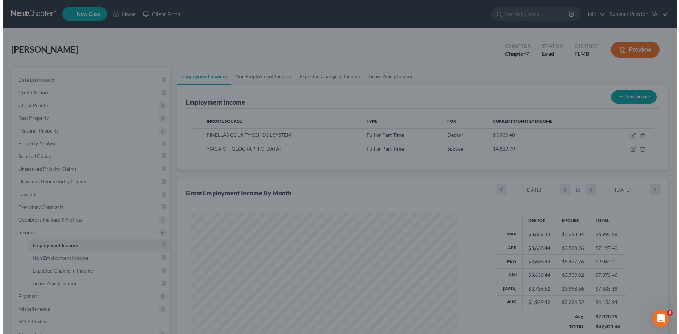
scroll to position [353331, 353185]
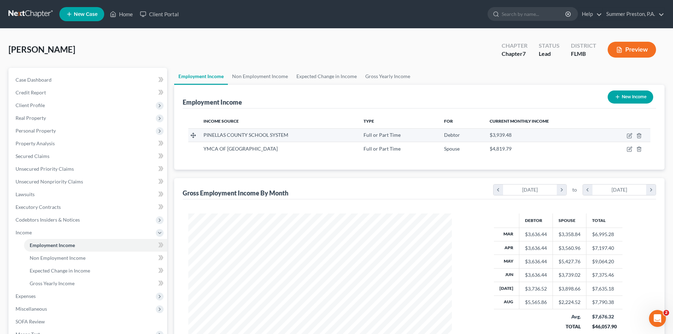
click at [384, 136] on span "Full or Part Time" at bounding box center [382, 135] width 37 height 6
click at [629, 136] on icon "button" at bounding box center [630, 136] width 6 height 6
select select "0"
select select "9"
select select "2"
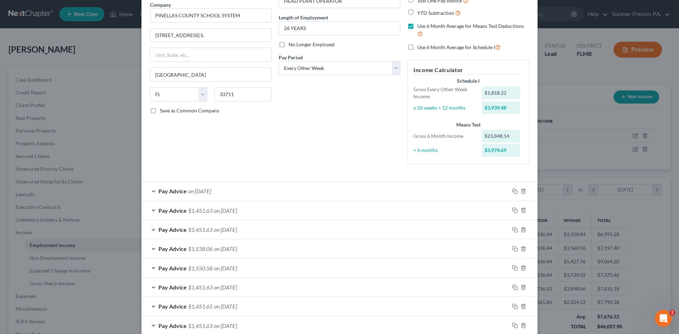
scroll to position [65, 0]
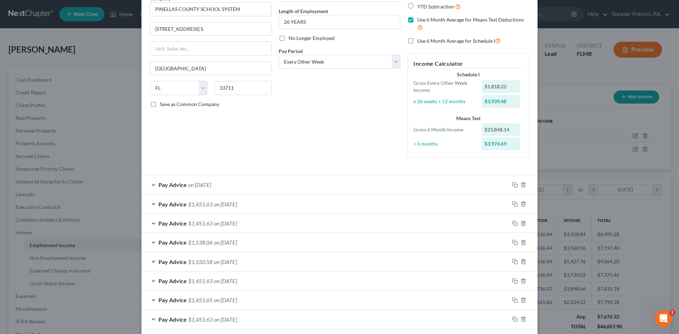
click at [199, 281] on span "$1,451.63" at bounding box center [200, 280] width 24 height 7
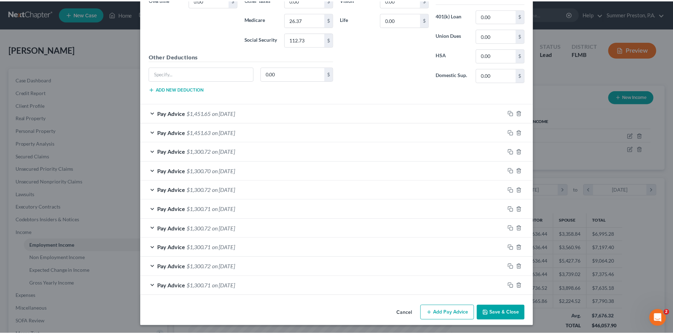
scroll to position [466, 0]
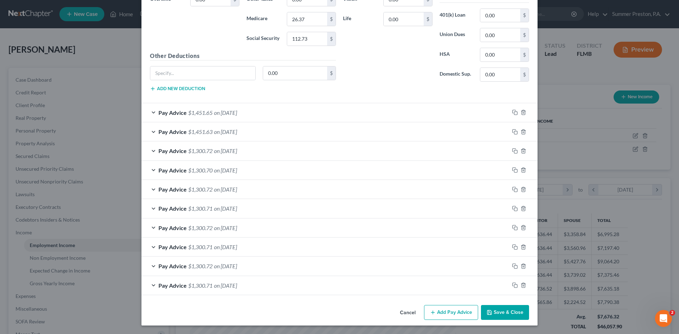
drag, startPoint x: 676, startPoint y: 154, endPoint x: 2, endPoint y: 8, distance: 689.7
click at [514, 314] on button "Save & Close" at bounding box center [505, 312] width 48 height 15
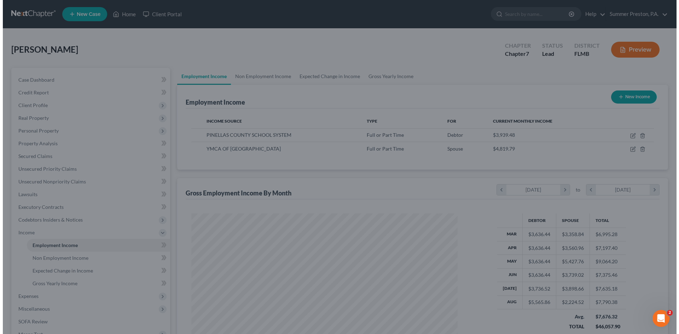
scroll to position [353331, 353185]
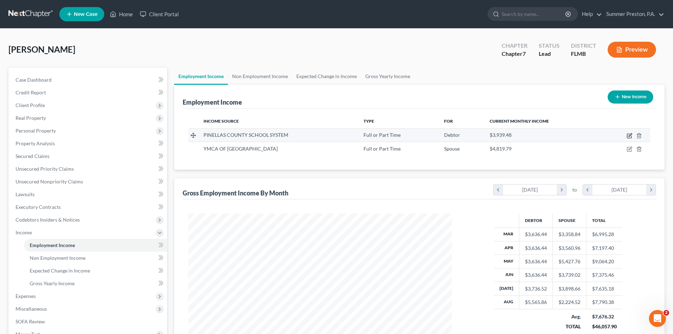
click at [628, 134] on icon "button" at bounding box center [629, 136] width 4 height 4
select select "0"
select select "9"
select select "2"
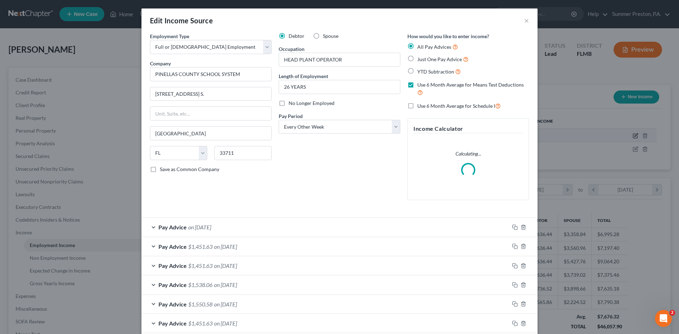
scroll to position [133, 280]
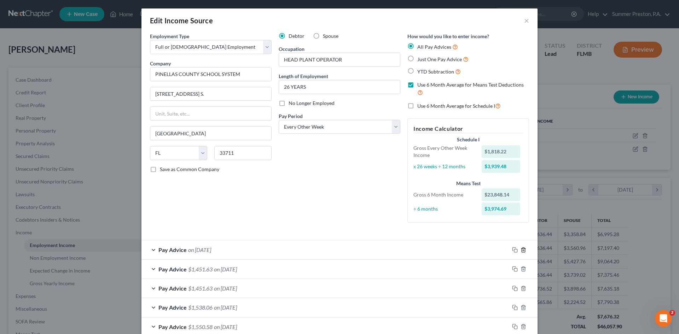
click at [521, 248] on polyline "button" at bounding box center [523, 248] width 4 height 0
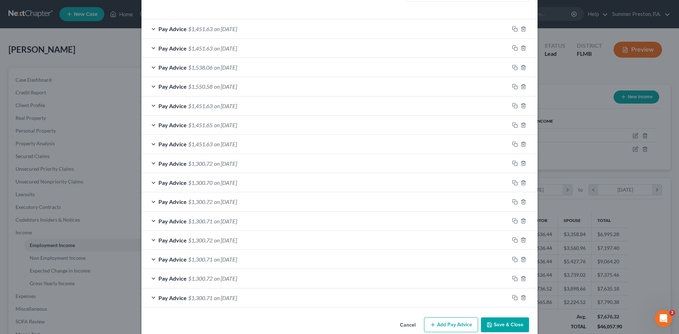
scroll to position [224, 0]
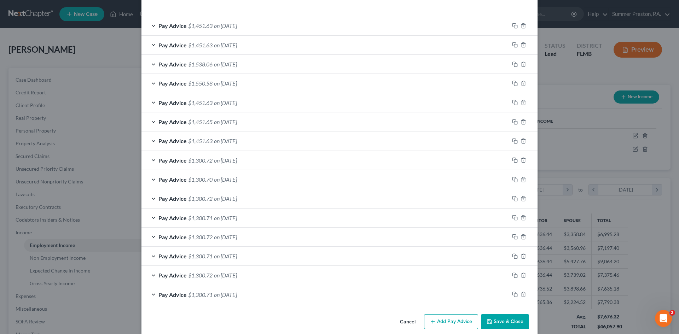
click at [233, 276] on span "on [DATE]" at bounding box center [225, 275] width 23 height 7
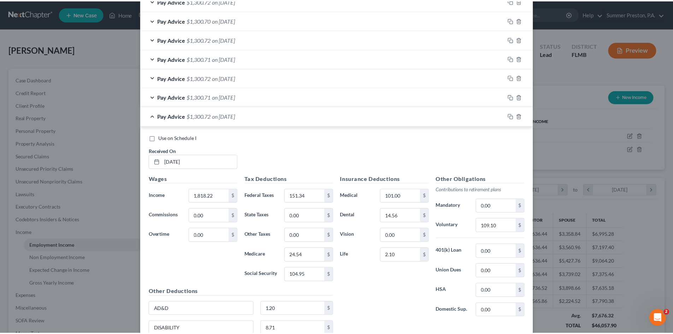
scroll to position [466, 0]
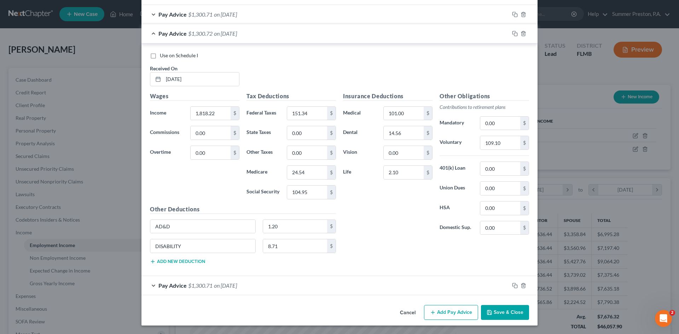
click at [525, 309] on button "Save & Close" at bounding box center [505, 312] width 48 height 15
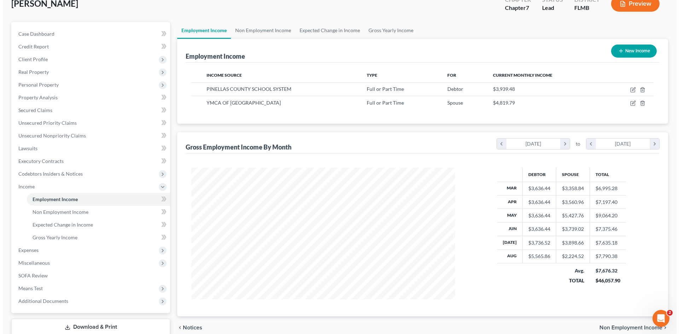
scroll to position [0, 0]
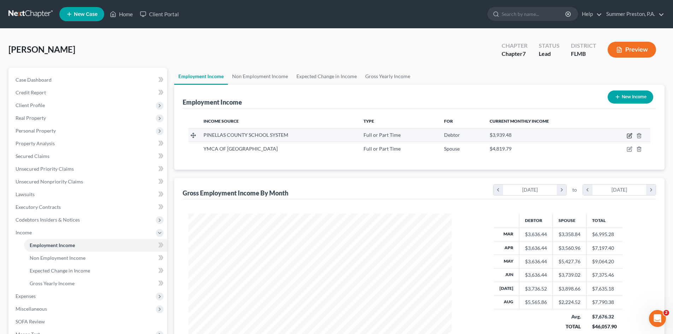
click at [631, 135] on icon "button" at bounding box center [630, 134] width 3 height 3
select select "0"
select select "9"
select select "2"
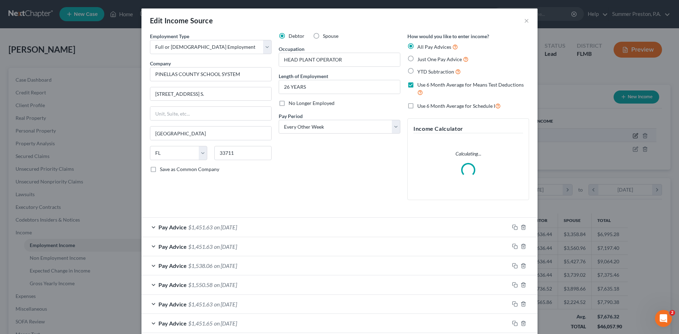
scroll to position [133, 280]
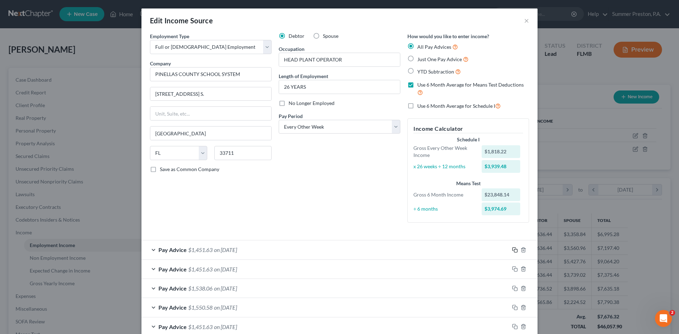
click at [512, 250] on icon "button" at bounding box center [515, 250] width 6 height 6
click at [514, 249] on rect "button" at bounding box center [515, 250] width 3 height 3
click at [236, 251] on span "on [DATE]" at bounding box center [225, 249] width 23 height 7
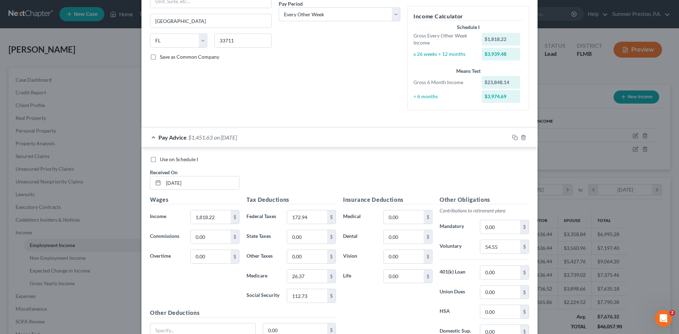
scroll to position [190, 0]
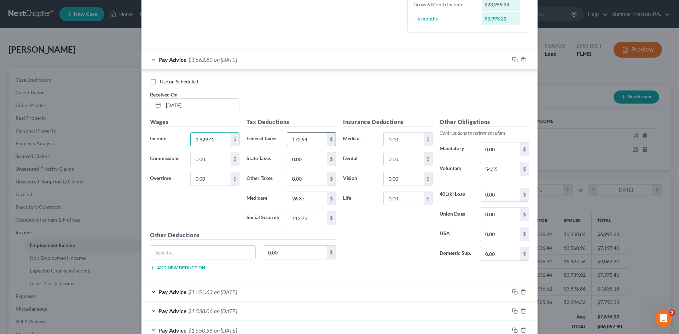
type input "1,929.42"
drag, startPoint x: 292, startPoint y: 139, endPoint x: 282, endPoint y: 141, distance: 9.8
click at [283, 141] on div "063.88 $" at bounding box center [311, 139] width 56 height 14
type input "163.88"
click at [311, 201] on input "26.37" at bounding box center [307, 198] width 40 height 13
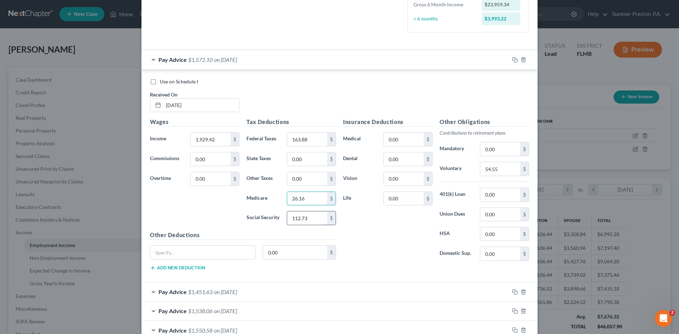
type input "26.16"
type input "111.84"
click at [404, 137] on input "0.00" at bounding box center [404, 139] width 40 height 13
click at [508, 169] on input "54.55" at bounding box center [500, 168] width 40 height 13
type input "57.88"
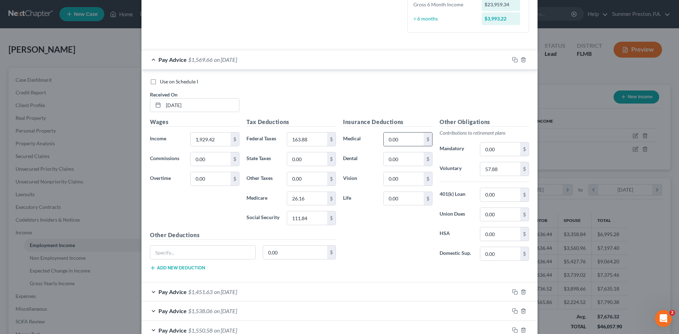
click at [407, 138] on input "0.00" at bounding box center [404, 139] width 40 height 13
type input "101.00"
click at [412, 160] on input "0.00" at bounding box center [404, 158] width 40 height 13
type input "14.56"
click at [504, 165] on input "57.88" at bounding box center [500, 168] width 40 height 13
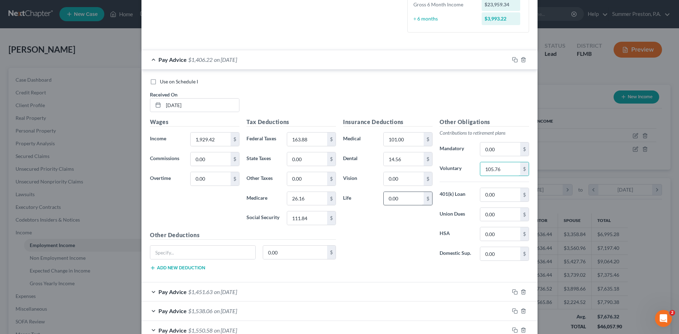
type input "105.76"
click at [409, 196] on input "0.00" at bounding box center [404, 198] width 40 height 13
click at [416, 183] on input "0.00" at bounding box center [404, 178] width 40 height 13
click at [403, 201] on input "0.90" at bounding box center [404, 198] width 40 height 13
type input "2.10"
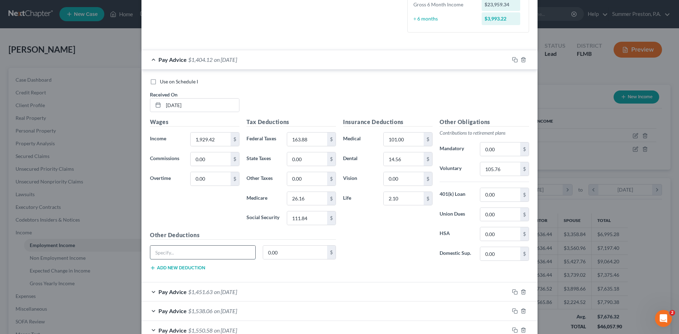
click at [203, 257] on input "text" at bounding box center [202, 252] width 105 height 13
type input "AD&D & DISABILITY INS."
click at [300, 253] on input "0.00" at bounding box center [295, 252] width 64 height 13
type input "9.91"
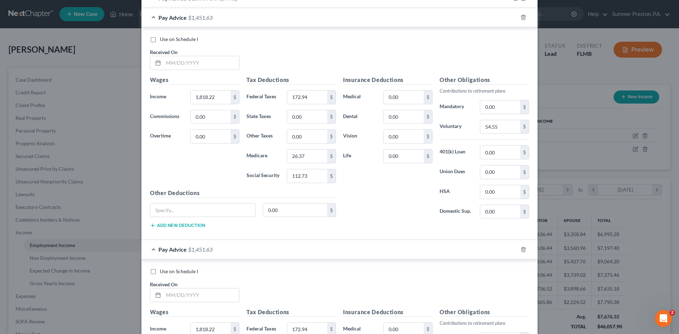
scroll to position [739, 0]
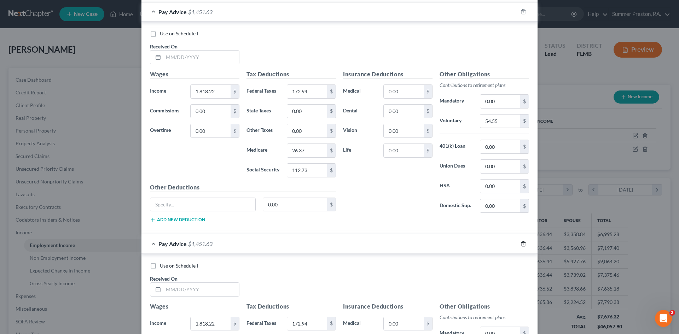
click at [521, 242] on icon "button" at bounding box center [522, 243] width 3 height 5
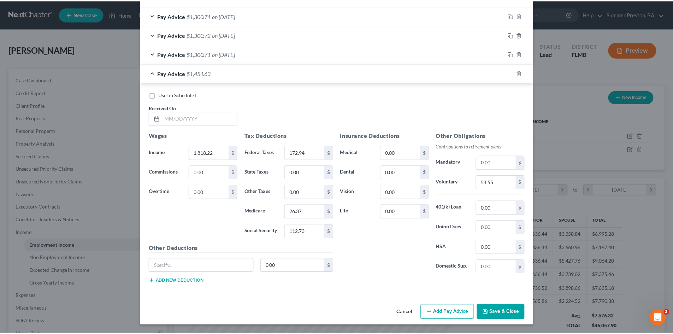
scroll to position [678, 0]
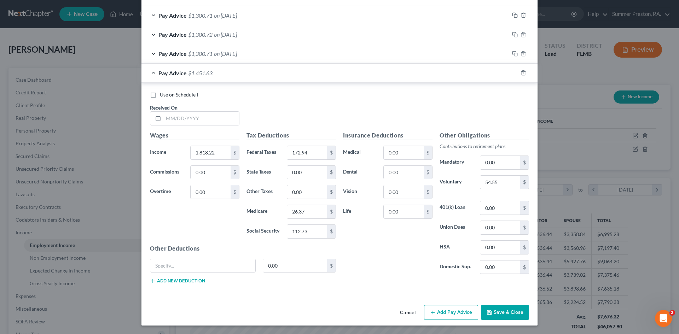
click at [411, 314] on button "Cancel" at bounding box center [407, 313] width 27 height 14
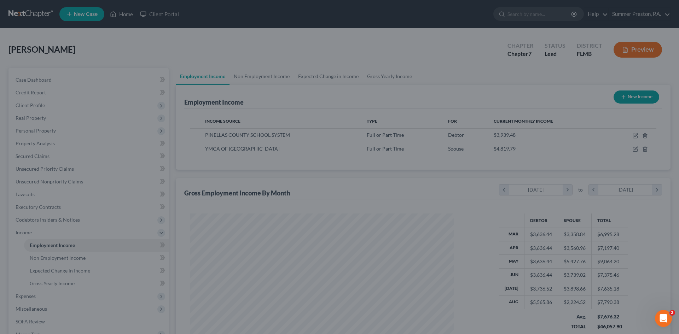
scroll to position [353331, 353185]
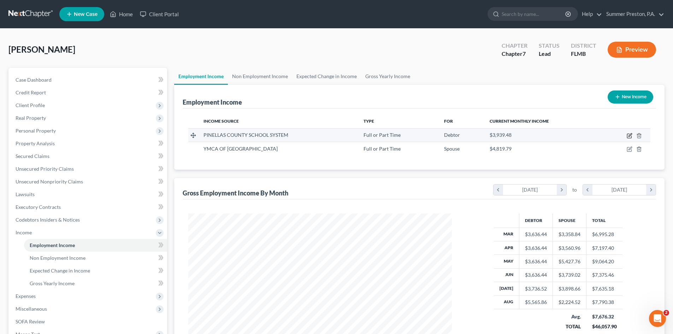
click at [627, 133] on icon "button" at bounding box center [630, 136] width 6 height 6
select select "0"
select select "9"
select select "2"
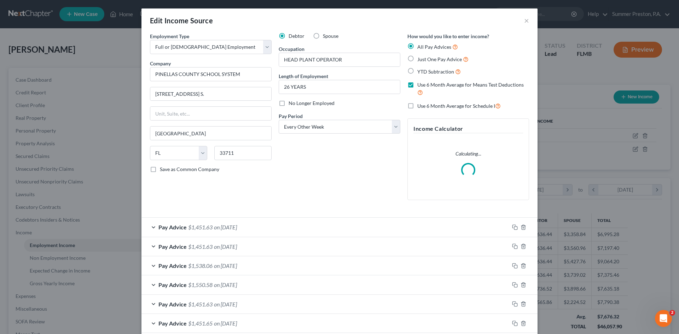
scroll to position [133, 280]
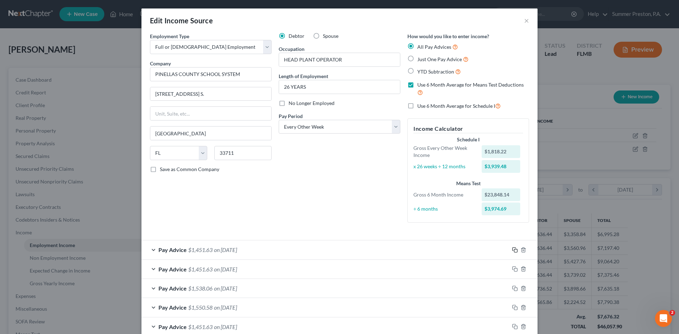
click at [513, 248] on icon "button" at bounding box center [513, 248] width 3 height 3
click at [512, 248] on icon "button" at bounding box center [515, 250] width 6 height 6
click at [237, 250] on span "on [DATE]" at bounding box center [225, 249] width 23 height 7
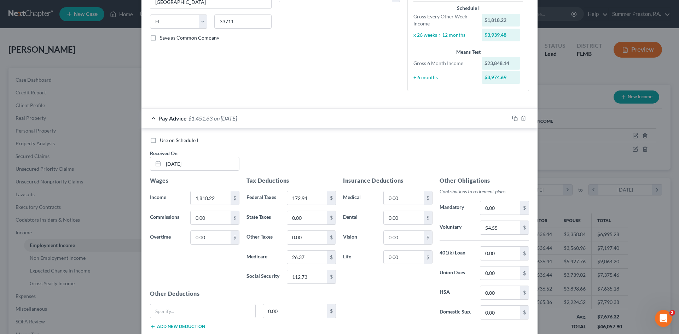
scroll to position [146, 0]
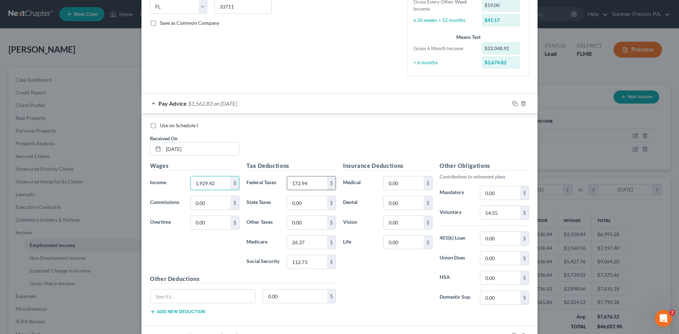
type input "1,929.42"
click at [307, 188] on input "172.94" at bounding box center [307, 182] width 40 height 13
type input "163.88"
type input "26.16"
click at [311, 264] on input "112.73" at bounding box center [307, 261] width 40 height 13
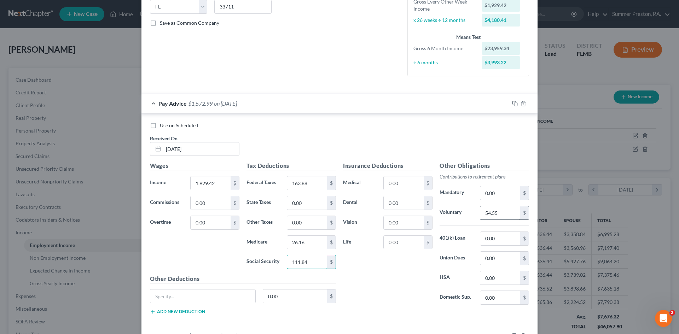
type input "111.84"
click at [502, 215] on input "54.55" at bounding box center [500, 212] width 40 height 13
type input "105.76"
click at [405, 186] on input "0.00" at bounding box center [404, 182] width 40 height 13
type input "101.00"
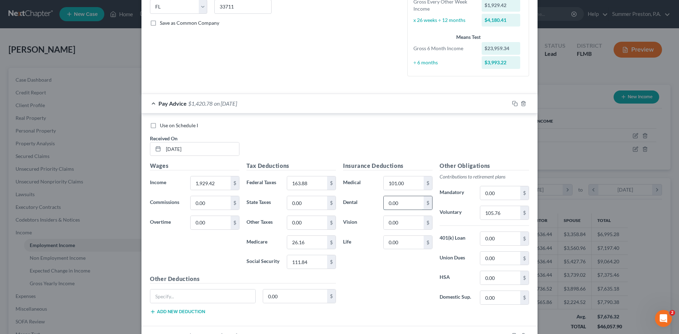
click at [409, 200] on input "0.00" at bounding box center [404, 202] width 40 height 13
type input "14.56"
click at [406, 242] on input "0.00" at bounding box center [404, 242] width 40 height 13
type input "2.10"
click at [217, 298] on input "text" at bounding box center [202, 295] width 105 height 13
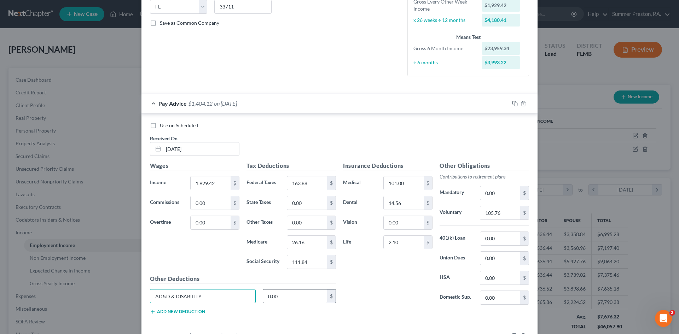
type input "AD&D & DISABILITY"
click at [287, 293] on input "0.00" at bounding box center [295, 295] width 64 height 13
type input "9.91"
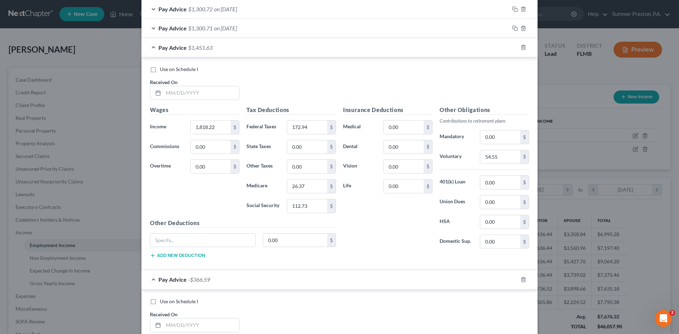
scroll to position [698, 0]
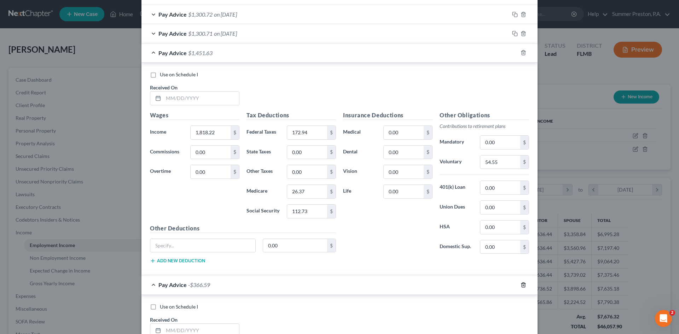
click at [520, 285] on icon "button" at bounding box center [523, 285] width 6 height 6
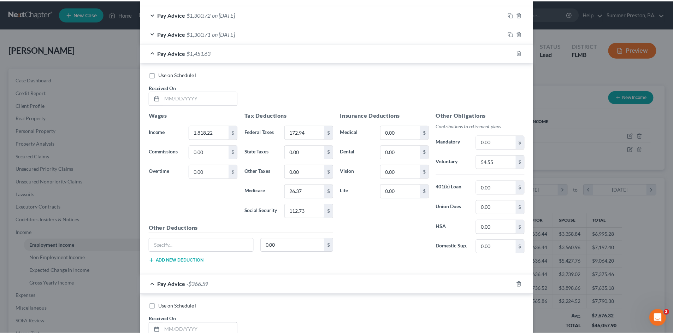
scroll to position [678, 0]
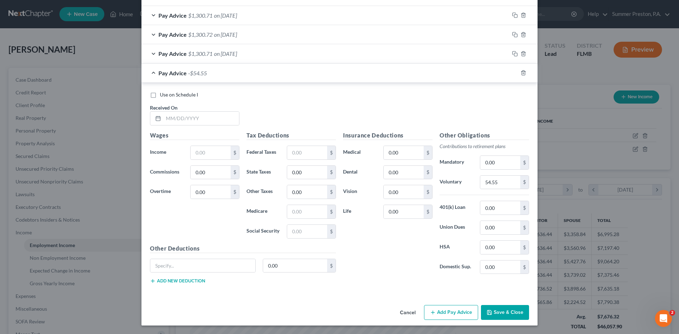
click at [400, 309] on button "Cancel" at bounding box center [407, 313] width 27 height 14
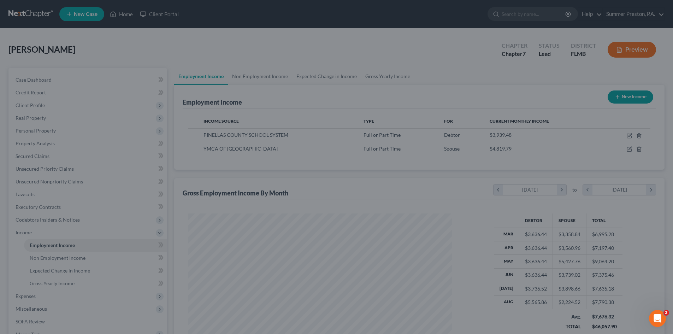
scroll to position [353331, 353185]
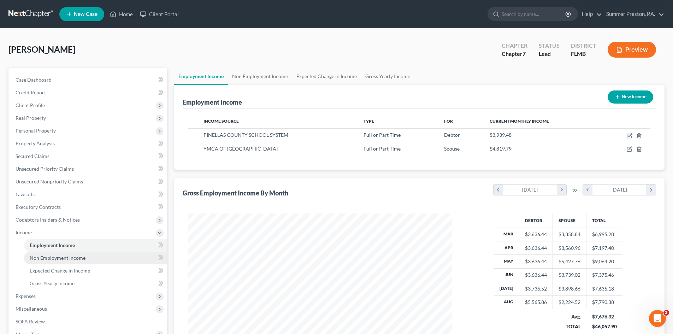
click at [44, 257] on span "Non Employment Income" at bounding box center [58, 258] width 56 height 6
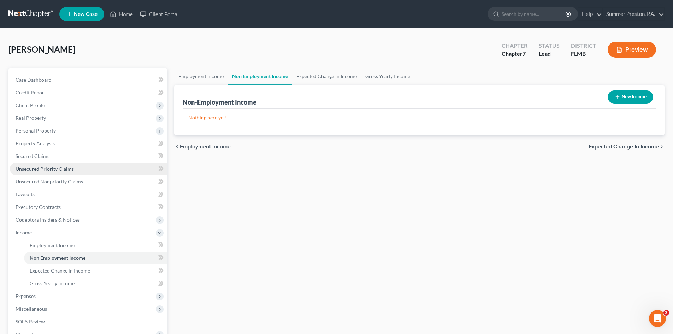
click at [55, 167] on span "Unsecured Priority Claims" at bounding box center [45, 169] width 58 height 6
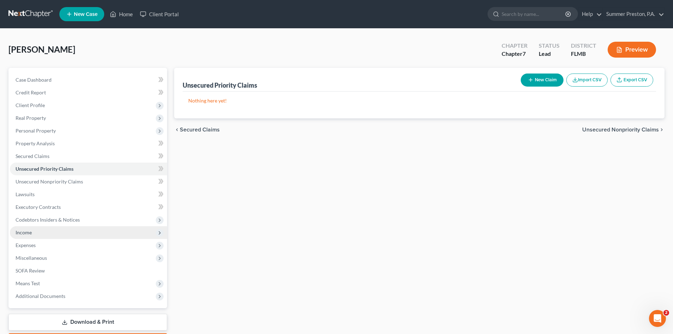
click at [25, 234] on span "Income" at bounding box center [24, 232] width 16 height 6
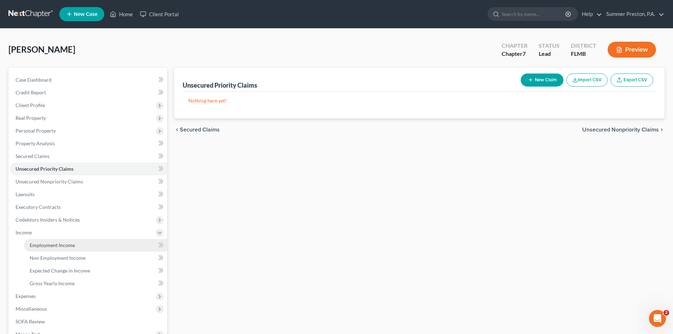
click at [52, 244] on span "Employment Income" at bounding box center [52, 245] width 45 height 6
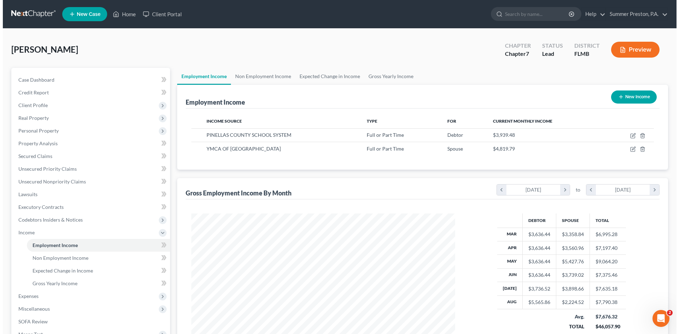
scroll to position [132, 278]
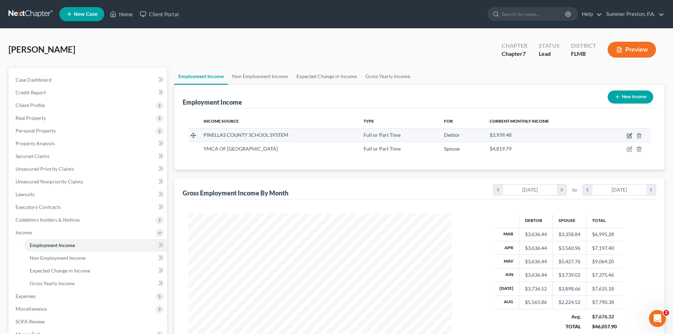
click at [633, 135] on icon "button" at bounding box center [630, 136] width 6 height 6
select select "0"
select select "9"
select select "2"
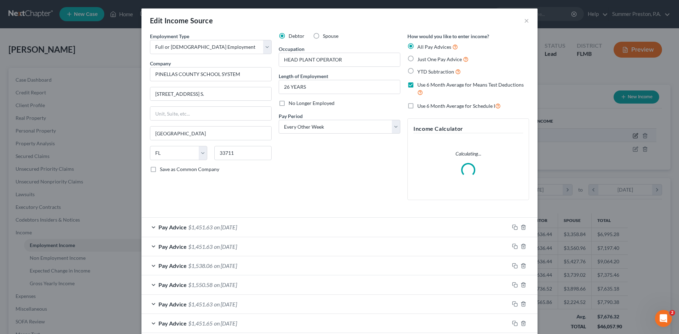
scroll to position [133, 280]
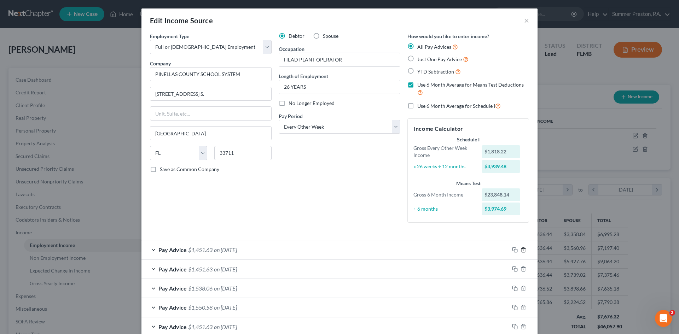
click at [521, 250] on icon "button" at bounding box center [522, 249] width 3 height 5
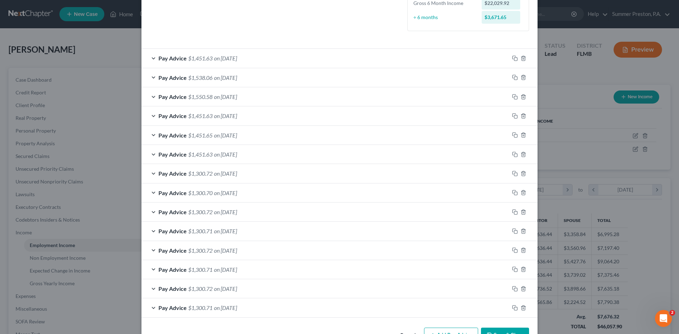
scroll to position [214, 0]
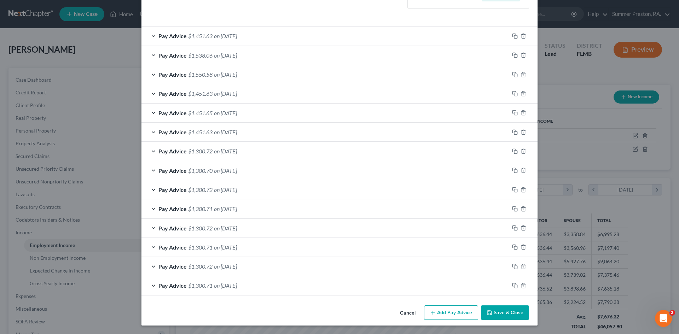
drag, startPoint x: 678, startPoint y: 184, endPoint x: 2, endPoint y: 13, distance: 697.3
click at [455, 312] on button "Add Pay Advice" at bounding box center [451, 312] width 54 height 15
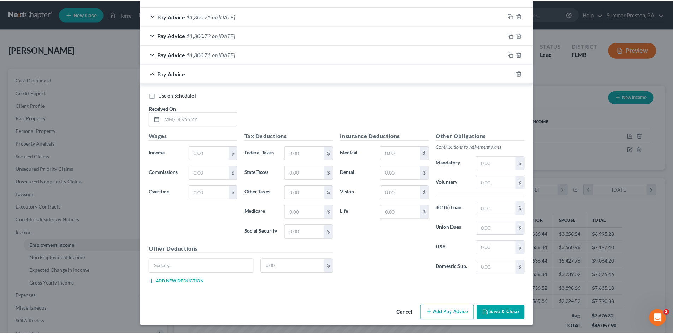
scroll to position [442, 0]
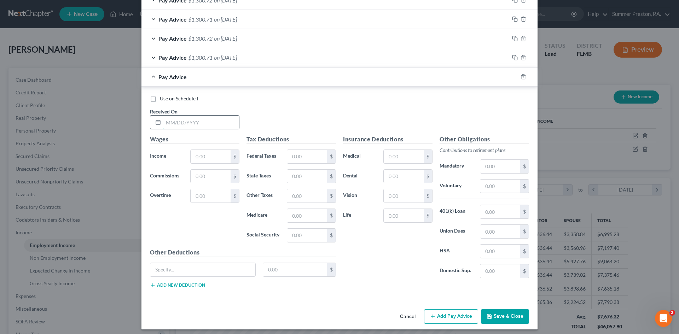
click at [209, 121] on input "text" at bounding box center [201, 122] width 76 height 13
type input "[DATE]"
click at [209, 161] on input "text" at bounding box center [211, 156] width 40 height 13
type input "1,929.42"
click at [318, 158] on input "text" at bounding box center [307, 156] width 40 height 13
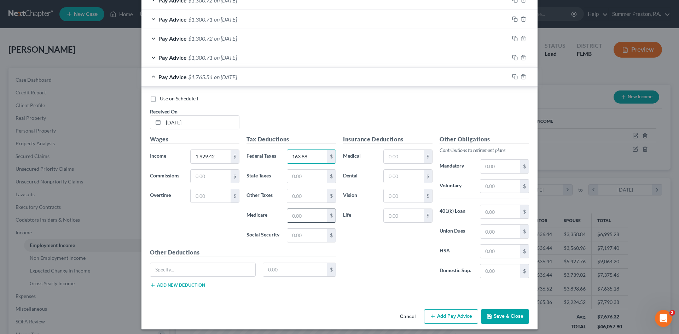
type input "163.88"
drag, startPoint x: 310, startPoint y: 218, endPoint x: 305, endPoint y: 218, distance: 4.6
click at [309, 218] on input "text" at bounding box center [307, 215] width 40 height 13
type input "26.16"
click at [309, 235] on input "text" at bounding box center [307, 235] width 40 height 13
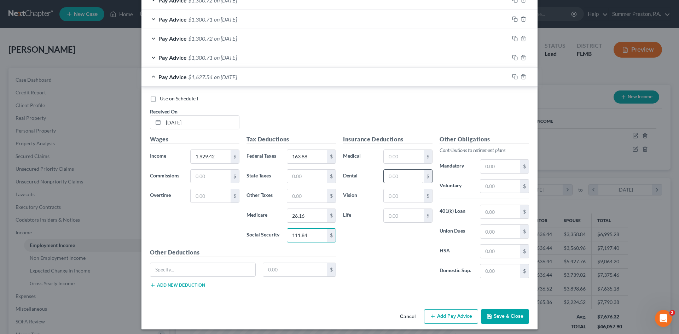
type input "111.84"
click at [408, 175] on input "text" at bounding box center [404, 176] width 40 height 13
type input "14.56"
click at [410, 154] on input "text" at bounding box center [404, 156] width 40 height 13
type input "101.00"
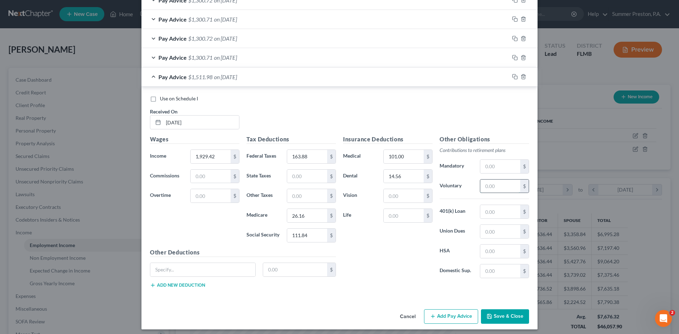
click at [500, 188] on input "text" at bounding box center [500, 186] width 40 height 13
type input "105.76"
click at [406, 219] on input "text" at bounding box center [404, 215] width 40 height 13
type input "2.10"
click at [209, 267] on input "text" at bounding box center [202, 269] width 105 height 13
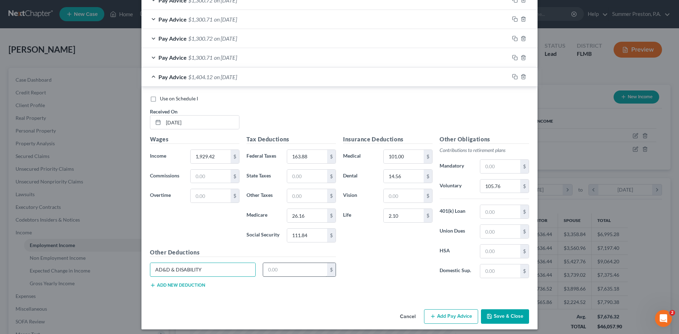
type input "AD&D & DISABILITY"
click at [297, 272] on input "text" at bounding box center [295, 269] width 64 height 13
type input "9.91"
click at [503, 318] on button "Save & Close" at bounding box center [505, 316] width 48 height 15
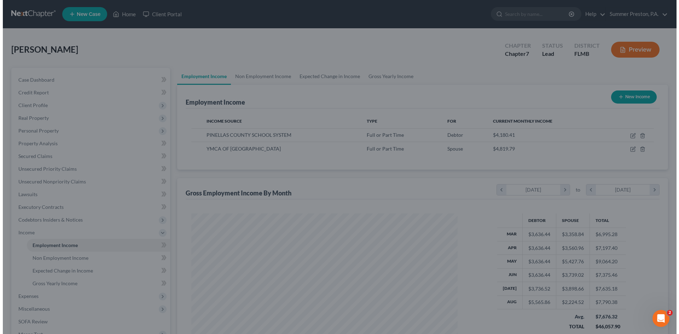
scroll to position [353331, 353185]
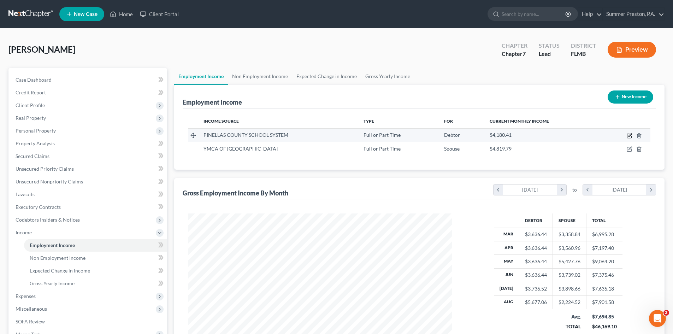
click at [628, 136] on icon "button" at bounding box center [629, 136] width 4 height 4
select select "0"
select select "9"
select select "2"
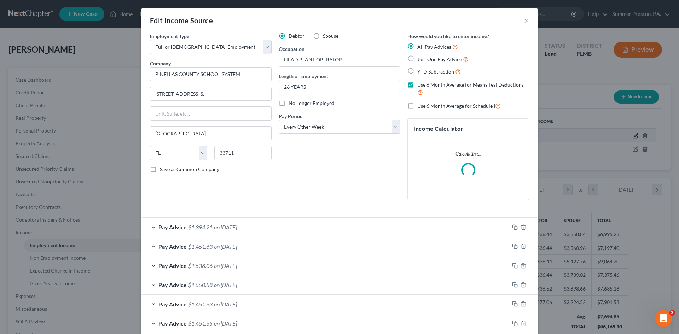
scroll to position [133, 280]
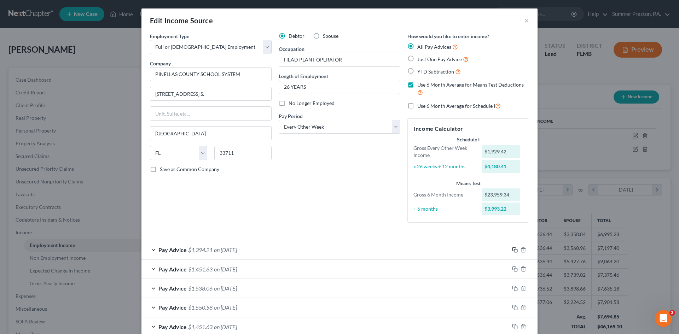
click at [512, 248] on icon "button" at bounding box center [515, 250] width 6 height 6
click at [513, 248] on icon "button" at bounding box center [513, 248] width 3 height 3
click at [237, 246] on div "Pay Advice $1,394.21 on [DATE]" at bounding box center [325, 249] width 368 height 19
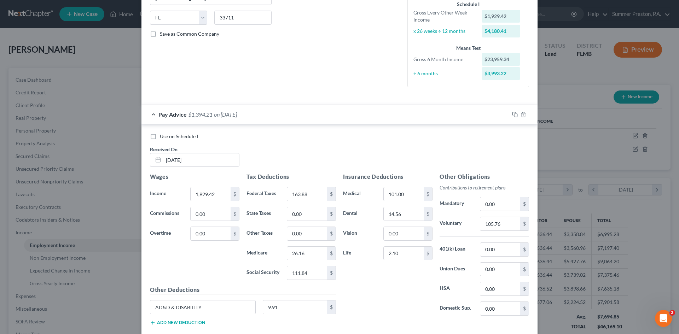
scroll to position [152, 0]
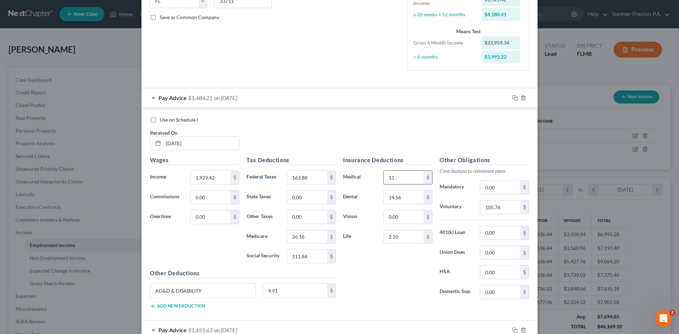
type input "1"
type input "101.00"
click at [487, 209] on input "105.76" at bounding box center [500, 206] width 40 height 13
type input "115.76"
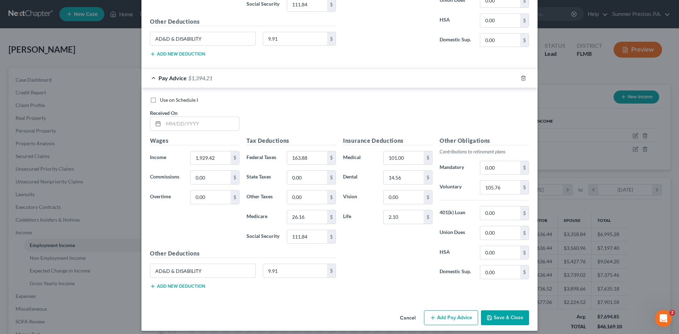
scroll to position [910, 0]
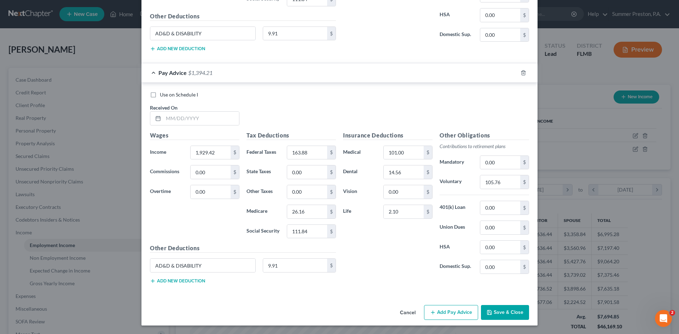
click at [493, 310] on button "Save & Close" at bounding box center [505, 312] width 48 height 15
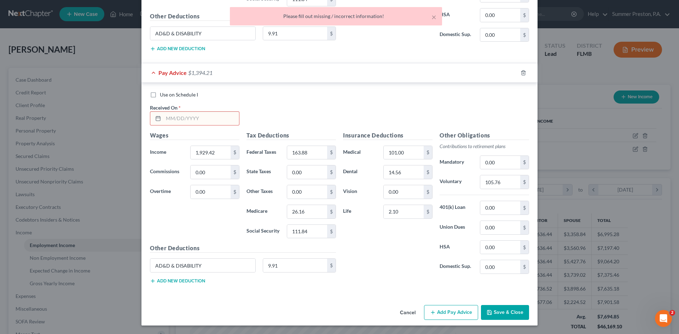
click at [335, 16] on div "Please fill out missing / incorrect information!" at bounding box center [335, 16] width 201 height 7
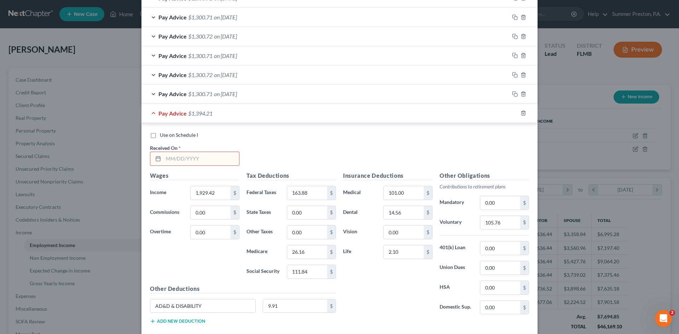
scroll to position [621, 0]
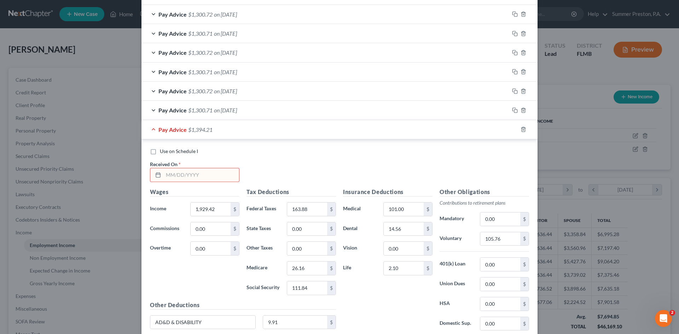
click at [213, 174] on input "text" at bounding box center [201, 174] width 76 height 13
click at [181, 283] on div "Wages Income * 1,929.42 $ Commissions 0.00 $ Overtime 0.00 $" at bounding box center [194, 244] width 96 height 113
click at [521, 127] on icon "button" at bounding box center [523, 130] width 6 height 6
click at [525, 129] on div at bounding box center [527, 129] width 20 height 11
click at [521, 129] on icon "button" at bounding box center [522, 129] width 3 height 5
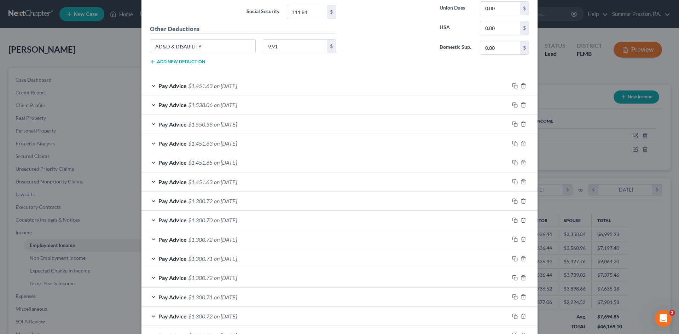
scroll to position [446, 0]
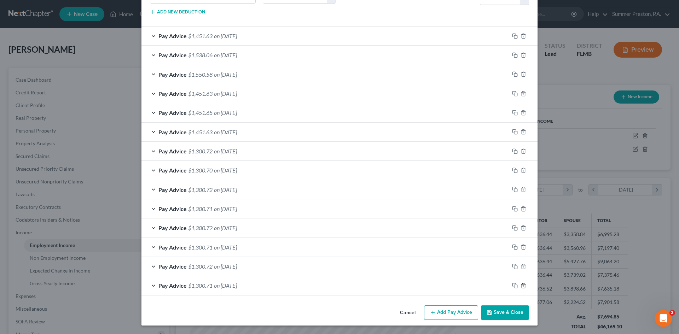
click at [521, 284] on polyline "button" at bounding box center [523, 284] width 4 height 0
click at [520, 283] on icon "button" at bounding box center [523, 286] width 6 height 6
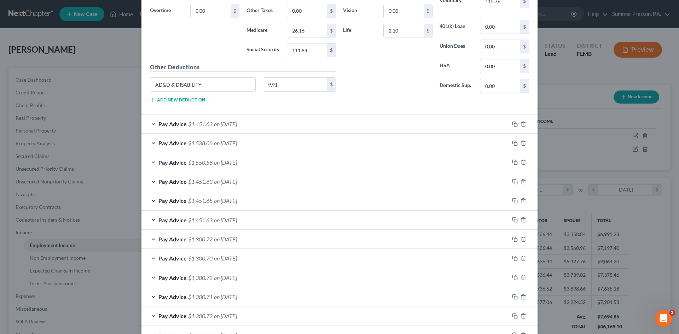
scroll to position [351, 0]
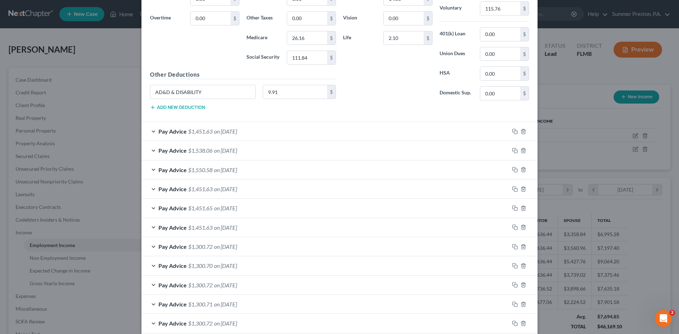
click at [236, 133] on span "on [DATE]" at bounding box center [225, 131] width 23 height 7
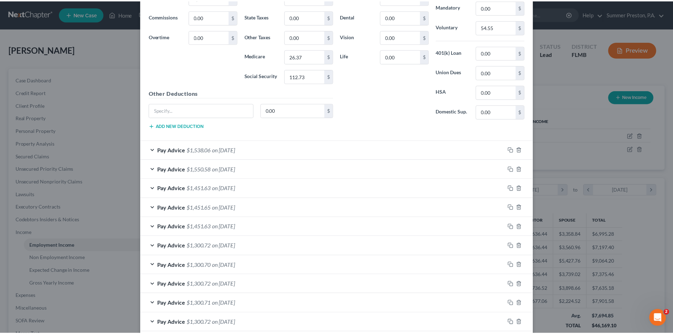
scroll to position [621, 0]
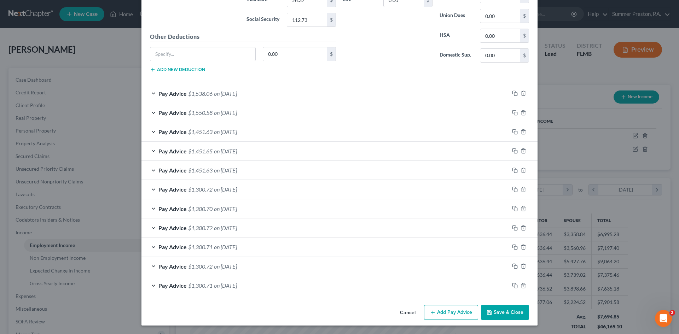
click at [507, 312] on button "Save & Close" at bounding box center [505, 312] width 48 height 15
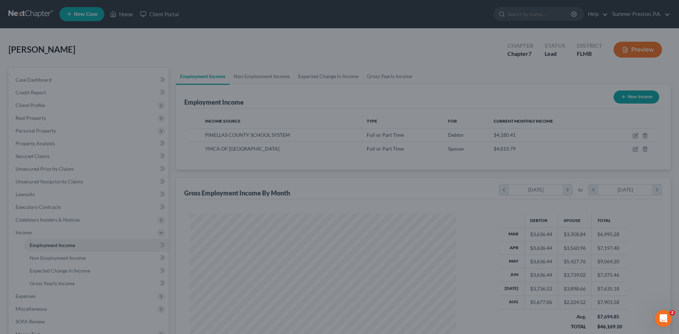
scroll to position [353331, 353185]
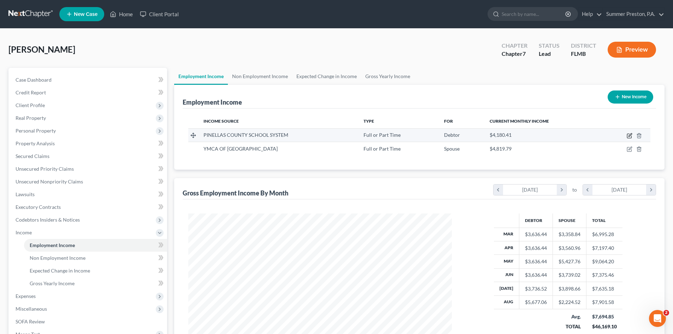
click at [630, 134] on icon "button" at bounding box center [629, 136] width 4 height 4
select select "0"
select select "9"
select select "2"
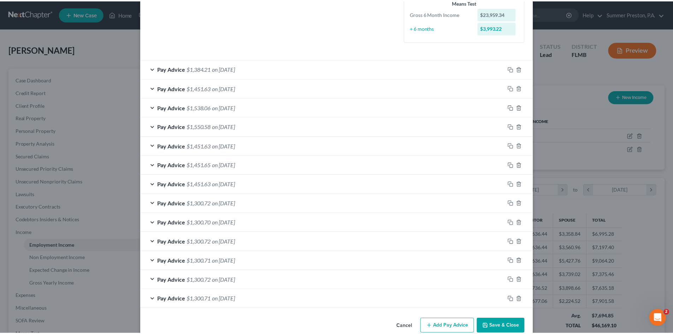
scroll to position [195, 0]
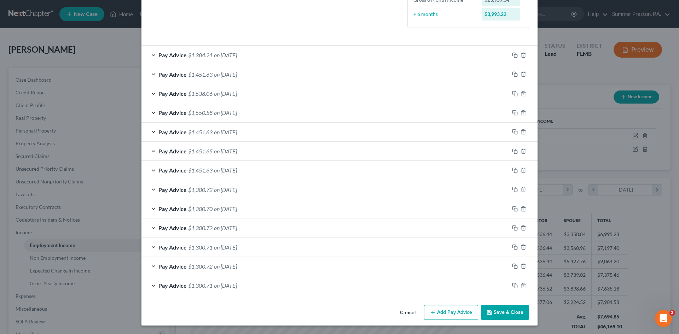
click at [516, 310] on button "Save & Close" at bounding box center [505, 312] width 48 height 15
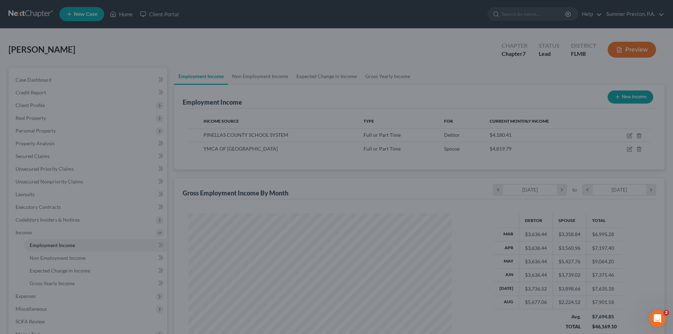
scroll to position [353331, 353185]
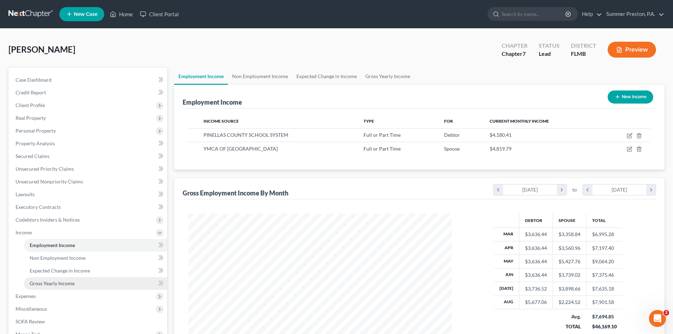
click at [59, 285] on span "Gross Yearly Income" at bounding box center [52, 283] width 45 height 6
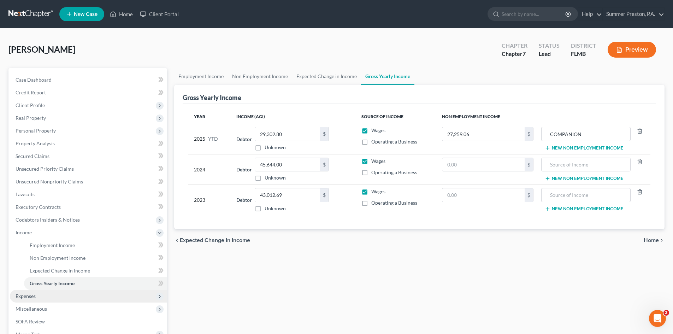
click at [33, 296] on span "Expenses" at bounding box center [26, 296] width 20 height 6
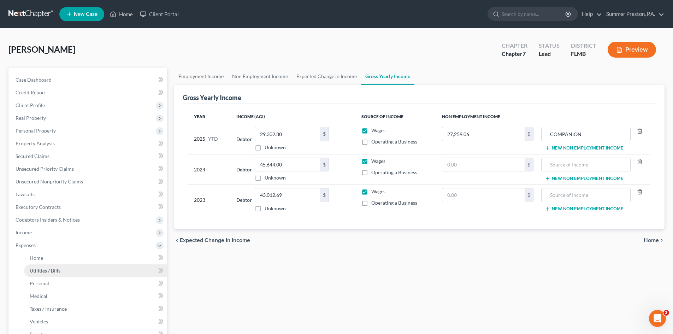
click at [48, 270] on span "Utilities / Bills" at bounding box center [45, 271] width 31 height 6
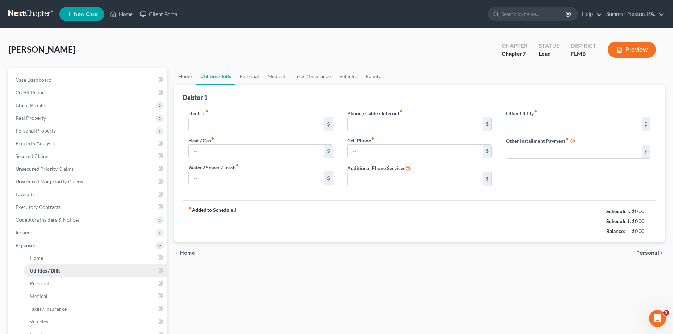
type input "500.00"
type input "0.00"
type input "199.00"
type input "0.00"
type input "111.00"
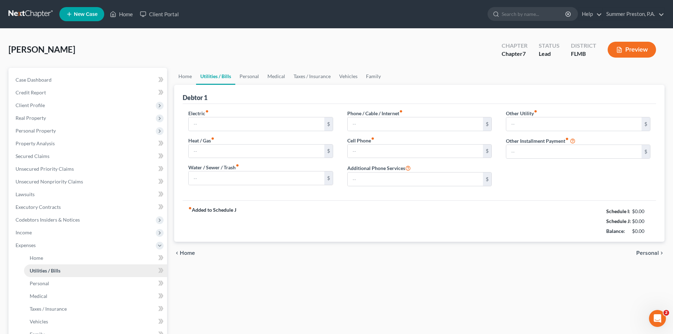
type input "0.00"
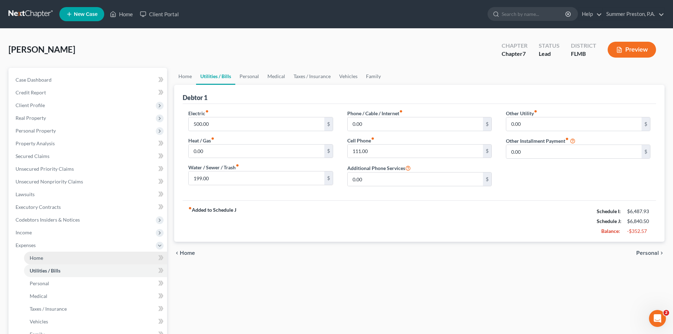
click at [41, 257] on span "Home" at bounding box center [36, 258] width 13 height 6
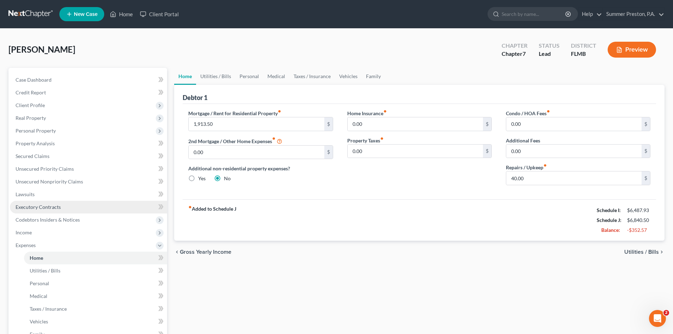
click at [59, 203] on link "Executory Contracts" at bounding box center [88, 207] width 157 height 13
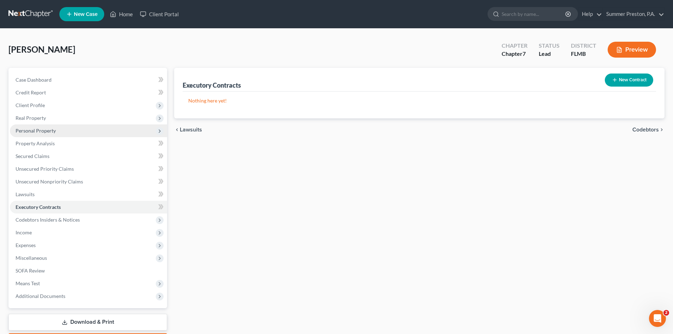
click at [42, 129] on span "Personal Property" at bounding box center [36, 131] width 40 height 6
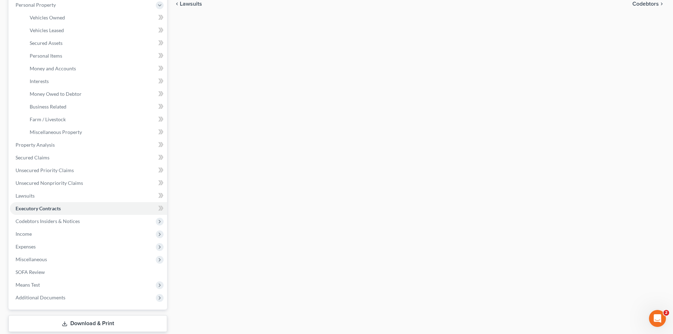
scroll to position [148, 0]
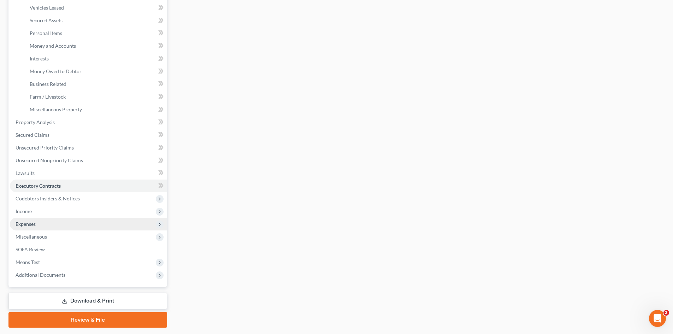
click at [34, 223] on span "Expenses" at bounding box center [26, 224] width 20 height 6
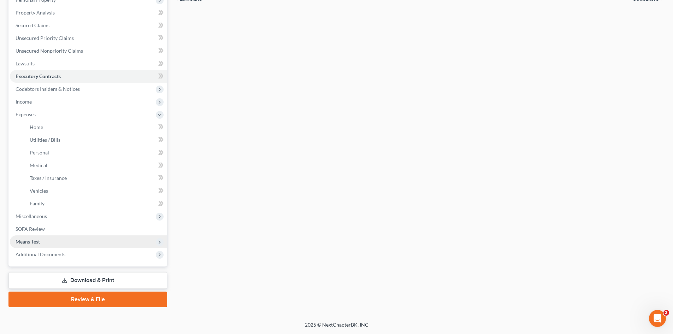
scroll to position [131, 0]
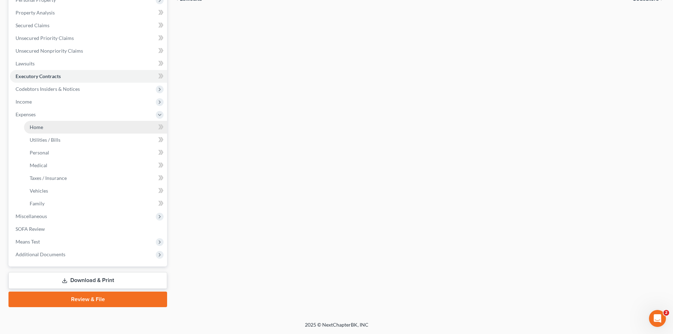
click at [42, 130] on span "Home" at bounding box center [36, 127] width 13 height 6
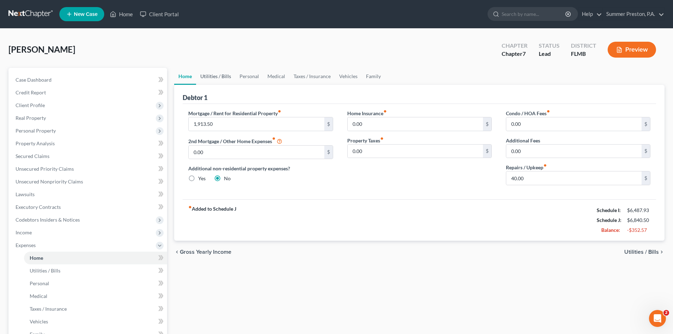
click at [211, 72] on link "Utilities / Bills" at bounding box center [215, 76] width 39 height 17
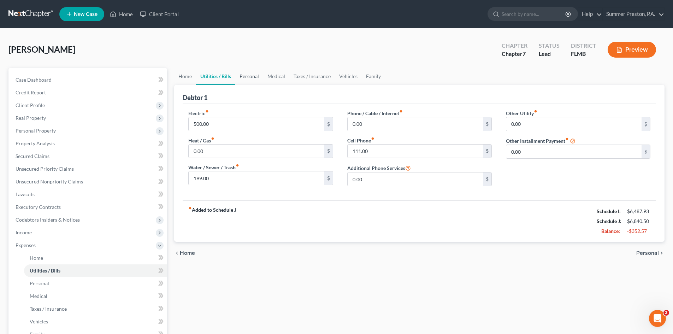
click at [243, 78] on link "Personal" at bounding box center [249, 76] width 28 height 17
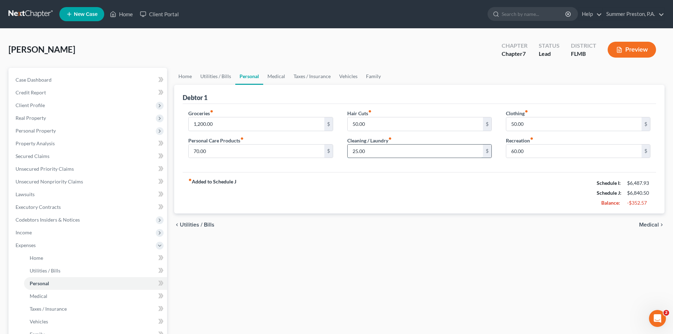
click at [385, 148] on input "25.00" at bounding box center [415, 151] width 135 height 13
click at [536, 125] on input "50.00" at bounding box center [574, 123] width 135 height 13
click at [529, 151] on input "60.00" at bounding box center [574, 151] width 135 height 13
click at [276, 75] on link "Medical" at bounding box center [276, 76] width 26 height 17
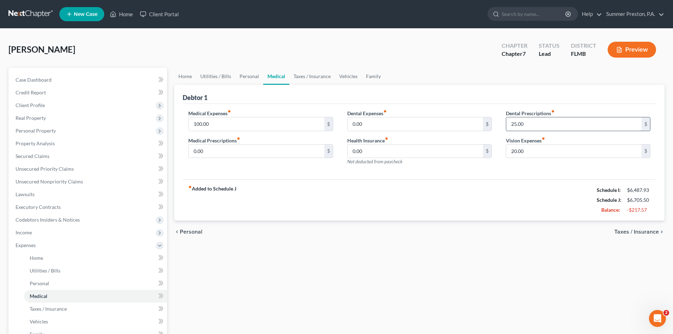
click at [525, 125] on input "25.00" at bounding box center [574, 123] width 135 height 13
type input "20.00"
click at [312, 75] on link "Taxes / Insurance" at bounding box center [312, 76] width 46 height 17
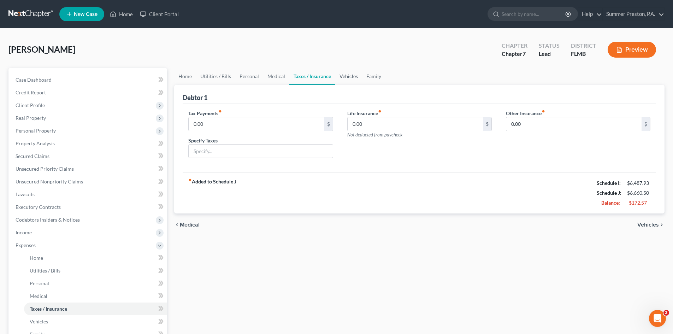
click at [344, 78] on link "Vehicles" at bounding box center [348, 76] width 27 height 17
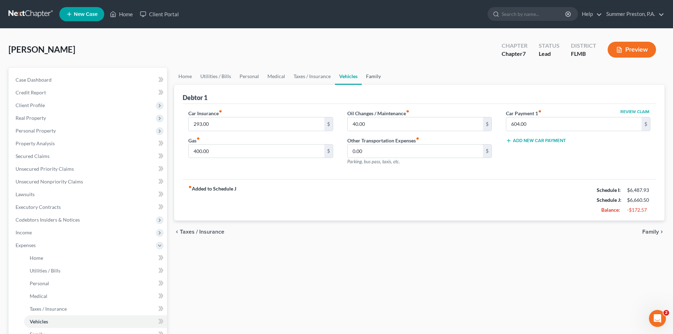
click at [369, 78] on link "Family" at bounding box center [373, 76] width 23 height 17
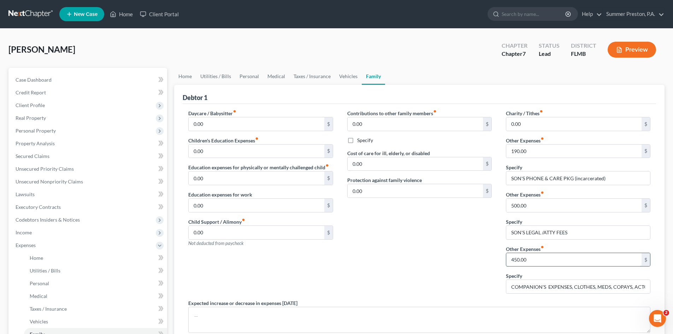
click at [538, 260] on input "450.00" at bounding box center [574, 259] width 135 height 13
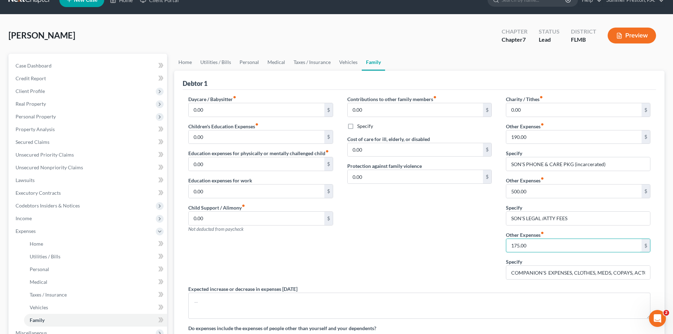
scroll to position [14, 0]
type input "175.00"
click at [308, 63] on link "Taxes / Insurance" at bounding box center [312, 62] width 46 height 17
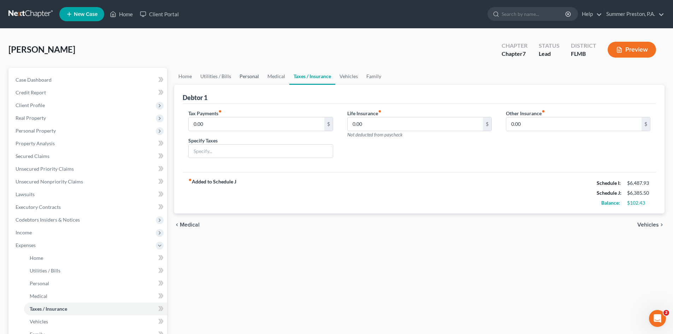
click at [257, 77] on link "Personal" at bounding box center [249, 76] width 28 height 17
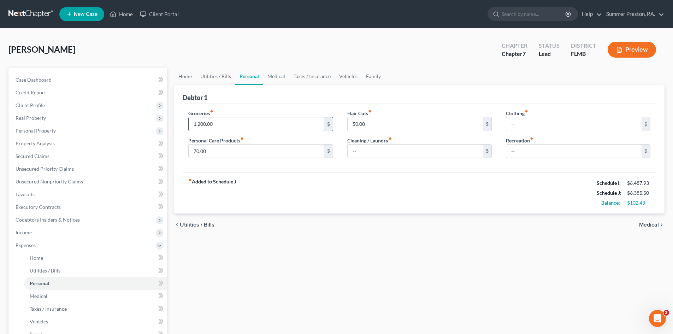
click at [229, 126] on input "1,200.00" at bounding box center [256, 123] width 135 height 13
type input "1,100.00"
click at [367, 123] on input "50.00" at bounding box center [415, 123] width 135 height 13
type input "25.00"
click at [513, 153] on input "text" at bounding box center [574, 151] width 135 height 13
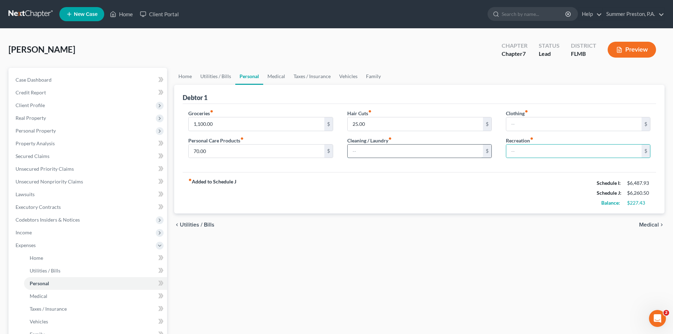
click at [429, 146] on input "text" at bounding box center [415, 151] width 135 height 13
click at [231, 121] on input "1,100.00" at bounding box center [256, 123] width 135 height 13
type input "1,200.00"
click at [379, 121] on input "25.00" at bounding box center [415, 123] width 135 height 13
type input "50.00"
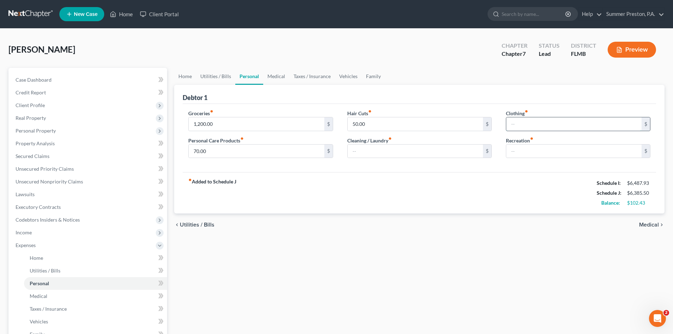
click at [522, 125] on input "text" at bounding box center [574, 123] width 135 height 13
type input "25.00"
click at [282, 78] on link "Medical" at bounding box center [276, 76] width 26 height 17
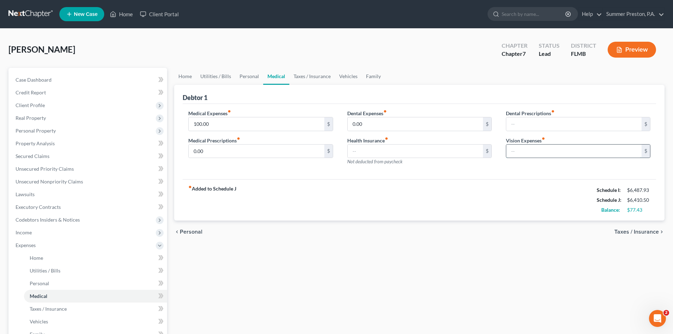
click at [551, 150] on input "text" at bounding box center [574, 151] width 135 height 13
type input "25.00"
click at [321, 76] on link "Taxes / Insurance" at bounding box center [312, 76] width 46 height 17
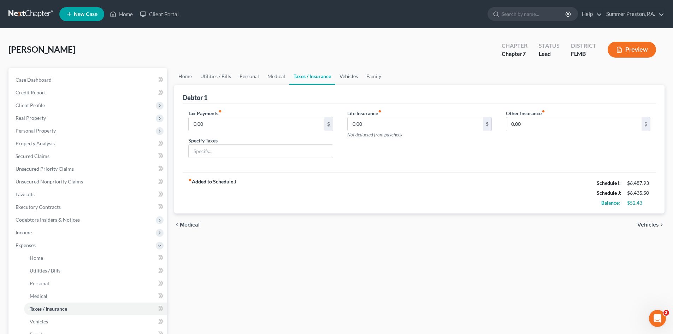
click at [349, 75] on link "Vehicles" at bounding box center [348, 76] width 27 height 17
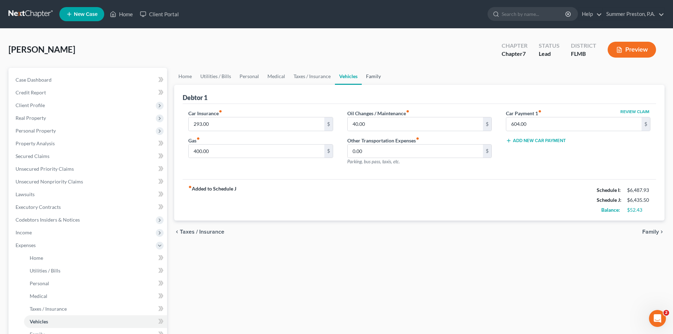
click at [376, 76] on link "Family" at bounding box center [373, 76] width 23 height 17
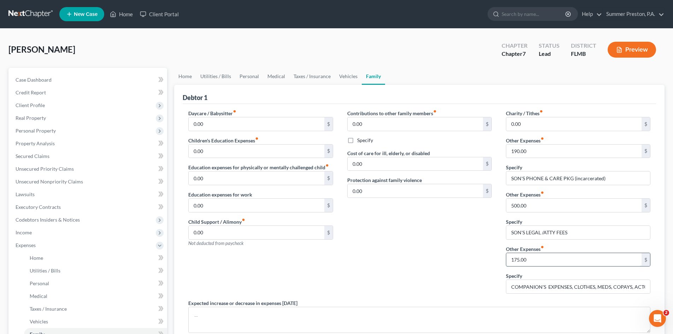
click at [546, 261] on input "175.00" at bounding box center [574, 259] width 135 height 13
type input "200.00"
click at [182, 75] on link "Home" at bounding box center [185, 76] width 22 height 17
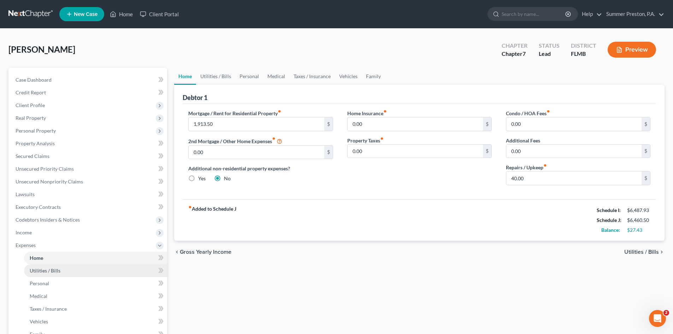
click at [60, 271] on link "Utilities / Bills" at bounding box center [95, 270] width 143 height 13
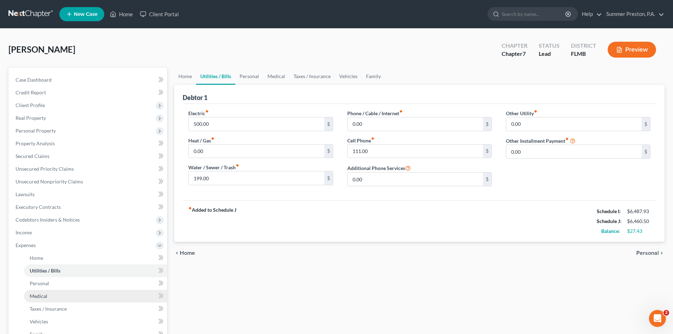
click at [42, 293] on span "Medical" at bounding box center [39, 296] width 18 height 6
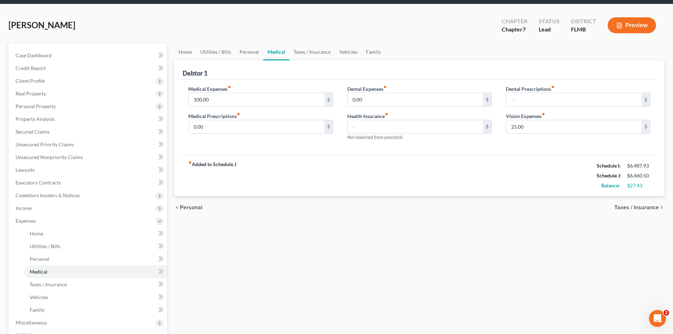
scroll to position [41, 0]
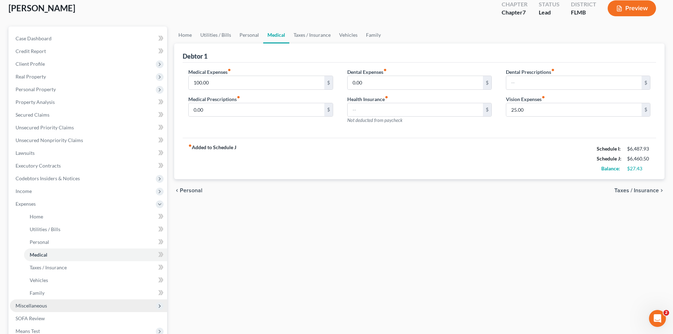
click at [36, 303] on span "Miscellaneous" at bounding box center [31, 306] width 31 height 6
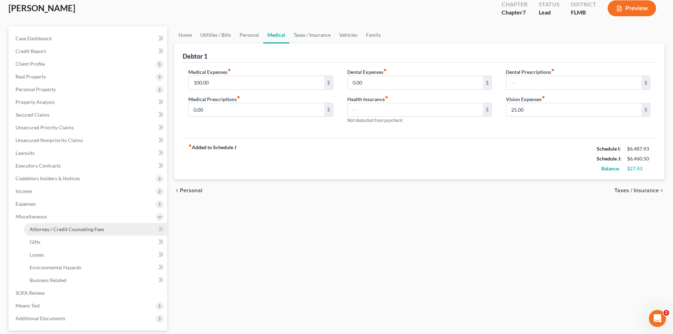
click at [41, 229] on span "Attorney / Credit Counseling Fees" at bounding box center [67, 229] width 75 height 6
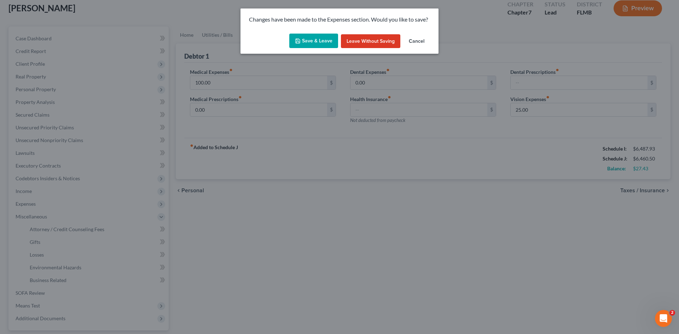
click at [308, 37] on button "Save & Leave" at bounding box center [313, 41] width 49 height 15
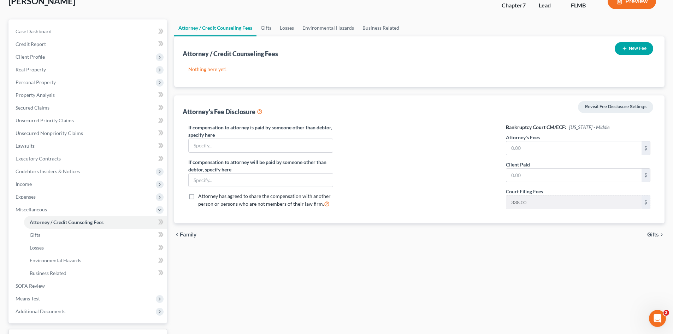
scroll to position [105, 0]
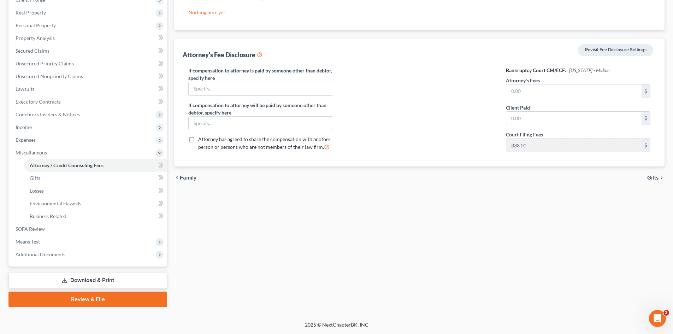
click at [106, 280] on link "Download & Print" at bounding box center [87, 280] width 159 height 17
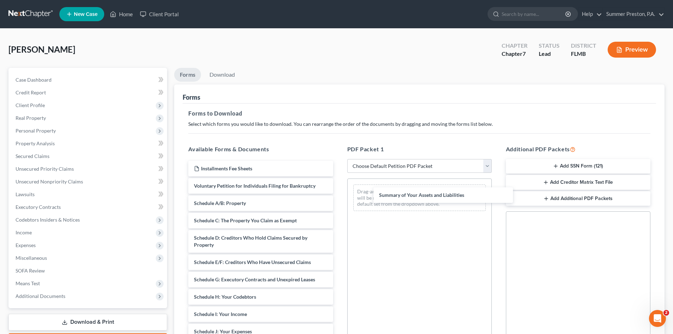
drag, startPoint x: 237, startPoint y: 203, endPoint x: 405, endPoint y: 190, distance: 168.0
click at [339, 190] on div "Summary of Your Assets and Liabilities Installments Fee Sheets Voluntary Petiti…" at bounding box center [261, 339] width 156 height 356
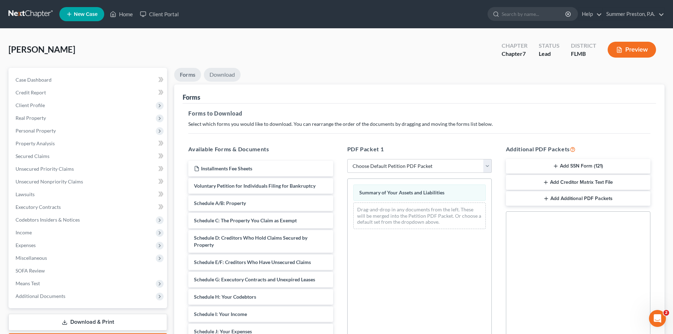
click at [220, 68] on link "Download" at bounding box center [222, 75] width 37 height 14
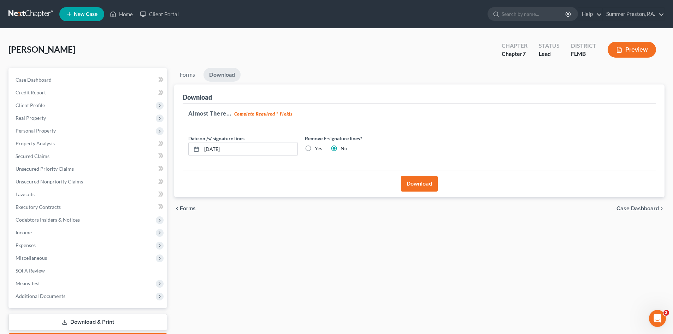
click at [432, 187] on button "Download" at bounding box center [419, 184] width 37 height 16
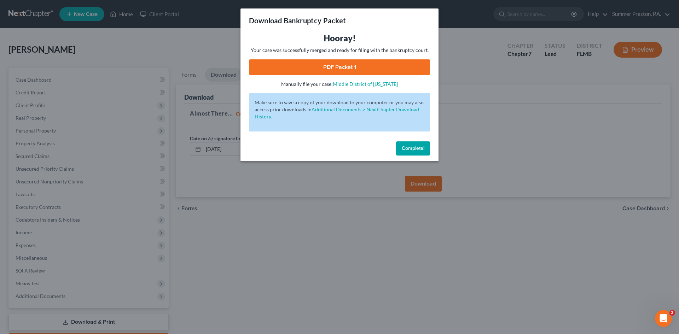
click at [349, 64] on link "PDF Packet 1" at bounding box center [339, 67] width 181 height 16
click at [409, 152] on button "Complete!" at bounding box center [413, 148] width 34 height 14
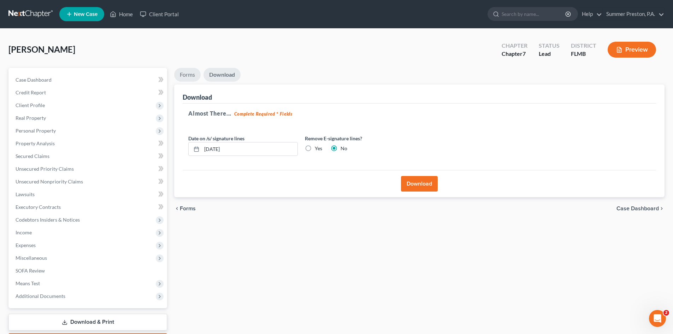
click at [186, 74] on link "Forms" at bounding box center [187, 75] width 27 height 14
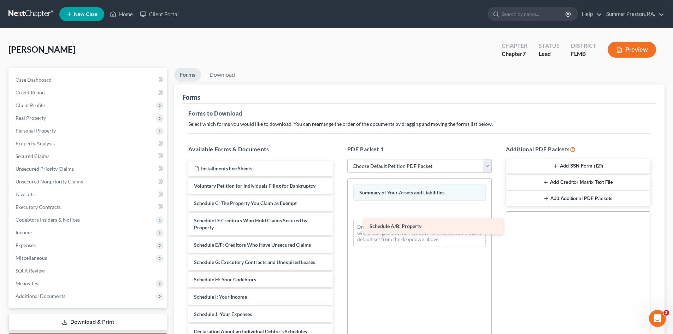
drag, startPoint x: 242, startPoint y: 200, endPoint x: 414, endPoint y: 214, distance: 173.1
click at [339, 217] on div "Schedule A/B: Property Installments Fee Sheets Voluntary Petition for Individua…" at bounding box center [261, 330] width 156 height 338
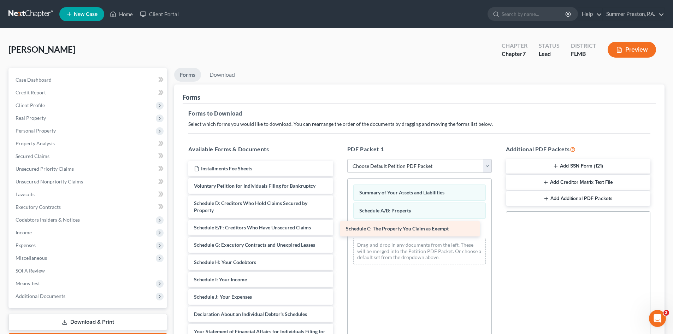
drag, startPoint x: 257, startPoint y: 203, endPoint x: 405, endPoint y: 225, distance: 149.8
click at [339, 227] on div "Schedule C: The Property You Claim as Exempt Installments Fee Sheets Voluntary …" at bounding box center [261, 321] width 156 height 321
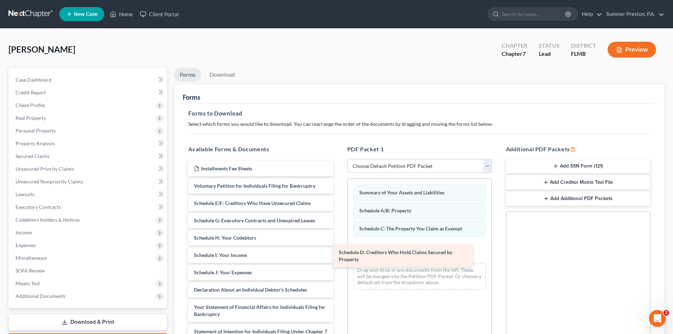
drag, startPoint x: 247, startPoint y: 205, endPoint x: 381, endPoint y: 253, distance: 142.0
click at [339, 255] on div "Schedule D: Creditors Who Hold Claims Secured by Property Installments Fee Shee…" at bounding box center [261, 309] width 156 height 297
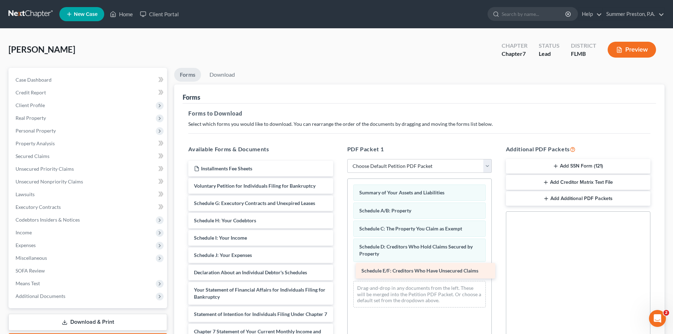
drag, startPoint x: 267, startPoint y: 201, endPoint x: 435, endPoint y: 269, distance: 181.0
click at [339, 269] on div "Schedule E/F: Creditors Who Have Unsecured Claims Installments Fee Sheets Volun…" at bounding box center [261, 300] width 156 height 279
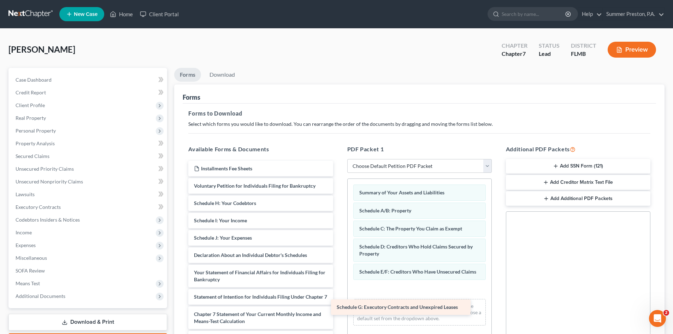
drag, startPoint x: 246, startPoint y: 203, endPoint x: 389, endPoint y: 306, distance: 176.4
click at [339, 306] on div "Schedule G: Executory Contracts and Unexpired Leases Installments Fee Sheets Vo…" at bounding box center [261, 292] width 156 height 262
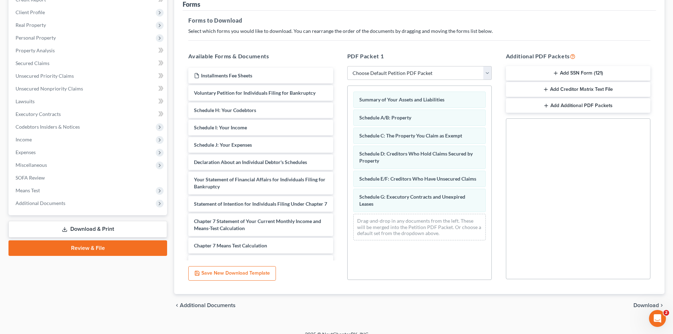
scroll to position [94, 0]
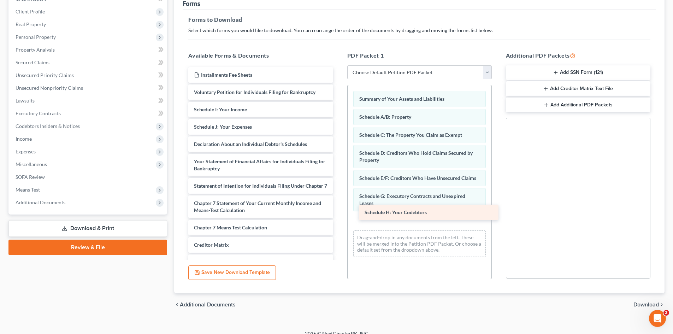
drag, startPoint x: 271, startPoint y: 108, endPoint x: 434, endPoint y: 215, distance: 195.0
click at [339, 215] on div "Schedule H: Your Codebtors Installments Fee Sheets Voluntary Petition for Indiv…" at bounding box center [261, 189] width 156 height 245
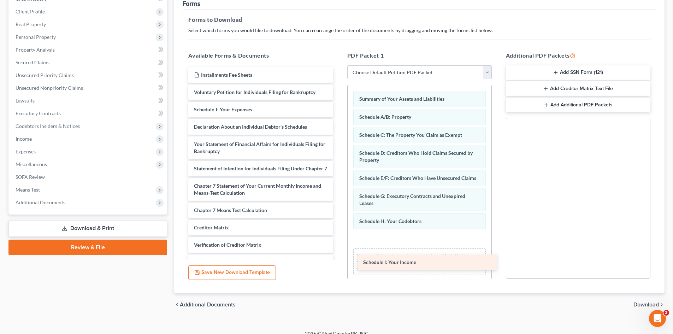
drag, startPoint x: 277, startPoint y: 111, endPoint x: 443, endPoint y: 244, distance: 212.7
click at [339, 249] on div "Schedule I: Your Income Installments Fee Sheets Voluntary Petition for Individu…" at bounding box center [261, 180] width 156 height 227
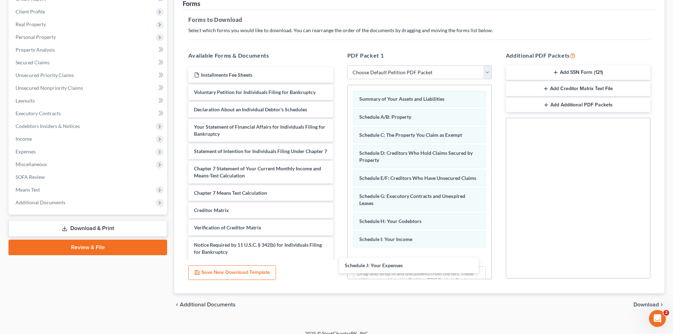
drag, startPoint x: 311, startPoint y: 110, endPoint x: 480, endPoint y: 256, distance: 223.6
click at [339, 265] on div "Schedule J: Your Expenses Installments Fee Sheets Voluntary Petition for Indivi…" at bounding box center [261, 172] width 156 height 210
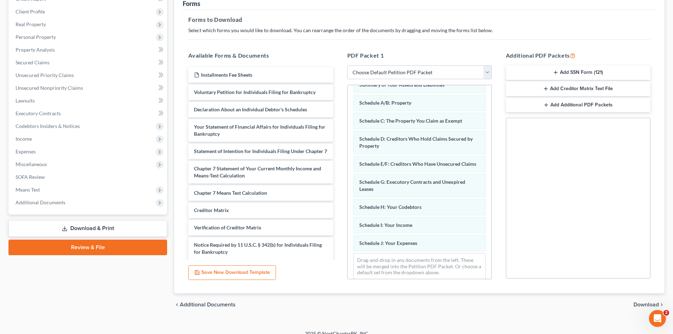
scroll to position [28, 0]
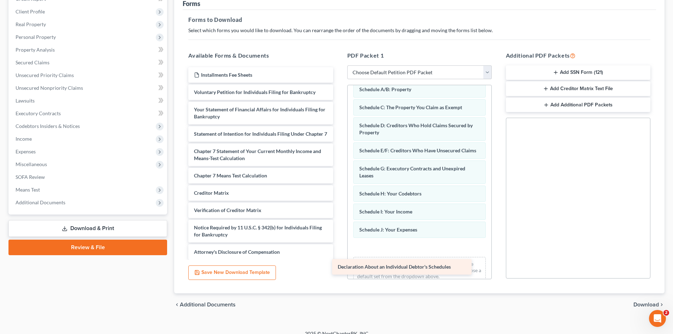
drag, startPoint x: 262, startPoint y: 107, endPoint x: 406, endPoint y: 252, distance: 204.7
click at [339, 257] on div "Declaration About an Individual Debtor's Schedules Installments Fee Sheets Volu…" at bounding box center [261, 163] width 156 height 193
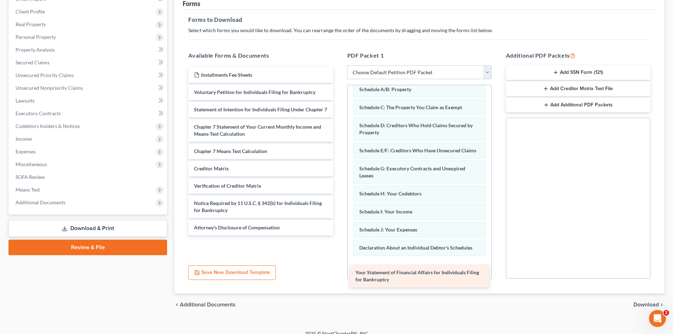
drag, startPoint x: 235, startPoint y: 110, endPoint x: 384, endPoint y: 265, distance: 215.0
click at [339, 235] on div "Your Statement of Financial Affairs for Individuals Filing for Bankruptcy Insta…" at bounding box center [261, 151] width 156 height 168
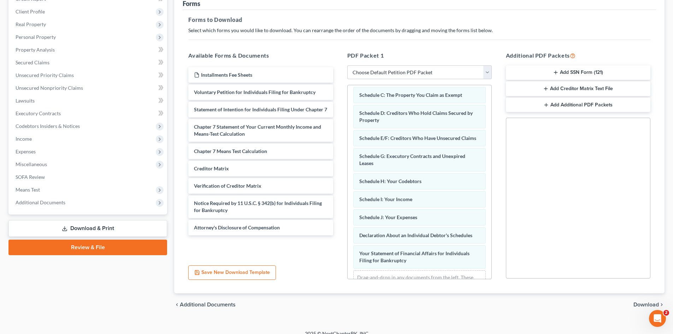
scroll to position [71, 0]
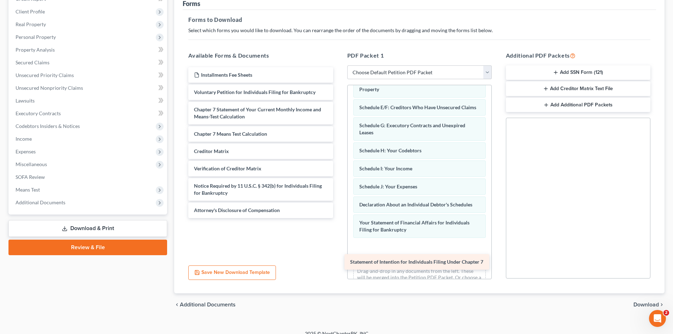
drag, startPoint x: 226, startPoint y: 105, endPoint x: 385, endPoint y: 254, distance: 217.8
click at [339, 218] on div "Statement of Intention for Individuals Filing Under Chapter 7 Installments Fee …" at bounding box center [261, 142] width 156 height 151
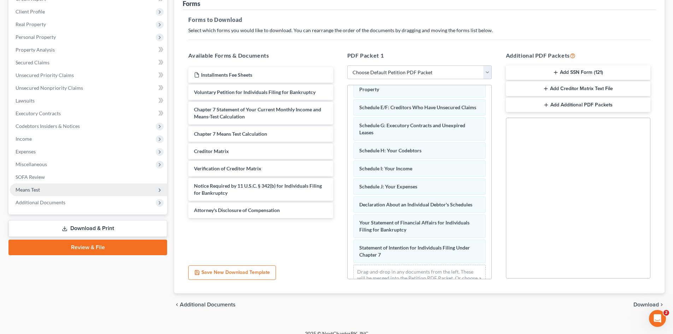
click at [34, 189] on span "Means Test" at bounding box center [28, 190] width 24 height 6
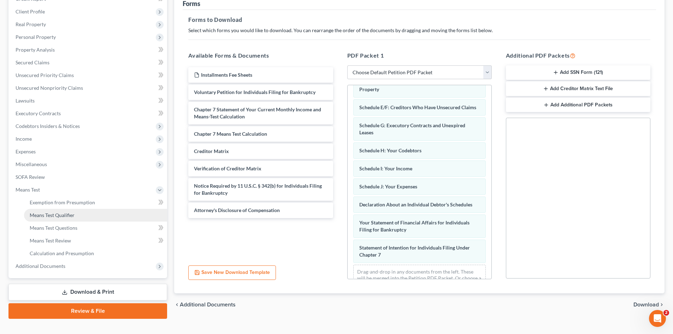
click at [45, 213] on span "Means Test Qualifier" at bounding box center [52, 215] width 45 height 6
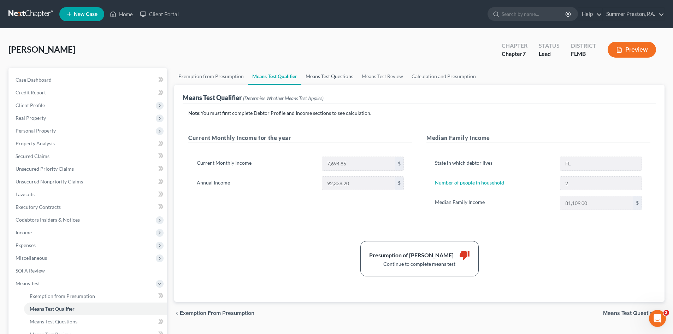
click at [312, 76] on link "Means Test Questions" at bounding box center [330, 76] width 56 height 17
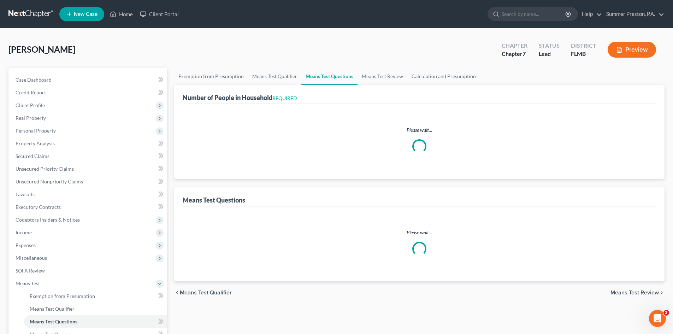
select select "0"
select select "60"
select select "1"
select select "60"
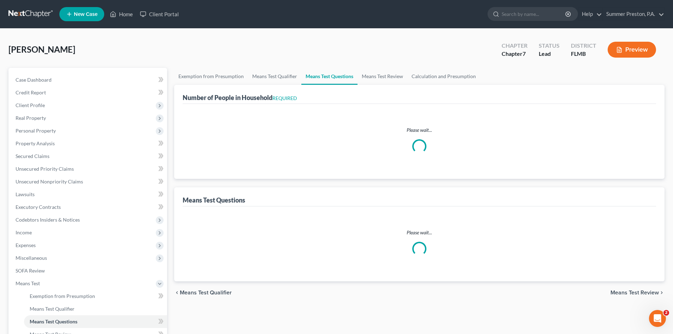
select select "3"
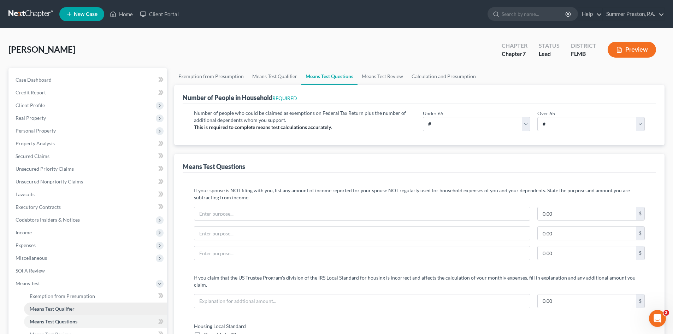
click at [47, 308] on span "Means Test Qualifier" at bounding box center [52, 309] width 45 height 6
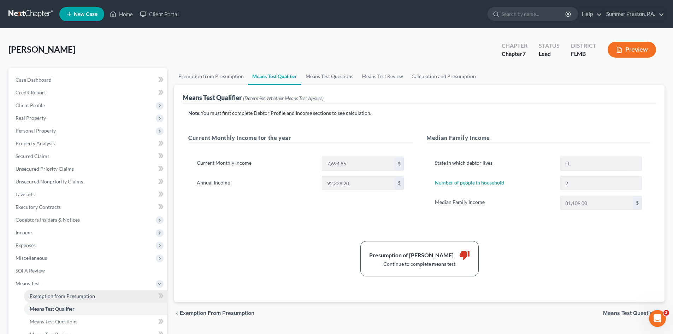
click at [49, 296] on span "Exemption from Presumption" at bounding box center [62, 296] width 65 height 6
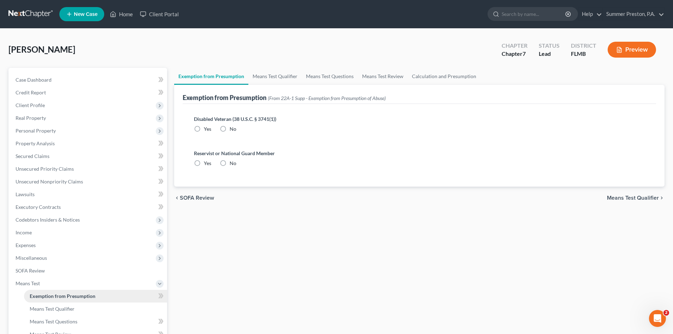
radio input "true"
click at [262, 75] on link "Means Test Qualifier" at bounding box center [274, 76] width 53 height 17
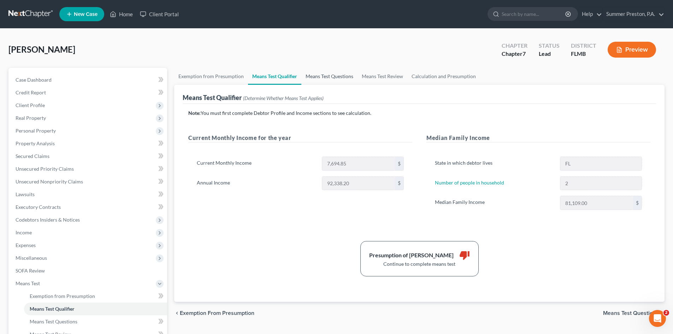
click at [327, 76] on link "Means Test Questions" at bounding box center [330, 76] width 56 height 17
select select "3"
select select "0"
select select "60"
select select "1"
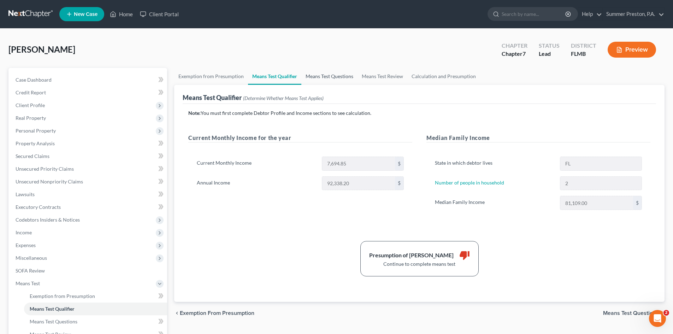
select select "60"
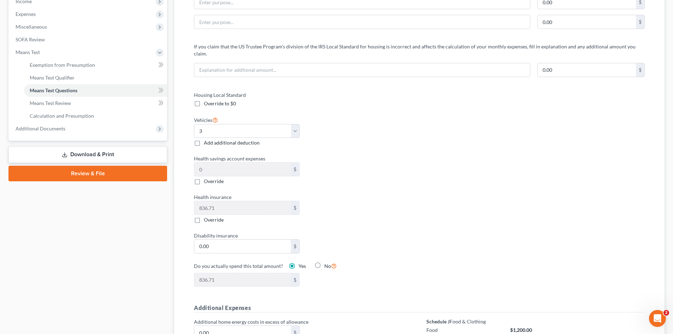
scroll to position [232, 0]
click at [261, 239] on input "0.00" at bounding box center [242, 245] width 96 height 13
type input "8"
type input "844.71"
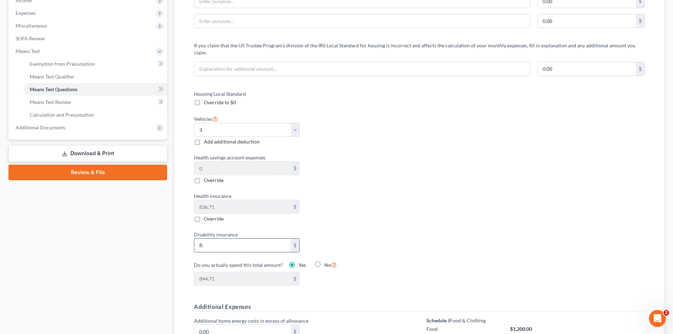
type input "8.7"
type input "845.41"
type input "8.71"
type input "845.42"
type input "8.7"
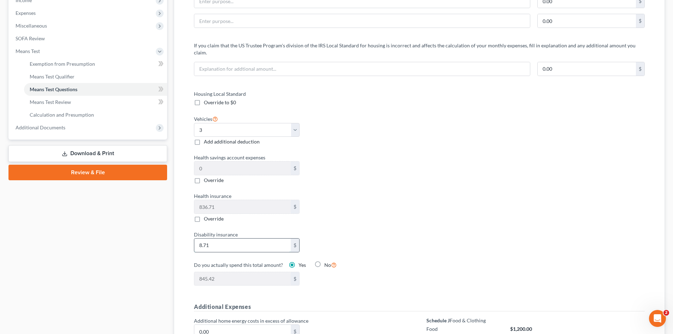
type input "845.41"
type input "8."
type input "844.71"
type input "8"
click at [234, 239] on input "text" at bounding box center [242, 245] width 96 height 13
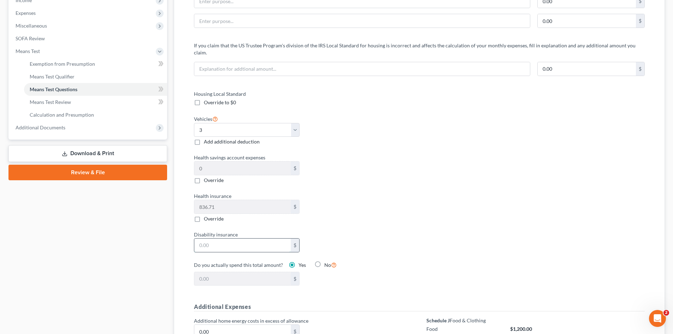
type input "8"
type input "844.71"
type input "8.7"
type input "845.41"
type input "8.71"
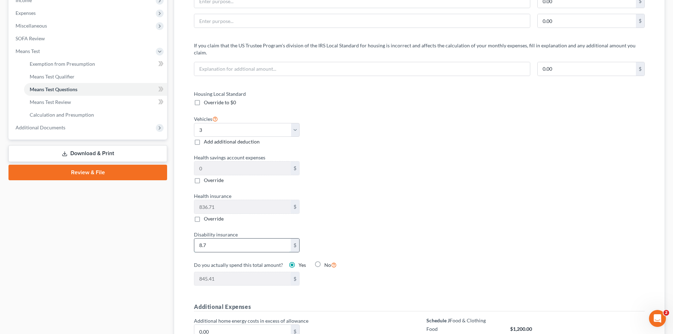
type input "845.42"
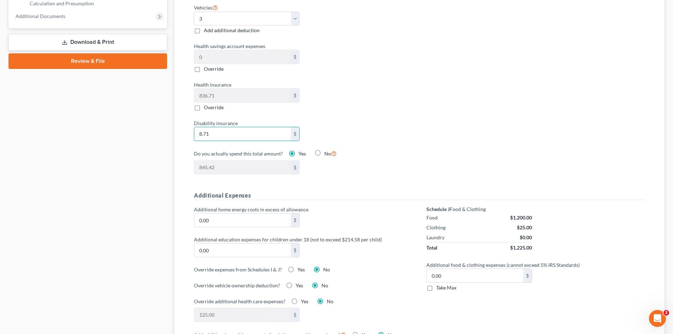
scroll to position [346, 0]
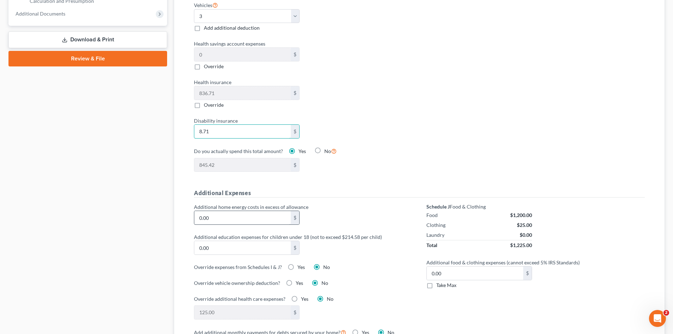
type input "8.71"
click at [226, 213] on input "0.00" at bounding box center [242, 217] width 96 height 13
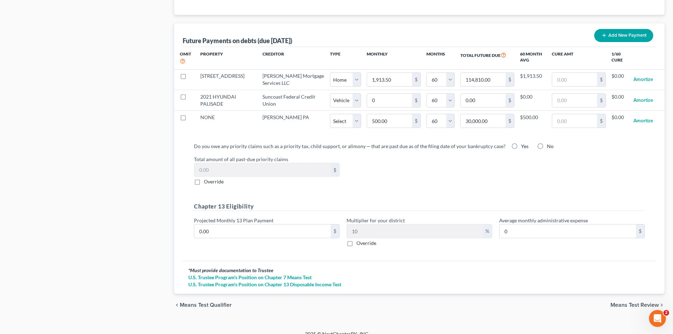
scroll to position [690, 0]
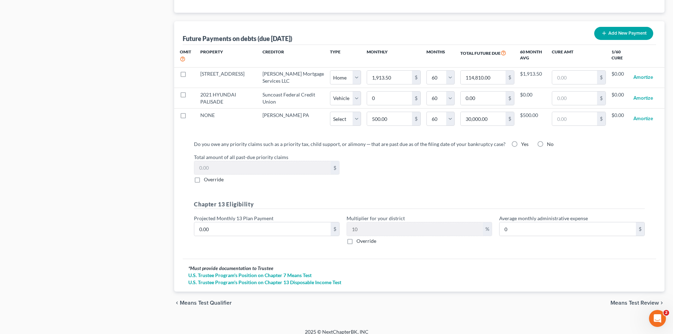
drag, startPoint x: 678, startPoint y: 209, endPoint x: 4, endPoint y: 9, distance: 703.7
type input "500.00"
click at [547, 141] on label "No" at bounding box center [550, 144] width 7 height 7
click at [550, 141] on input "No" at bounding box center [552, 143] width 5 height 5
radio input "true"
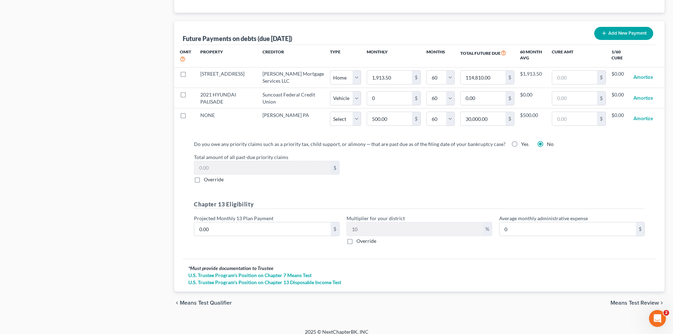
click at [357, 238] on label "Override" at bounding box center [367, 241] width 20 height 7
click at [359, 238] on input "Override" at bounding box center [361, 240] width 5 height 5
checkbox input "true"
click at [251, 272] on link "U.S. Trustee Program's Position on Chapter 7 Means Test" at bounding box center [419, 275] width 462 height 7
click at [644, 300] on span "Means Test Review" at bounding box center [635, 303] width 48 height 6
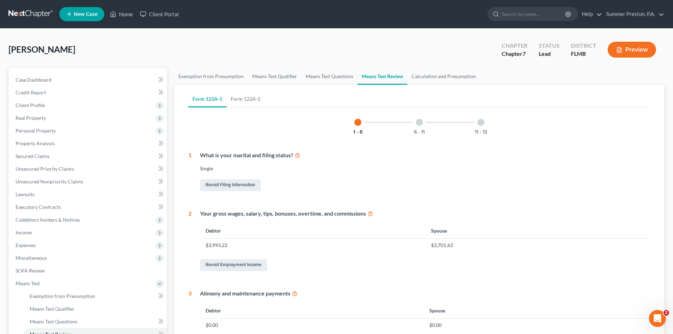
click at [420, 122] on div at bounding box center [419, 122] width 7 height 7
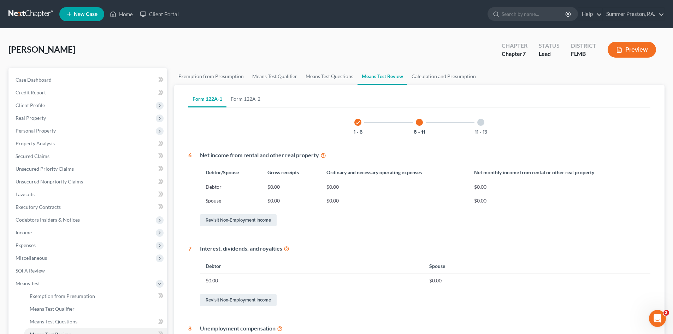
click at [480, 124] on div at bounding box center [481, 122] width 7 height 7
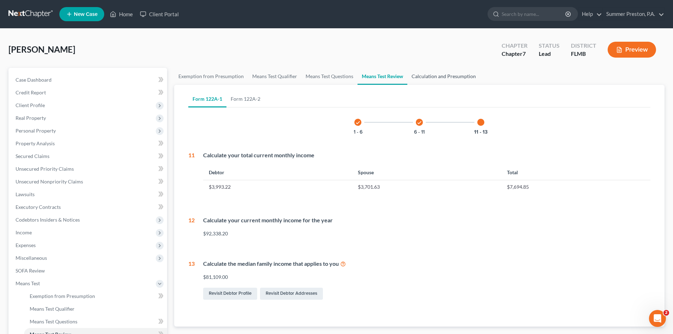
click at [418, 77] on link "Calculation and Presumption" at bounding box center [444, 76] width 73 height 17
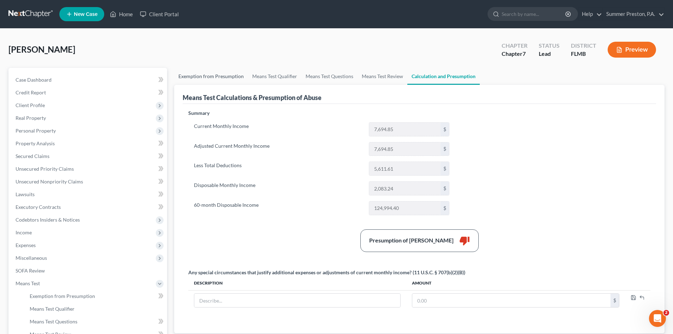
click at [201, 75] on link "Exemption from Presumption" at bounding box center [211, 76] width 74 height 17
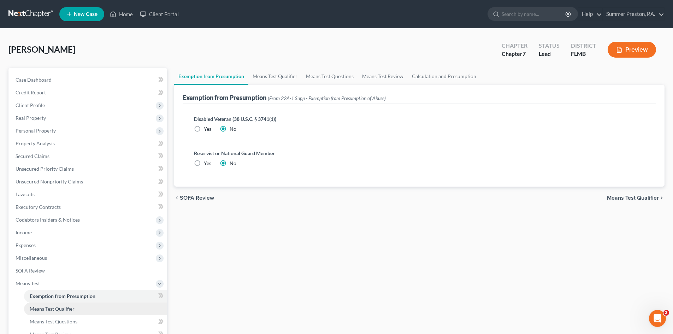
click at [57, 310] on span "Means Test Qualifier" at bounding box center [52, 309] width 45 height 6
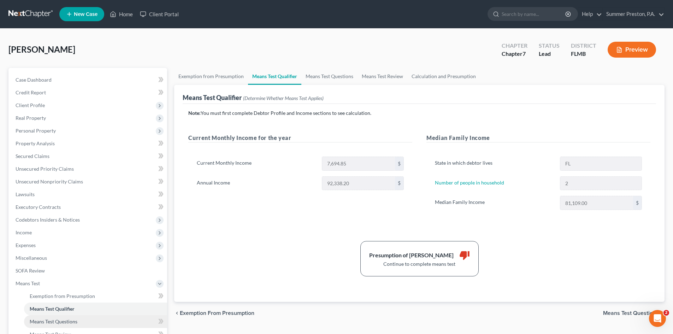
click at [62, 320] on span "Means Test Questions" at bounding box center [54, 321] width 48 height 6
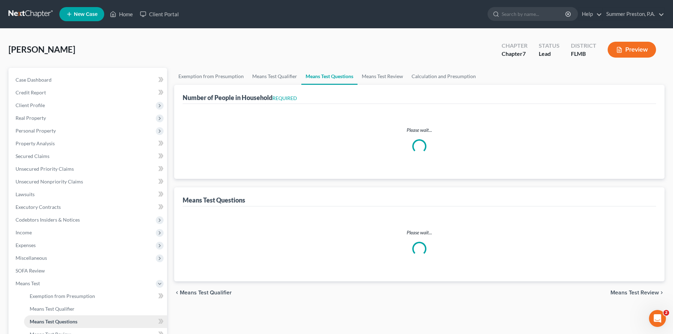
select select "0"
select select "60"
select select "1"
select select "60"
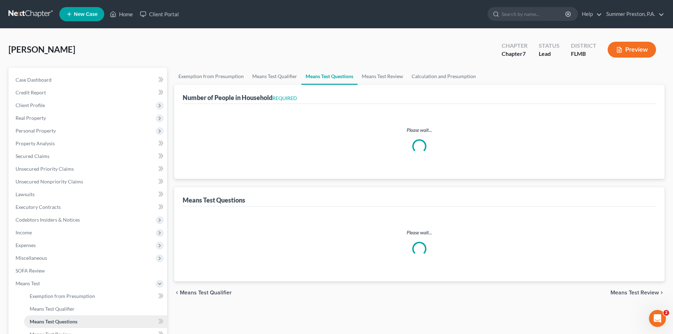
select select "3"
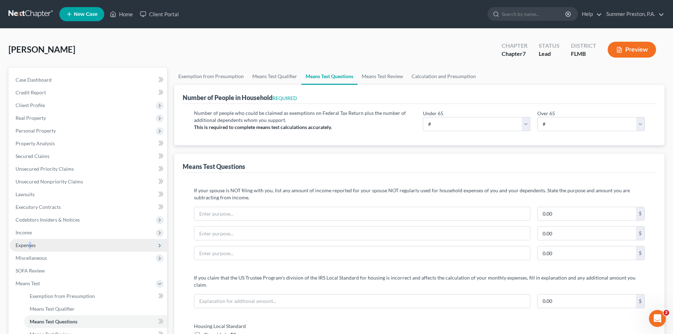
click at [30, 246] on span "Expenses" at bounding box center [26, 245] width 20 height 6
click at [66, 322] on link "Vehicles" at bounding box center [95, 321] width 143 height 13
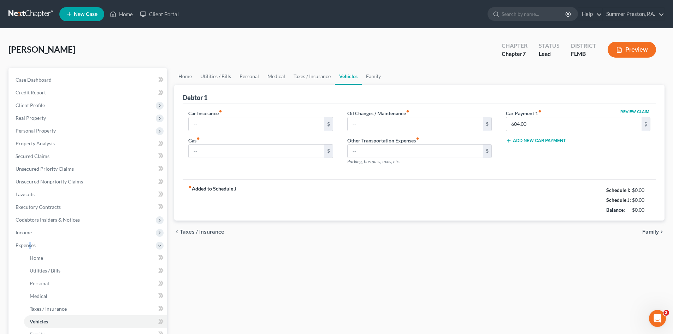
type input "293.00"
type input "400.00"
type input "40.00"
type input "0.00"
click at [373, 74] on link "Family" at bounding box center [373, 76] width 23 height 17
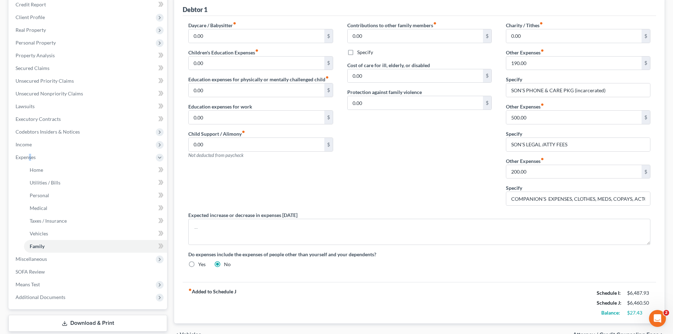
scroll to position [131, 0]
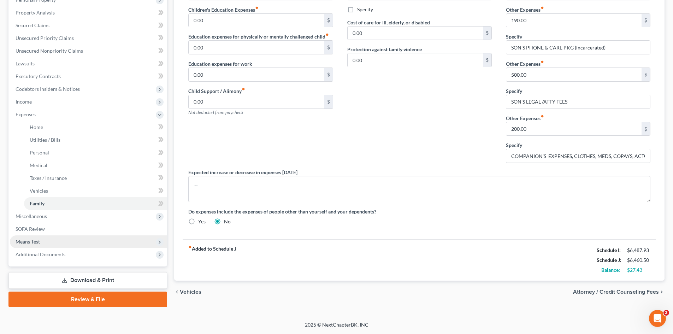
click at [41, 240] on span "Means Test" at bounding box center [88, 241] width 157 height 13
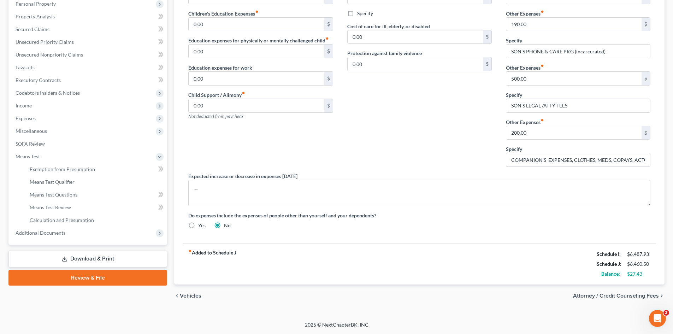
scroll to position [127, 0]
click at [68, 193] on span "Means Test Questions" at bounding box center [54, 195] width 48 height 6
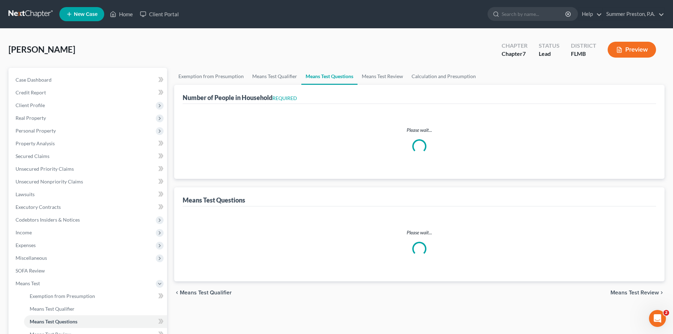
select select "0"
select select "60"
select select "1"
select select "60"
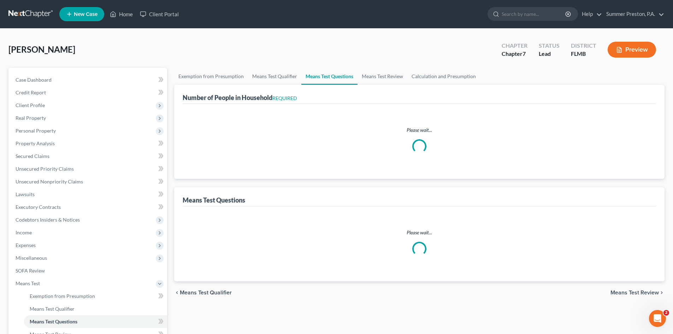
select select "3"
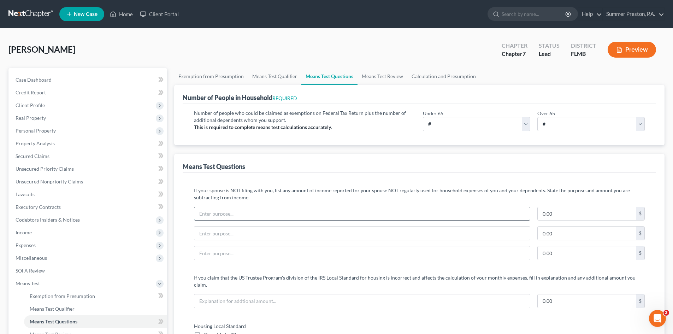
click at [299, 211] on input "text" at bounding box center [362, 213] width 336 height 13
click at [580, 216] on input "0.00" at bounding box center [587, 213] width 98 height 13
type input "200.00"
click at [265, 217] on input "text" at bounding box center [362, 213] width 336 height 13
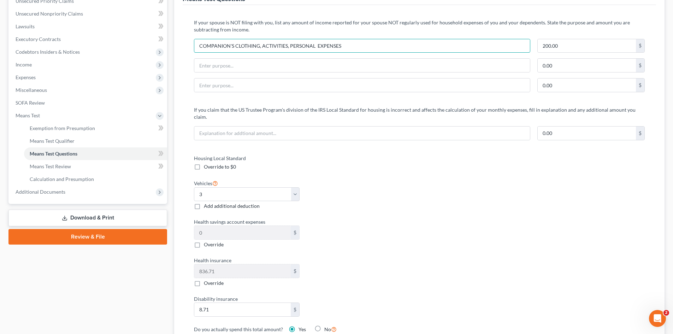
scroll to position [174, 0]
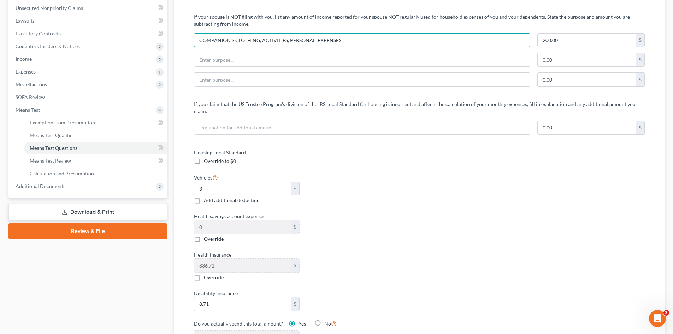
type input "COMPANION'S CLOTHING, ACTIVITIES, PERSONAL EXPENSES"
click at [204, 197] on label "Add additional deduction" at bounding box center [232, 200] width 56 height 7
click at [207, 197] on input "Add additional deduction" at bounding box center [209, 199] width 5 height 5
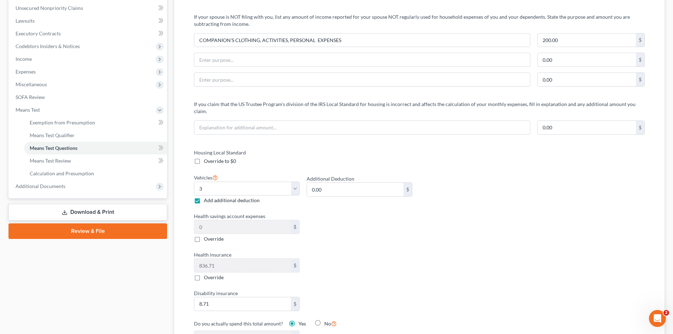
click at [204, 197] on label "Add additional deduction" at bounding box center [232, 200] width 56 height 7
click at [207, 197] on input "Add additional deduction" at bounding box center [209, 199] width 5 height 5
checkbox input "false"
click at [204, 235] on label "Override" at bounding box center [214, 238] width 20 height 7
click at [207, 235] on input "Override" at bounding box center [209, 237] width 5 height 5
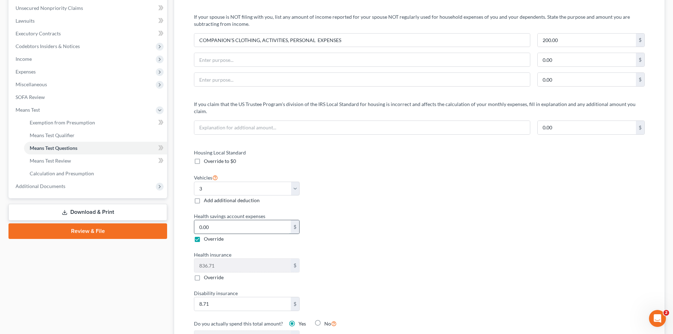
click at [226, 220] on input "0.00" at bounding box center [242, 226] width 96 height 13
click at [204, 235] on label "Override" at bounding box center [214, 238] width 20 height 7
click at [207, 235] on input "Override" at bounding box center [209, 237] width 5 height 5
checkbox input "false"
click at [204, 274] on label "Override" at bounding box center [214, 277] width 20 height 7
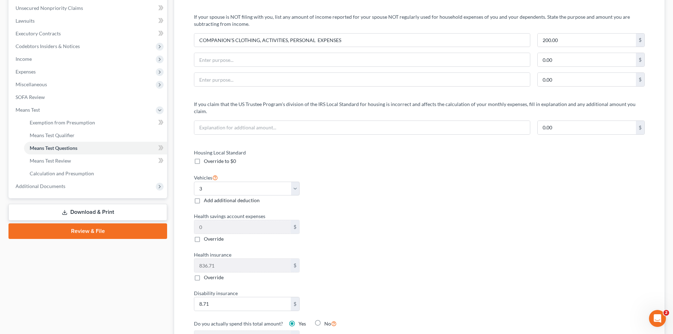
click at [207, 274] on input "Override" at bounding box center [209, 276] width 5 height 5
checkbox input "true"
type input "8.71"
click at [204, 274] on label "Override" at bounding box center [214, 277] width 20 height 7
click at [207, 274] on input "Override" at bounding box center [209, 276] width 5 height 5
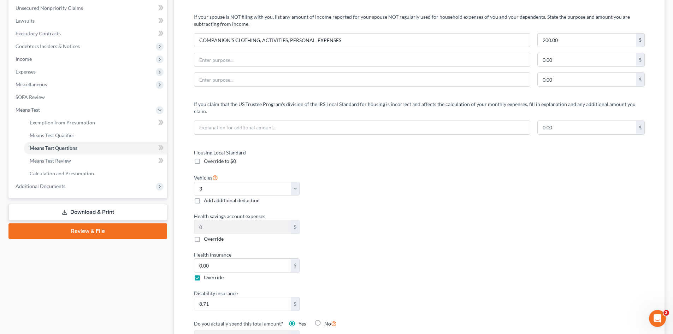
checkbox input "false"
type input "845.42"
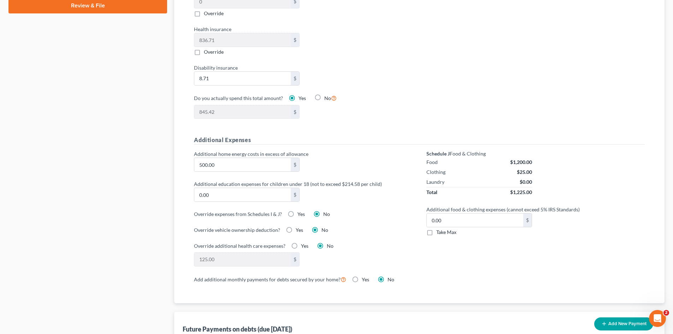
scroll to position [404, 0]
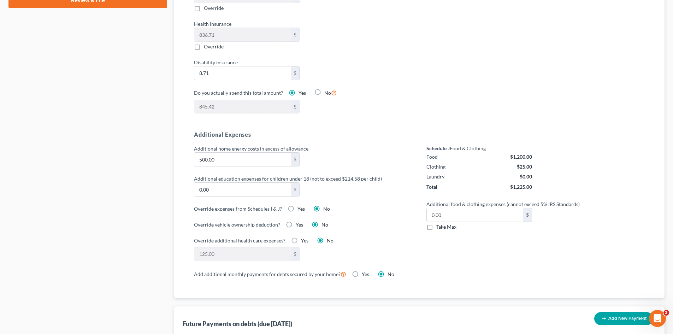
click at [437, 223] on label "Take Max" at bounding box center [447, 226] width 20 height 7
click at [439, 223] on input "Take Max" at bounding box center [441, 225] width 5 height 5
checkbox input "true"
type input "52.00"
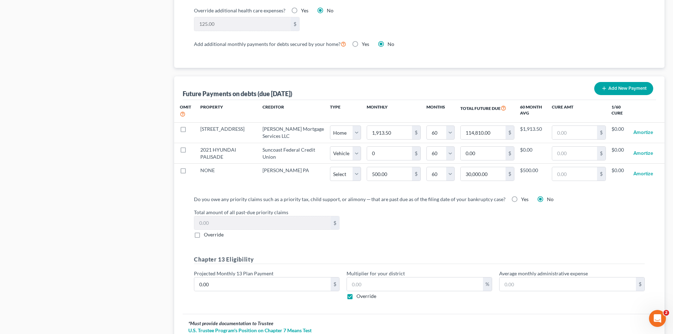
scroll to position [636, 0]
click at [204, 230] on label "Override" at bounding box center [214, 233] width 20 height 7
click at [207, 230] on input "Override" at bounding box center [209, 232] width 5 height 5
checkbox input "true"
click at [357, 292] on label "Override" at bounding box center [367, 295] width 20 height 7
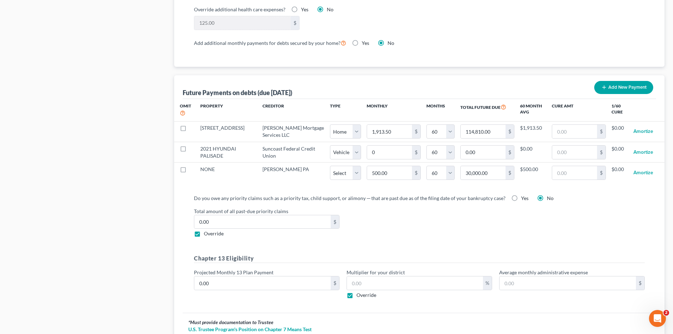
click at [359, 292] on input "Override" at bounding box center [361, 294] width 5 height 5
checkbox input "false"
type input "0"
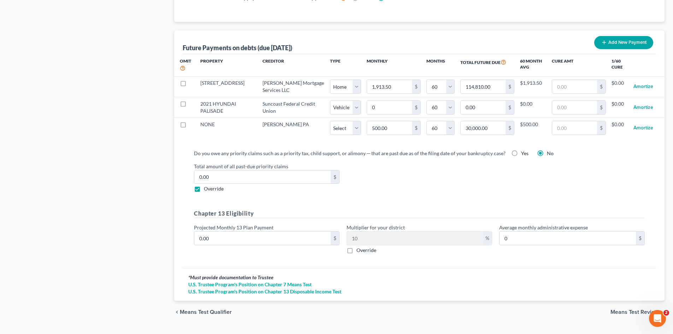
scroll to position [690, 0]
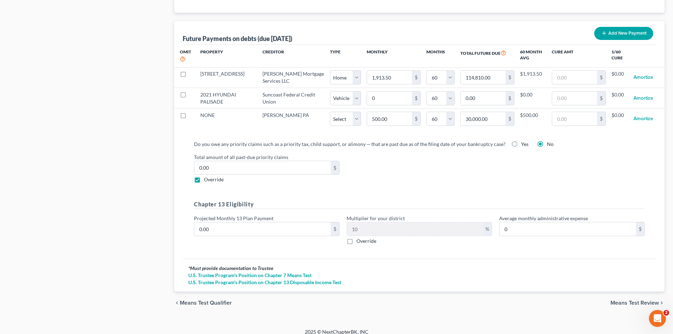
click at [632, 300] on span "Means Test Review" at bounding box center [635, 303] width 48 height 6
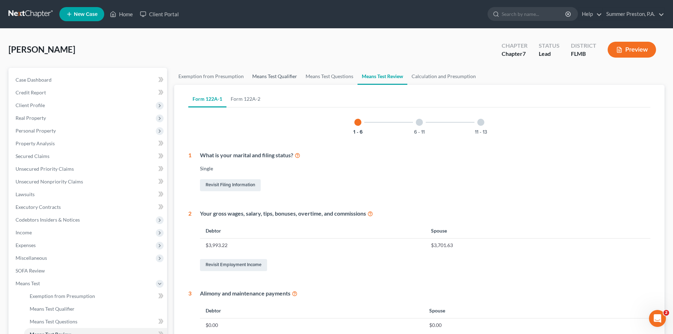
click at [278, 75] on link "Means Test Qualifier" at bounding box center [274, 76] width 53 height 17
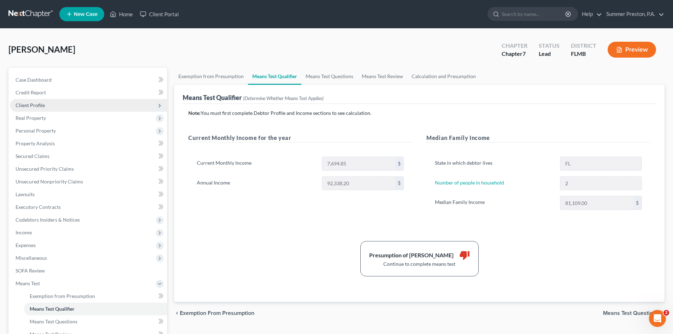
click at [43, 106] on span "Client Profile" at bounding box center [30, 105] width 29 height 6
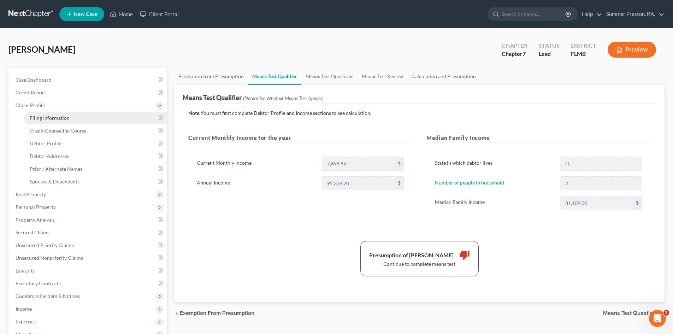
click at [58, 118] on span "Filing Information" at bounding box center [50, 118] width 40 height 6
select select "1"
select select "0"
select select "9"
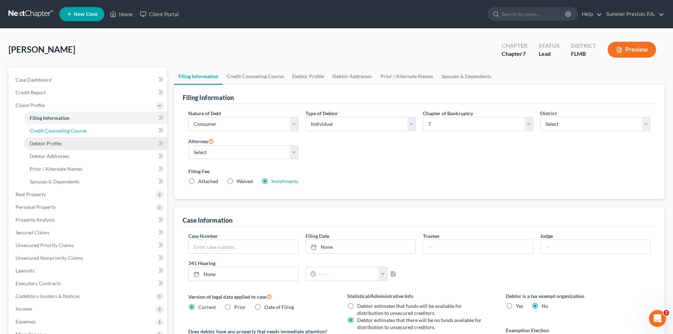
drag, startPoint x: 64, startPoint y: 129, endPoint x: 53, endPoint y: 145, distance: 19.7
click at [64, 129] on span "Credit Counseling Course" at bounding box center [58, 131] width 57 height 6
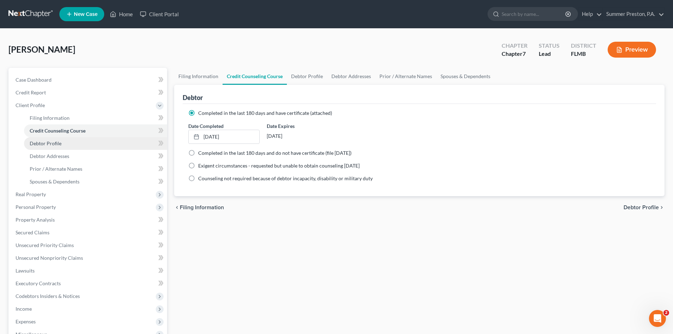
click at [52, 144] on span "Debtor Profile" at bounding box center [46, 143] width 32 height 6
select select "0"
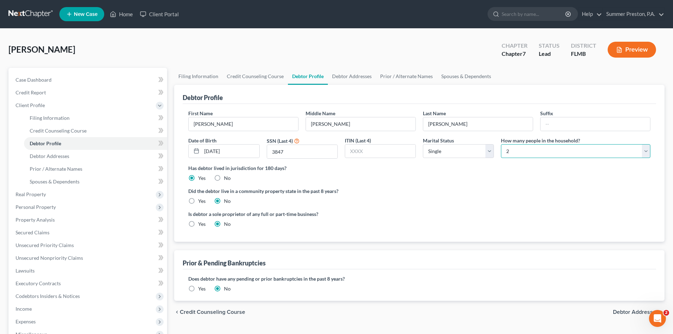
click at [512, 151] on select "Select 1 2 3 4 5 6 7 8 9 10 11 12 13 14 15 16 17 18 19 20" at bounding box center [576, 151] width 150 height 14
select select "2"
click at [501, 144] on select "Select 1 2 3 4 5 6 7 8 9 10 11 12 13 14 15 16 17 18 19 20" at bounding box center [576, 151] width 150 height 14
click at [350, 78] on link "Debtor Addresses" at bounding box center [352, 76] width 48 height 17
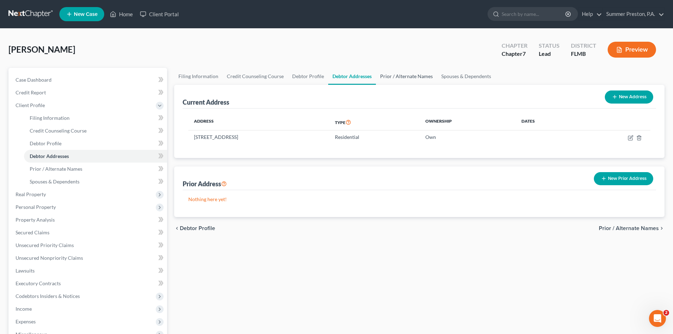
click at [404, 76] on link "Prior / Alternate Names" at bounding box center [406, 76] width 61 height 17
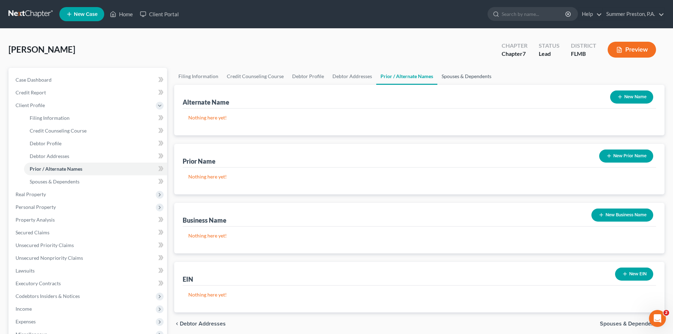
click at [449, 76] on link "Spouses & Dependents" at bounding box center [467, 76] width 58 height 17
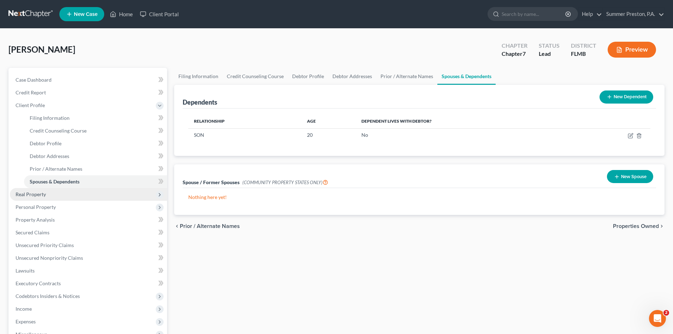
click at [42, 195] on span "Real Property" at bounding box center [31, 194] width 30 height 6
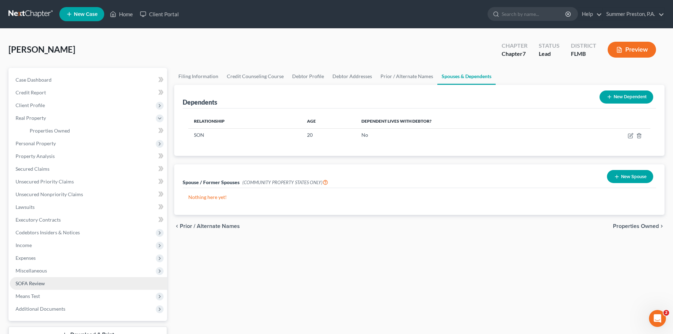
click at [50, 286] on link "SOFA Review" at bounding box center [88, 283] width 157 height 13
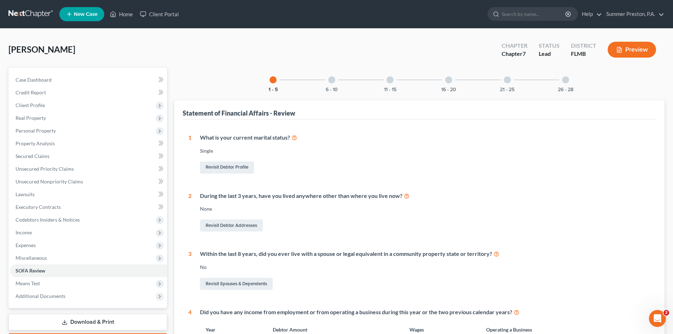
click at [334, 80] on div at bounding box center [331, 79] width 7 height 7
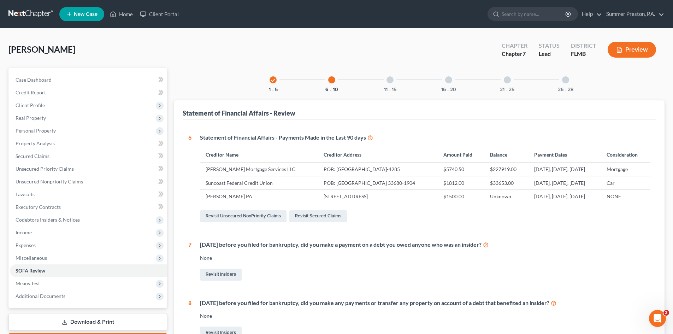
drag, startPoint x: 389, startPoint y: 78, endPoint x: 376, endPoint y: 93, distance: 20.0
click at [390, 78] on div at bounding box center [390, 79] width 7 height 7
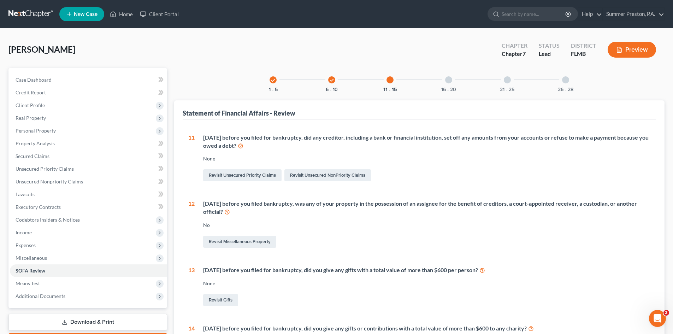
click at [451, 79] on div at bounding box center [448, 79] width 7 height 7
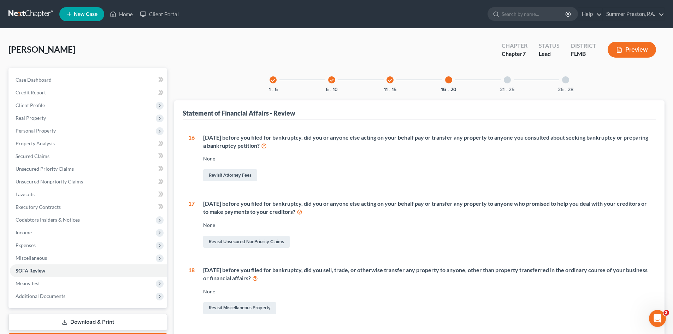
drag, startPoint x: 509, startPoint y: 81, endPoint x: 542, endPoint y: 81, distance: 32.5
click at [510, 79] on div at bounding box center [507, 79] width 7 height 7
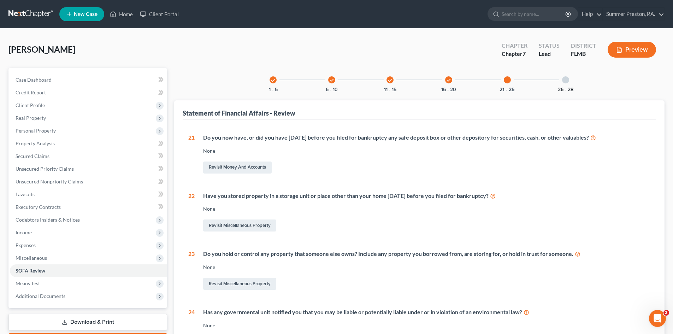
drag, startPoint x: 564, startPoint y: 79, endPoint x: 567, endPoint y: 91, distance: 12.6
click at [565, 79] on div at bounding box center [565, 79] width 7 height 7
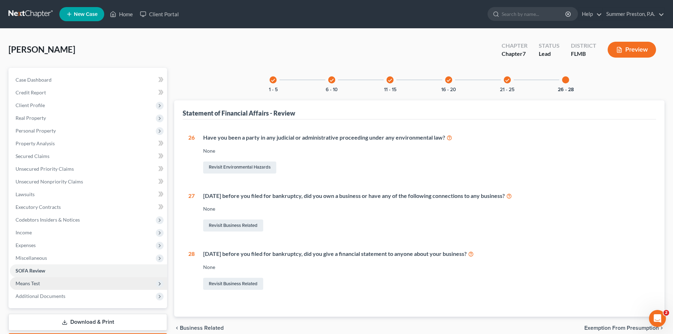
click at [42, 280] on span "Means Test" at bounding box center [88, 283] width 157 height 13
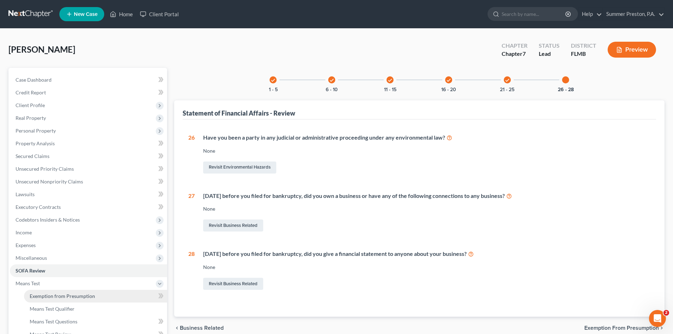
click at [94, 294] on link "Exemption from Presumption" at bounding box center [95, 296] width 143 height 13
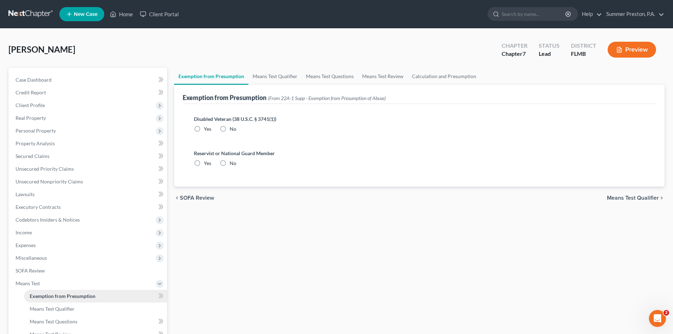
radio input "true"
click at [286, 74] on link "Means Test Qualifier" at bounding box center [274, 76] width 53 height 17
